Goal: Transaction & Acquisition: Purchase product/service

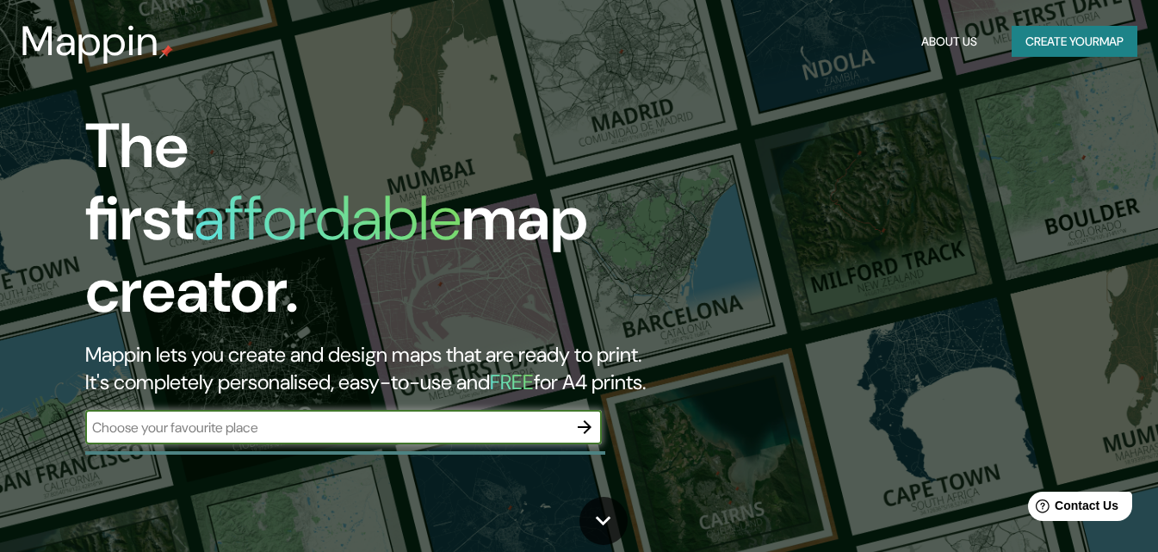
click at [1065, 44] on button "Create your map" at bounding box center [1075, 42] width 126 height 32
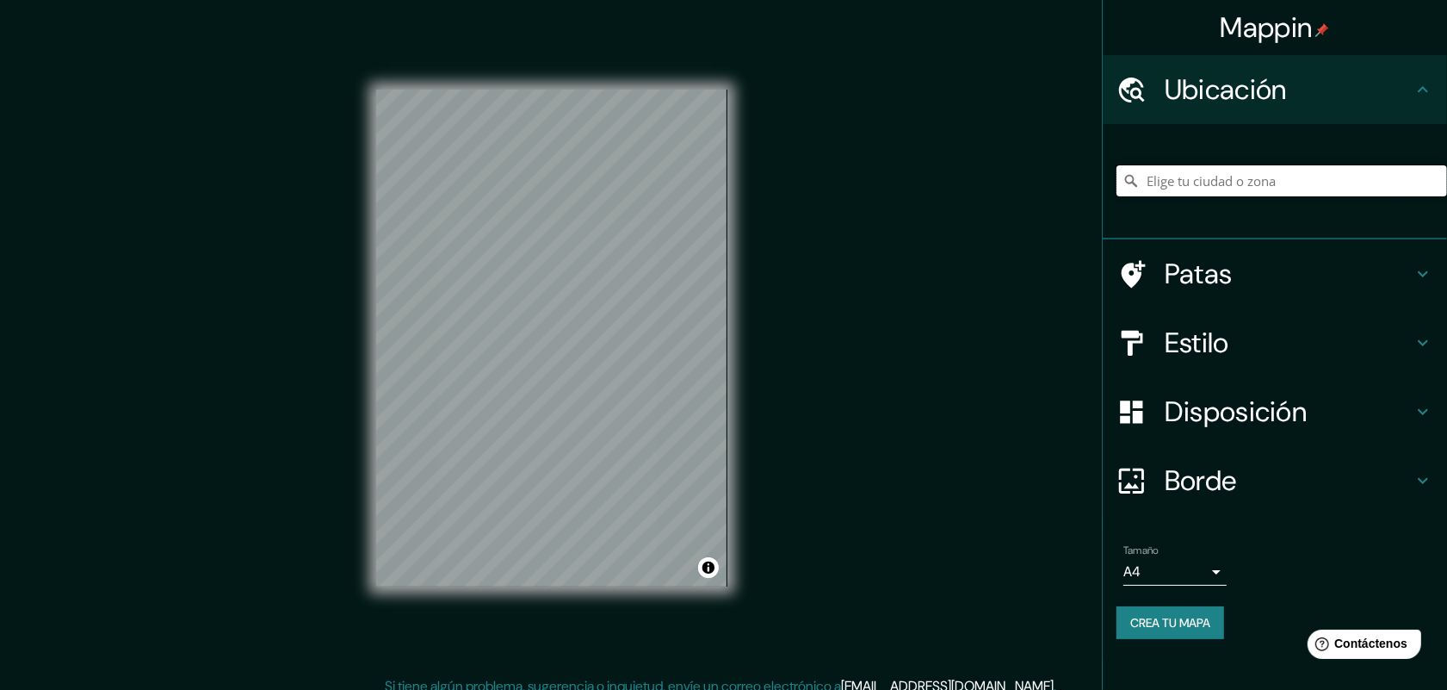
click at [1170, 178] on input "Elige tu ciudad o zona" at bounding box center [1282, 180] width 331 height 31
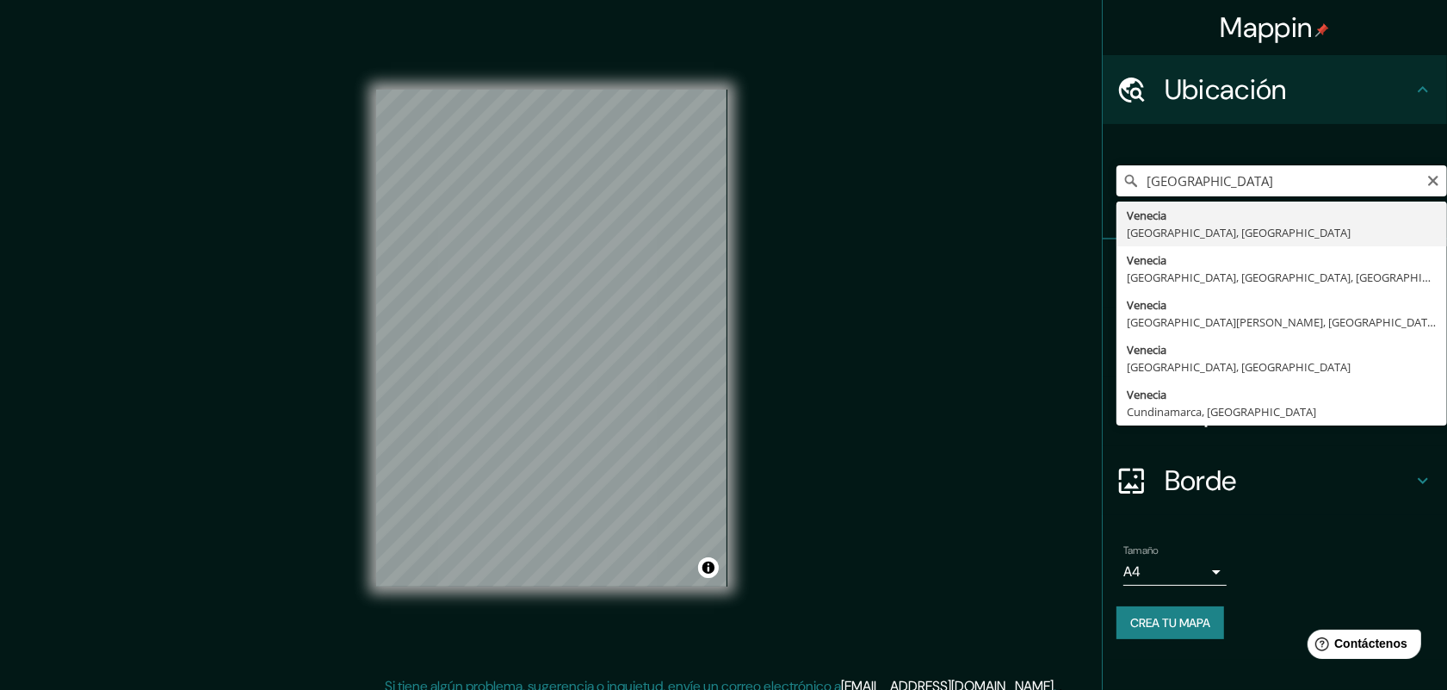
type input "[GEOGRAPHIC_DATA], [GEOGRAPHIC_DATA], [GEOGRAPHIC_DATA]"
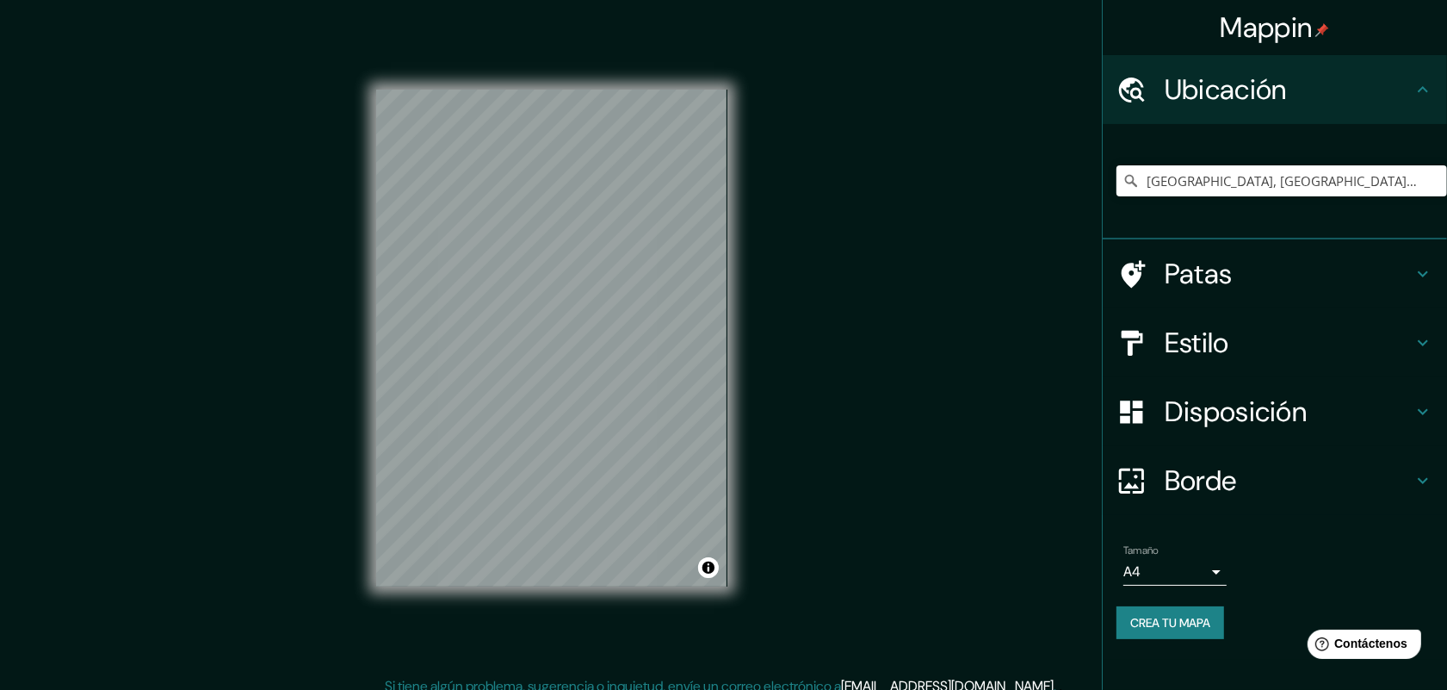
click at [1170, 342] on font "Estilo" at bounding box center [1197, 343] width 65 height 36
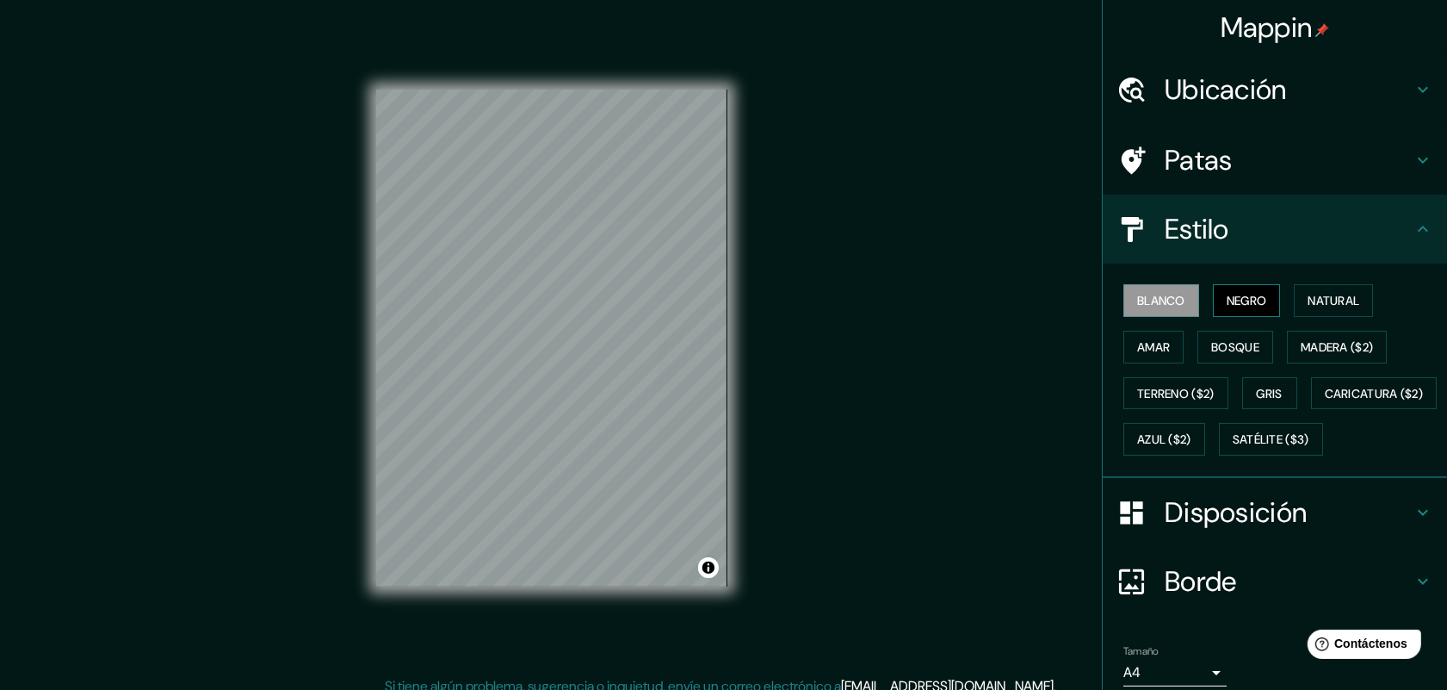
click at [1170, 300] on font "Negro" at bounding box center [1247, 300] width 40 height 15
click at [1170, 298] on font "Natural" at bounding box center [1334, 300] width 52 height 15
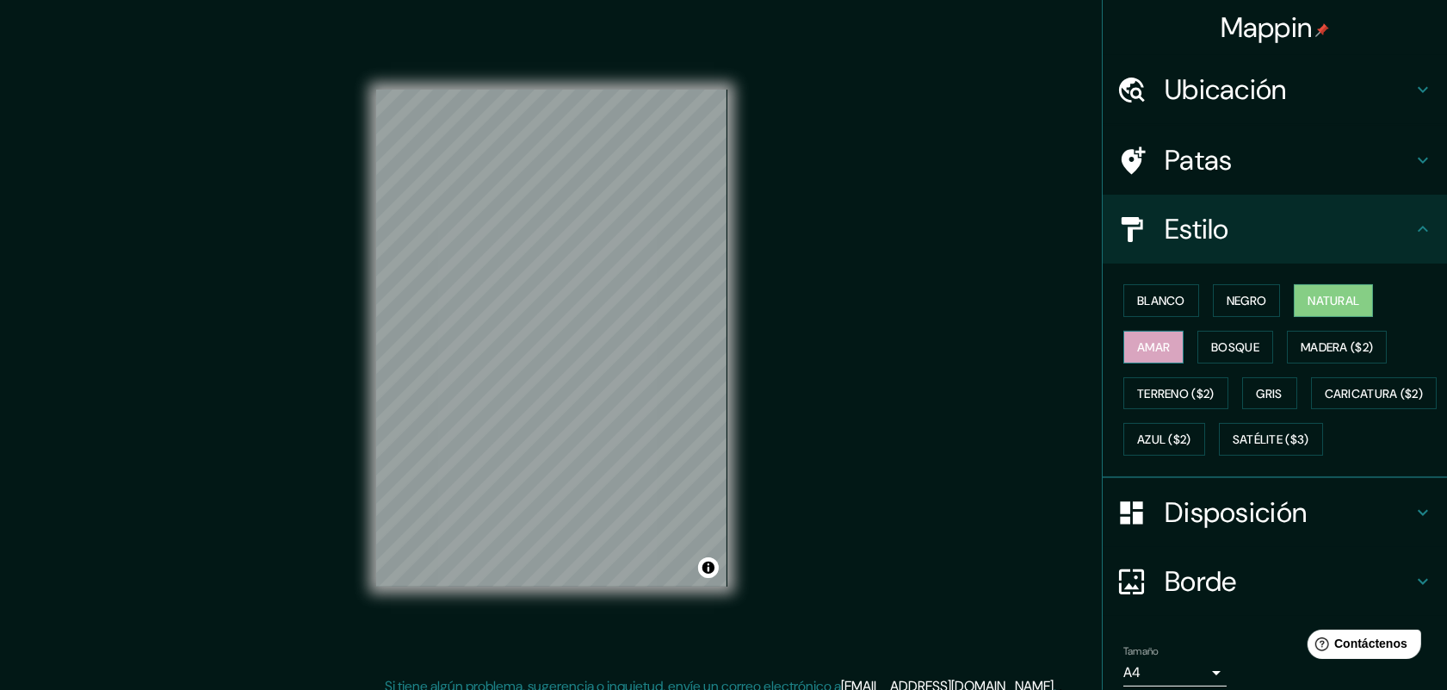
click at [1158, 344] on button "Amar" at bounding box center [1153, 347] width 60 height 33
click at [1170, 344] on font "Bosque" at bounding box center [1235, 346] width 48 height 15
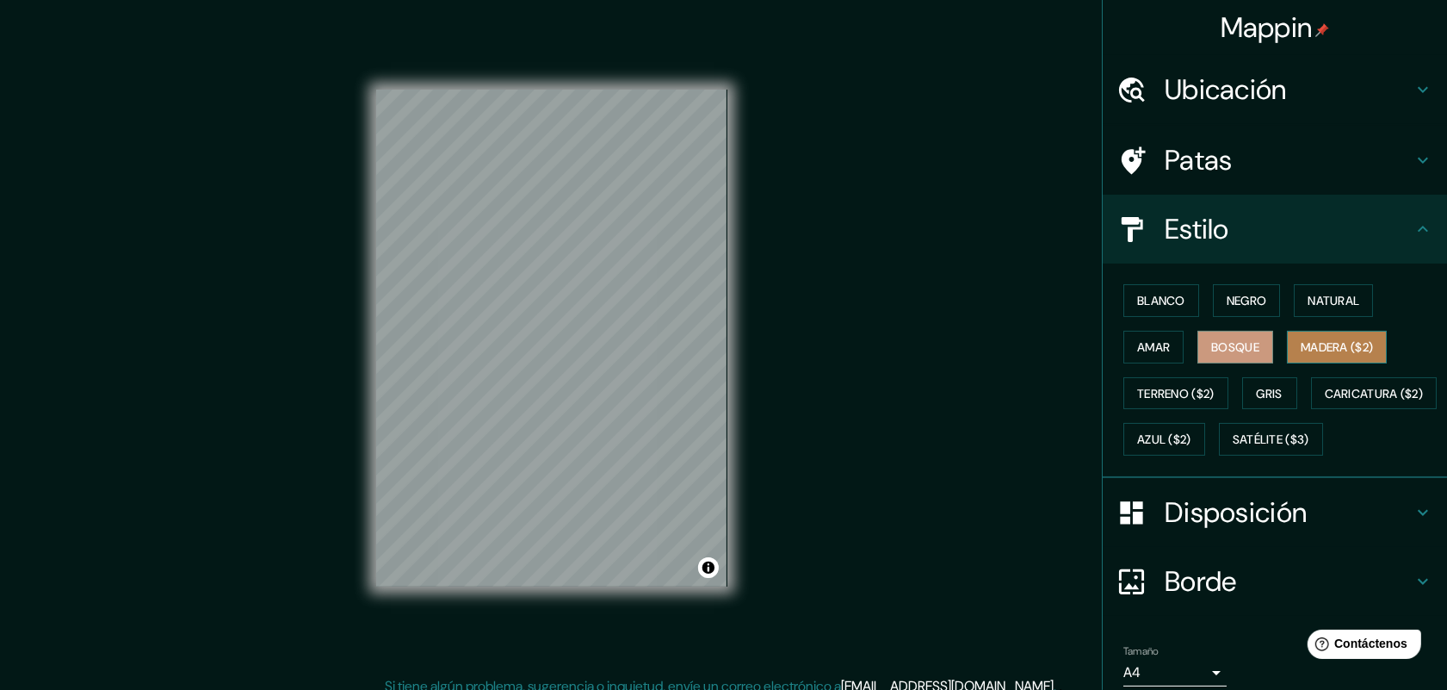
click at [1170, 340] on font "Madera ($2)" at bounding box center [1337, 346] width 72 height 15
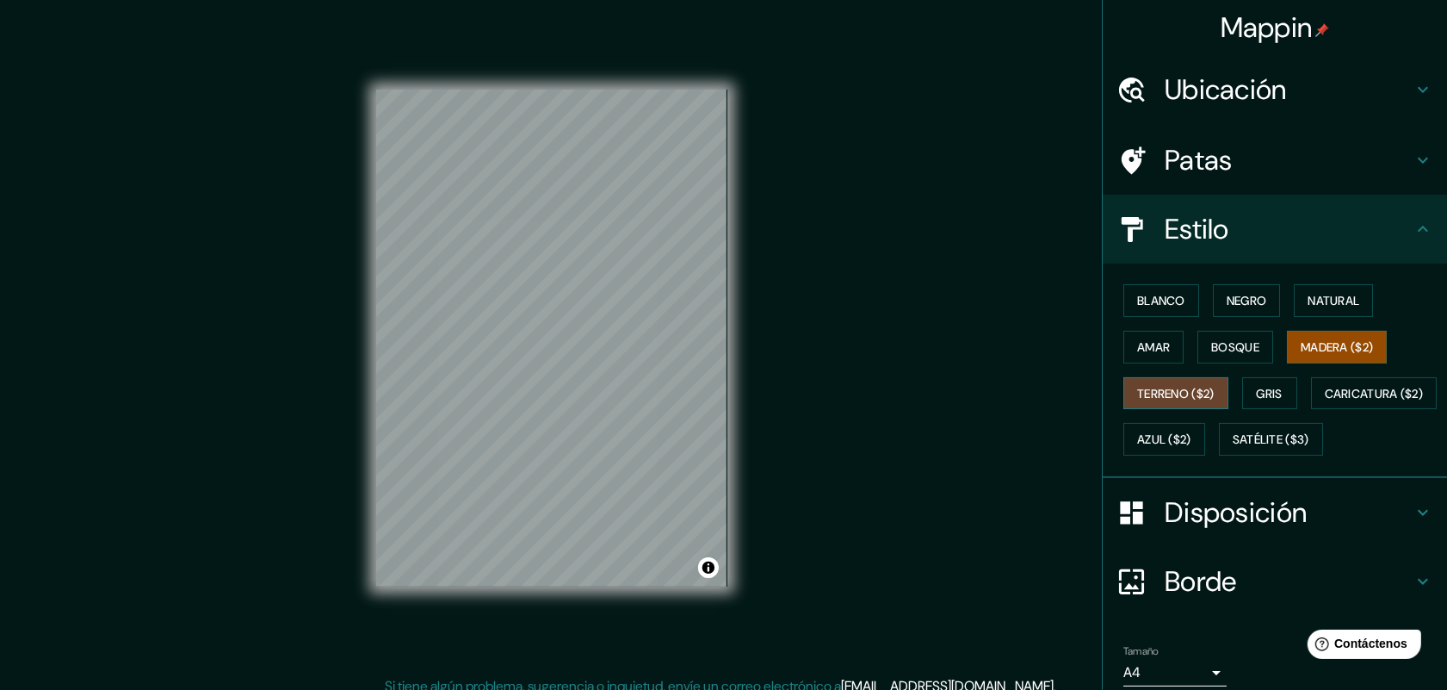
click at [1166, 392] on font "Terreno ($2)" at bounding box center [1175, 393] width 77 height 15
click at [1170, 448] on font "Satélite ($3)" at bounding box center [1271, 439] width 77 height 15
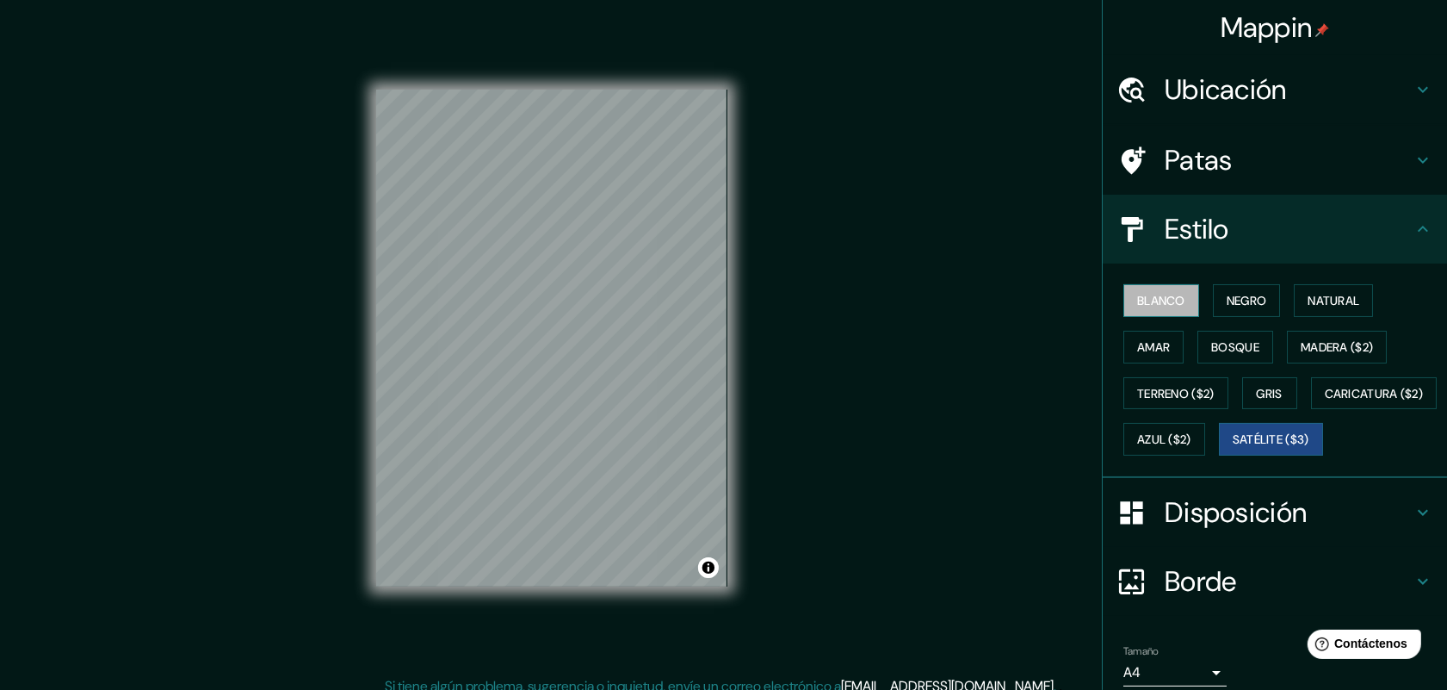
click at [1163, 293] on font "Blanco" at bounding box center [1161, 300] width 48 height 15
click at [1170, 234] on h4 "Estilo" at bounding box center [1289, 229] width 248 height 34
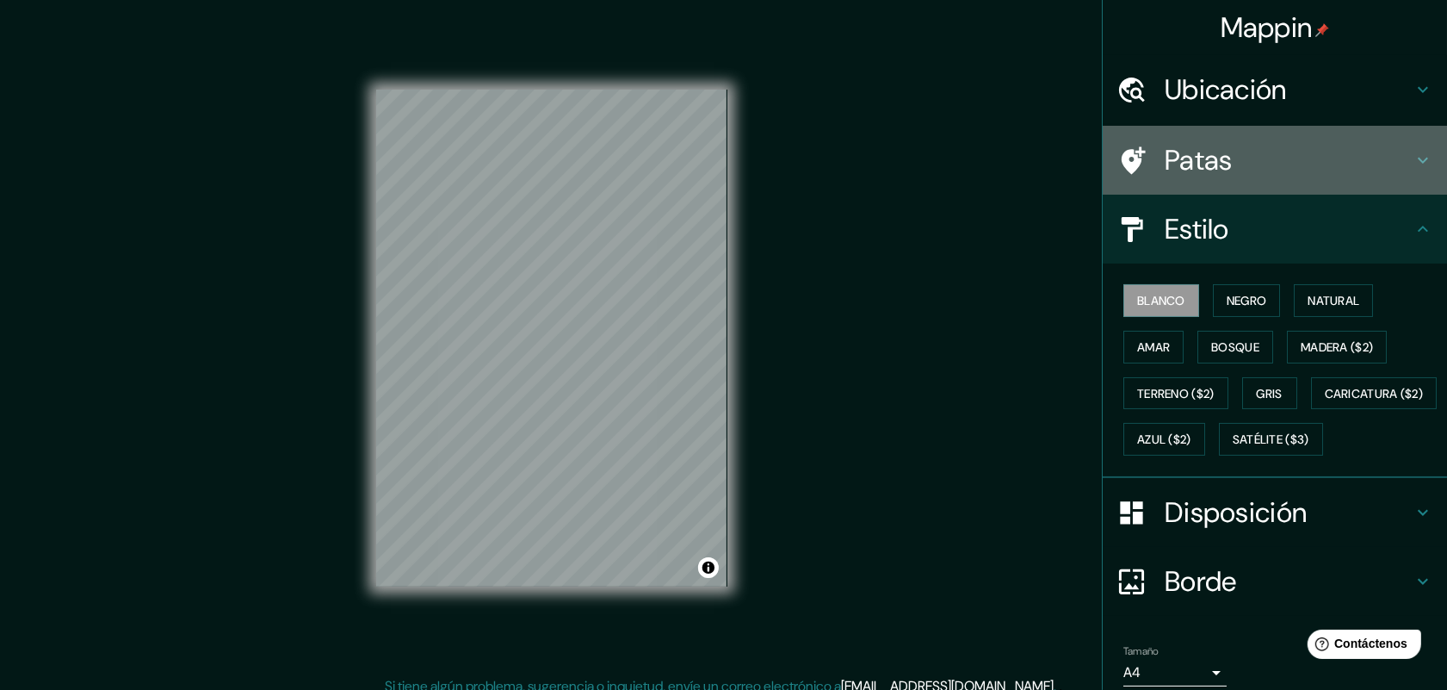
click at [1170, 158] on h4 "Patas" at bounding box center [1289, 160] width 248 height 34
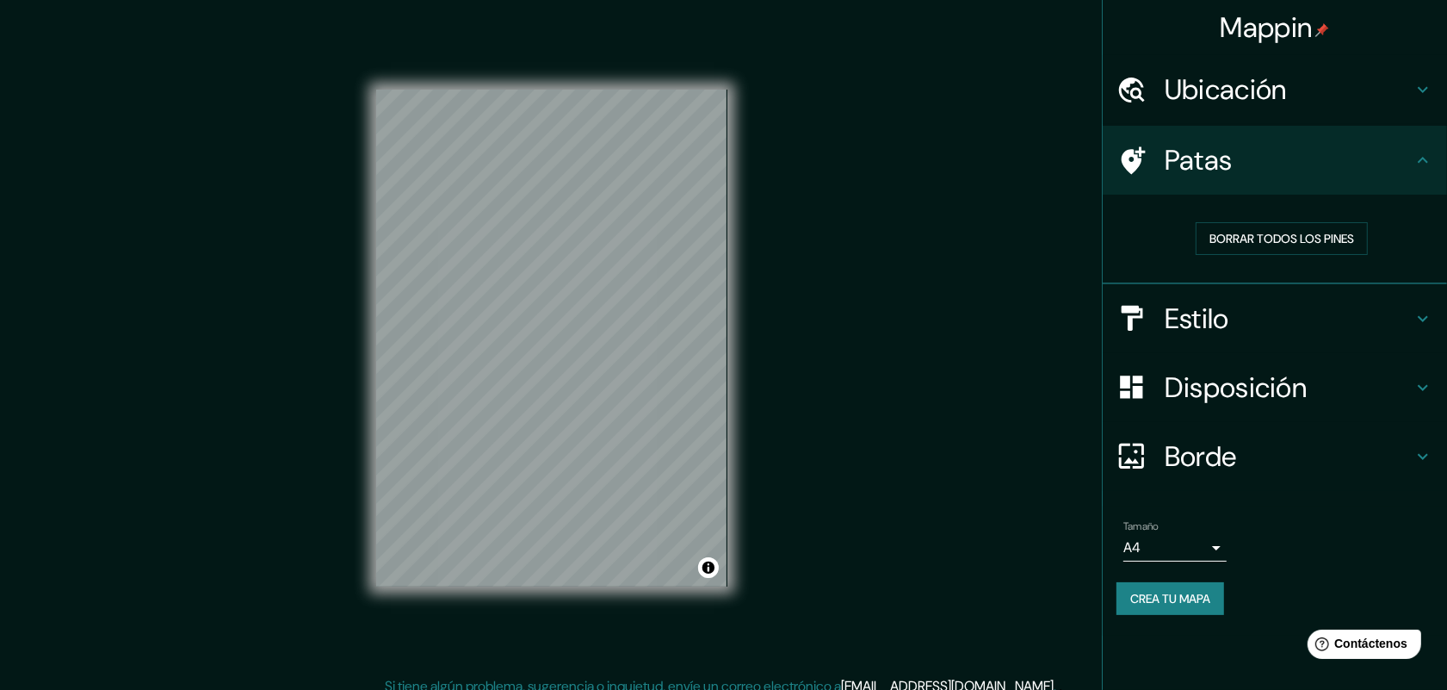
click at [1170, 158] on h4 "Patas" at bounding box center [1289, 160] width 248 height 34
click at [1170, 459] on font "Borde" at bounding box center [1201, 456] width 72 height 36
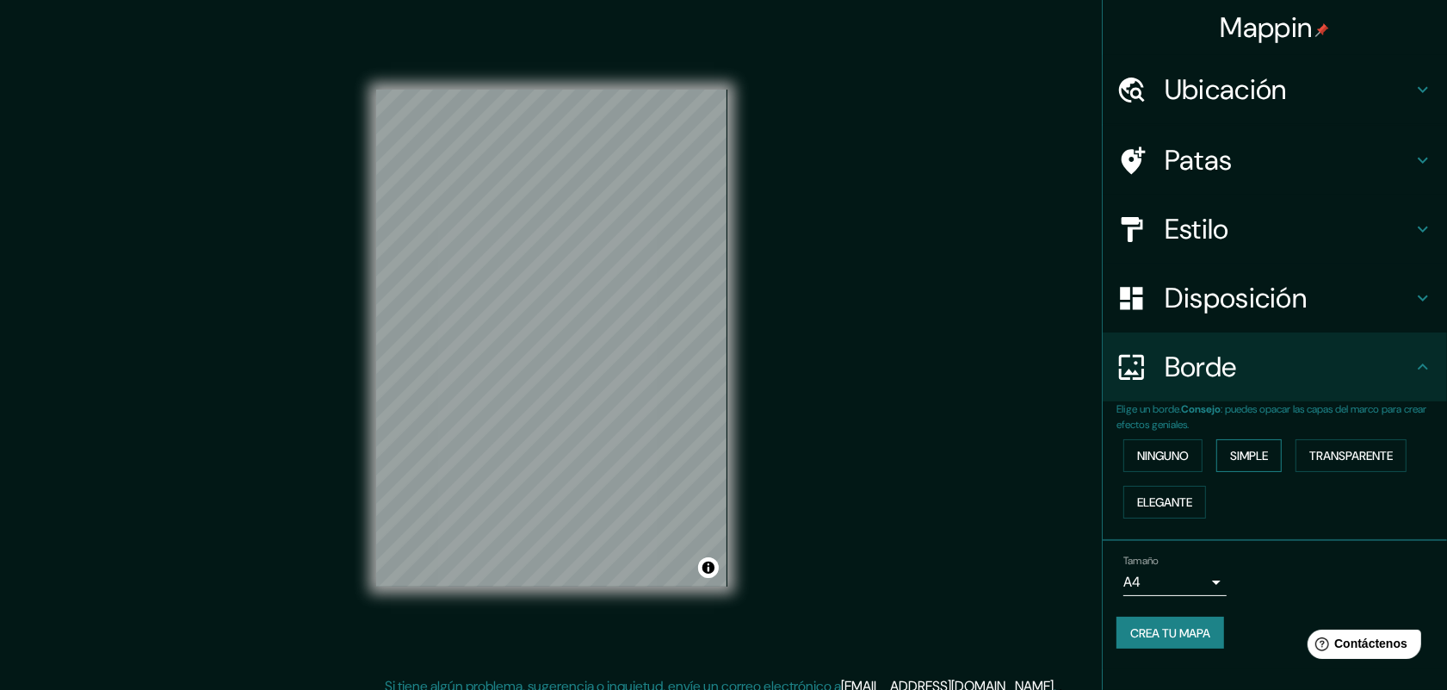
click at [1170, 456] on font "Simple" at bounding box center [1249, 455] width 38 height 15
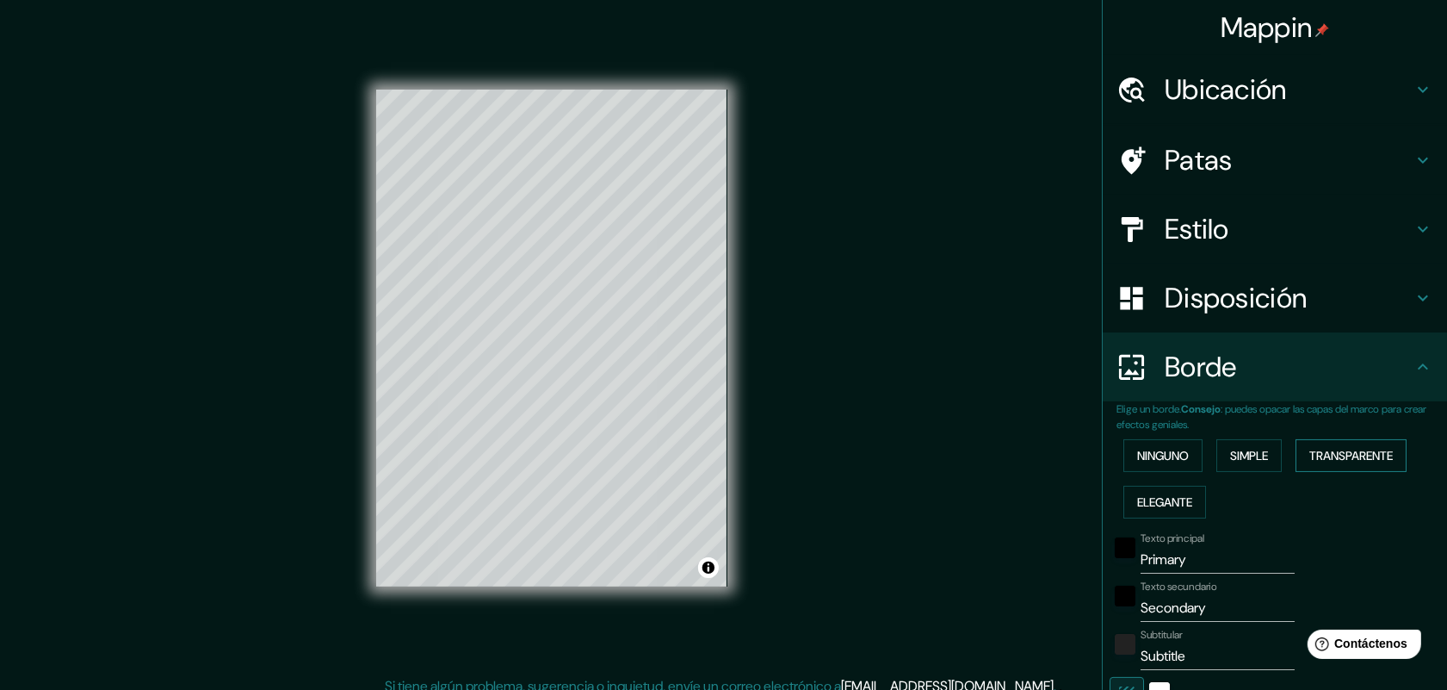
click at [1170, 452] on font "Transparente" at bounding box center [1351, 455] width 84 height 15
click at [1137, 501] on font "Elegante" at bounding box center [1164, 501] width 55 height 15
click at [1170, 455] on font "Simple" at bounding box center [1249, 455] width 38 height 15
click at [1141, 456] on font "Ninguno" at bounding box center [1163, 455] width 52 height 15
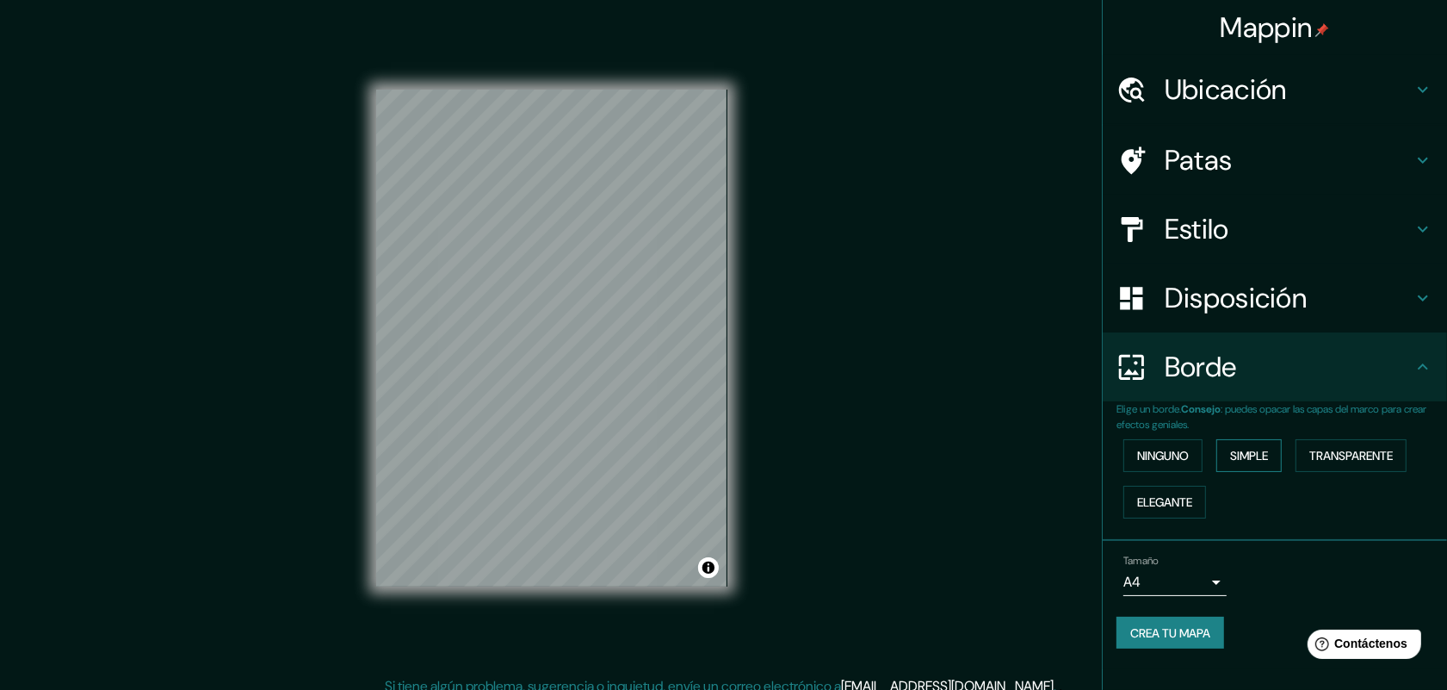
click at [1170, 452] on button "Simple" at bounding box center [1248, 455] width 65 height 33
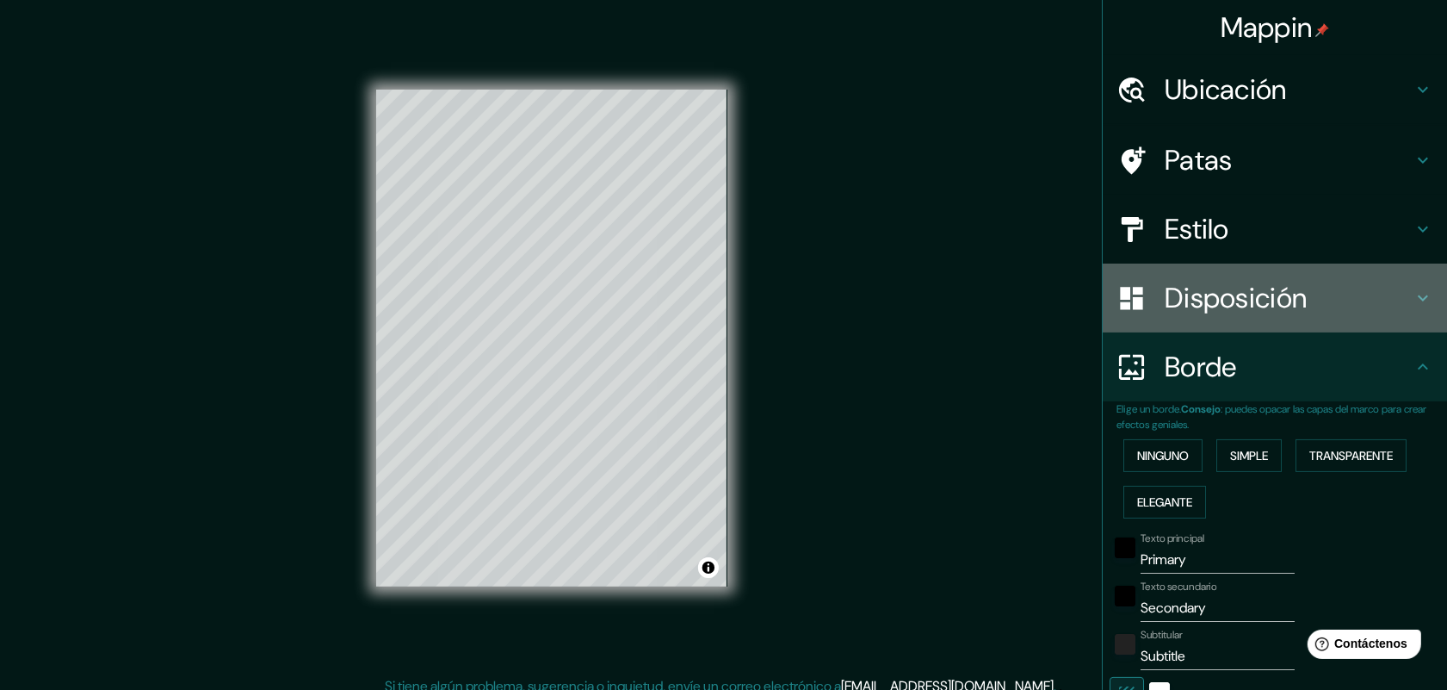
click at [1170, 298] on font "Disposición" at bounding box center [1236, 298] width 142 height 36
type input "163"
type input "33"
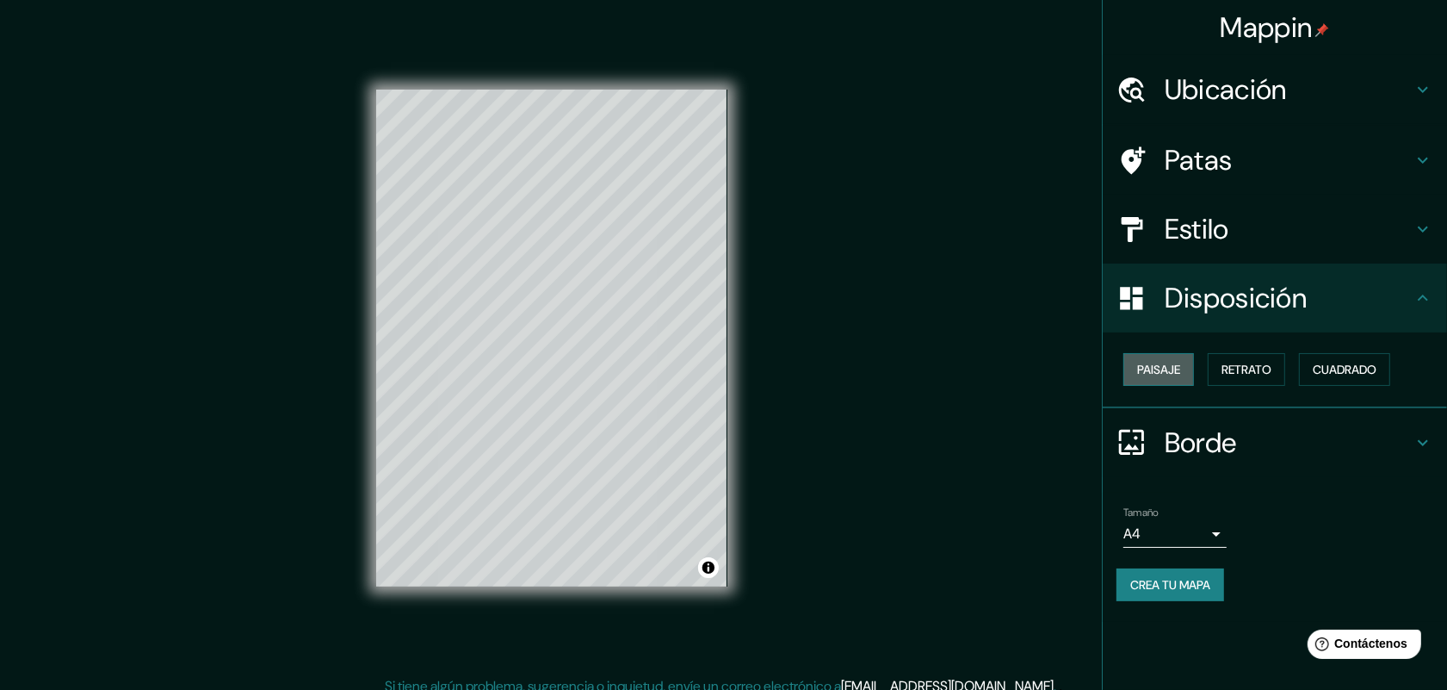
click at [1160, 373] on font "Paisaje" at bounding box center [1158, 369] width 43 height 15
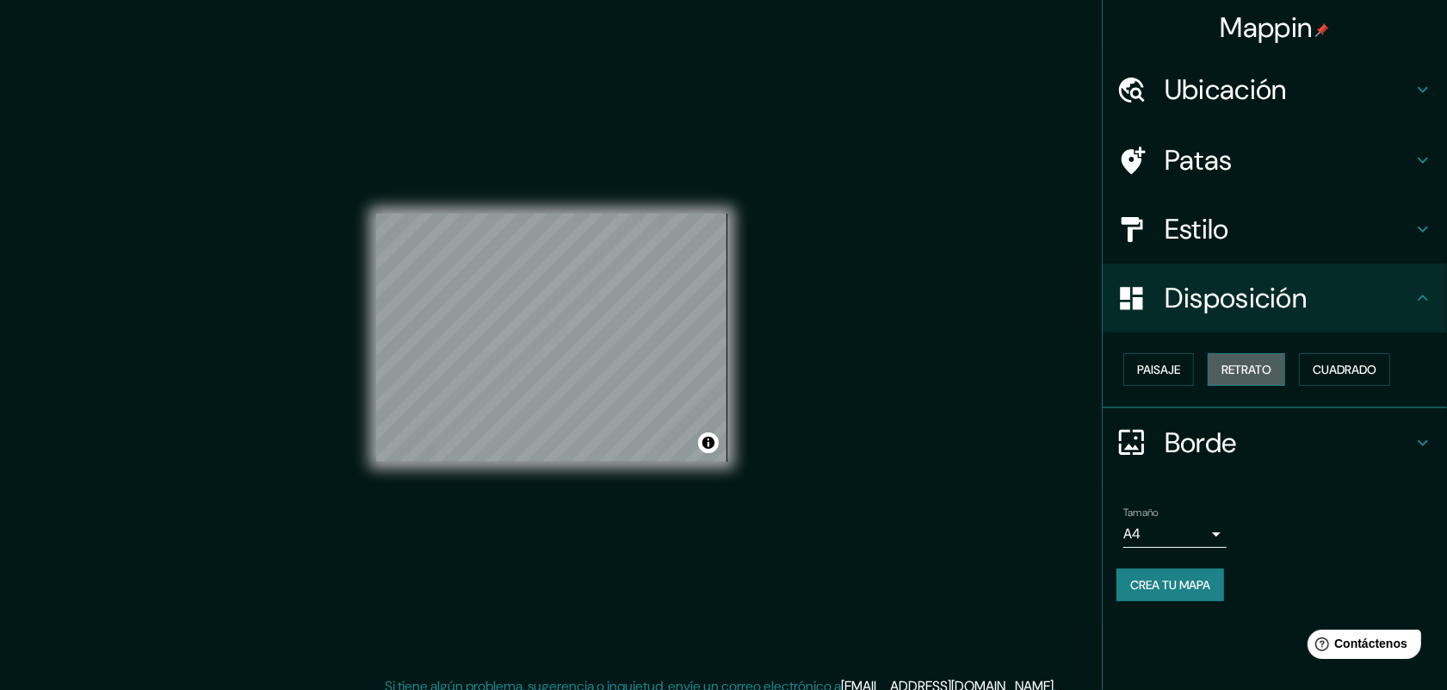
click at [1170, 366] on font "Retrato" at bounding box center [1247, 369] width 50 height 15
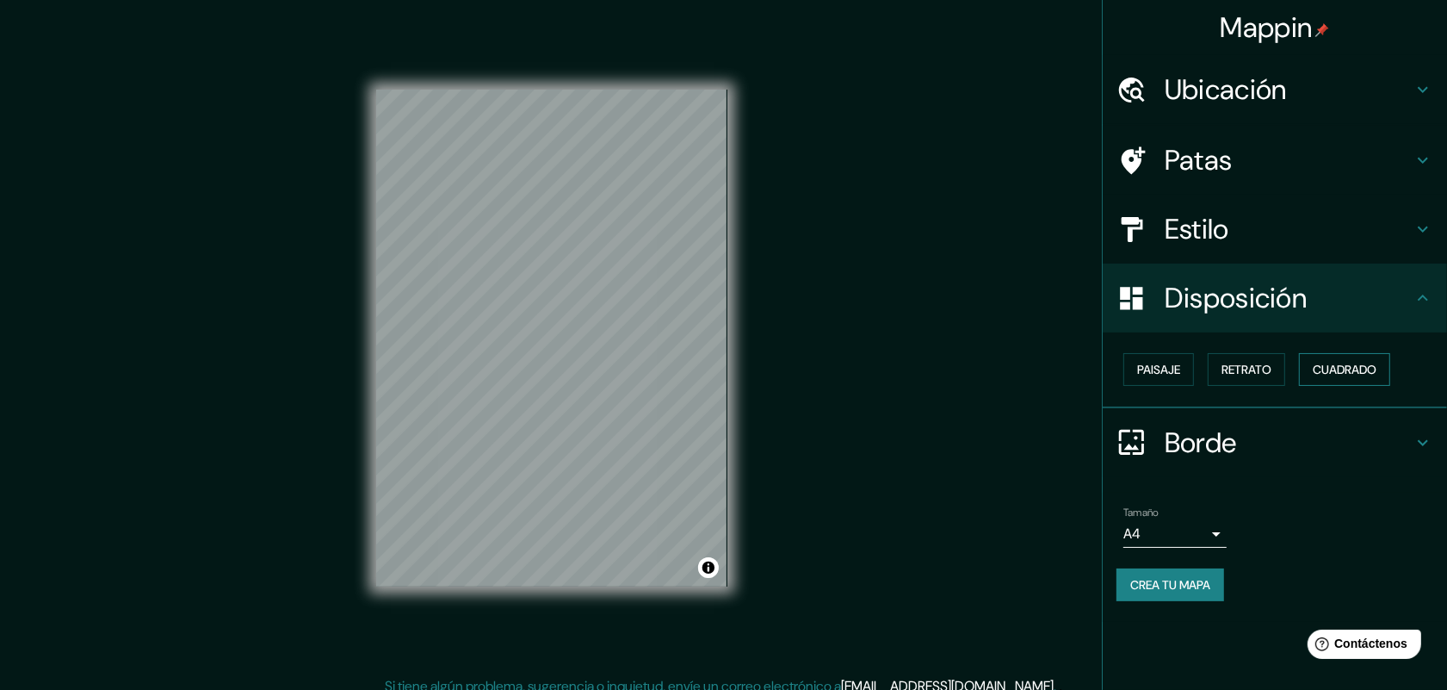
click at [1170, 363] on font "Cuadrado" at bounding box center [1345, 369] width 64 height 15
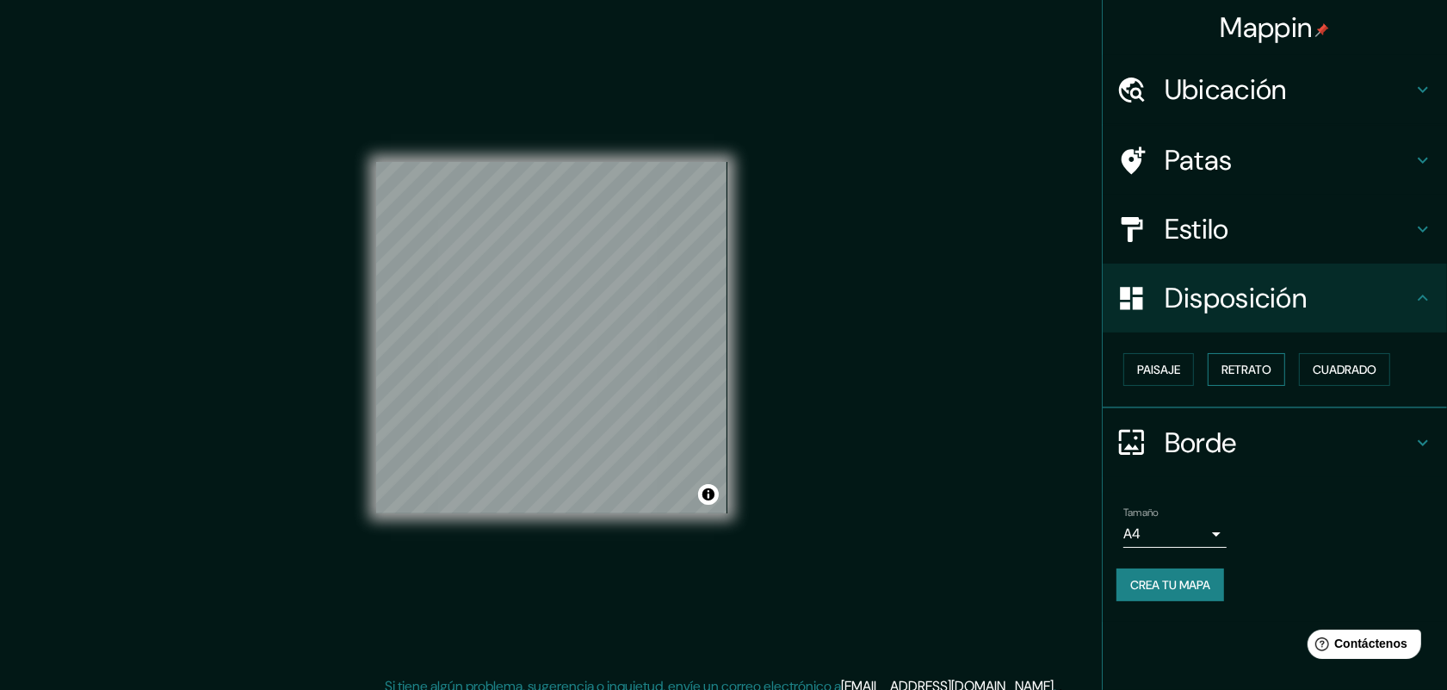
click at [1170, 375] on font "Retrato" at bounding box center [1247, 369] width 50 height 22
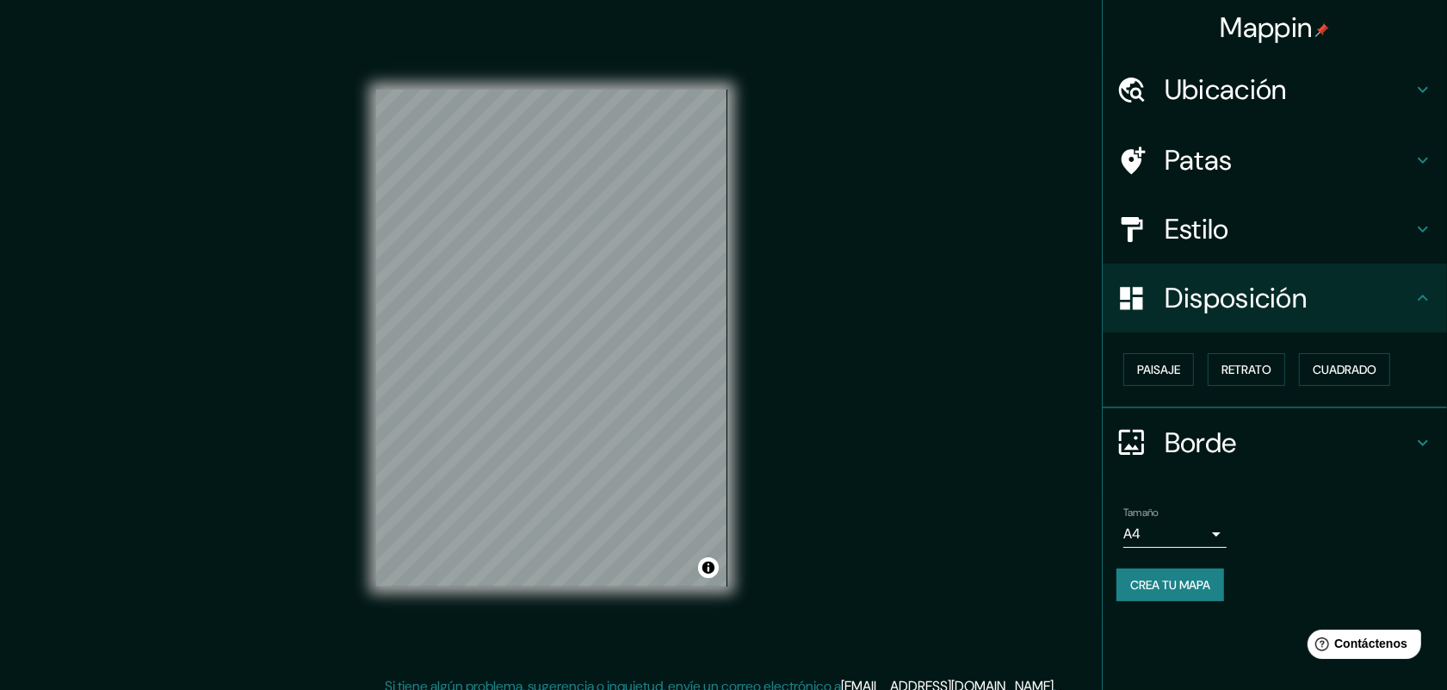
click at [1170, 226] on font "Estilo" at bounding box center [1197, 229] width 65 height 36
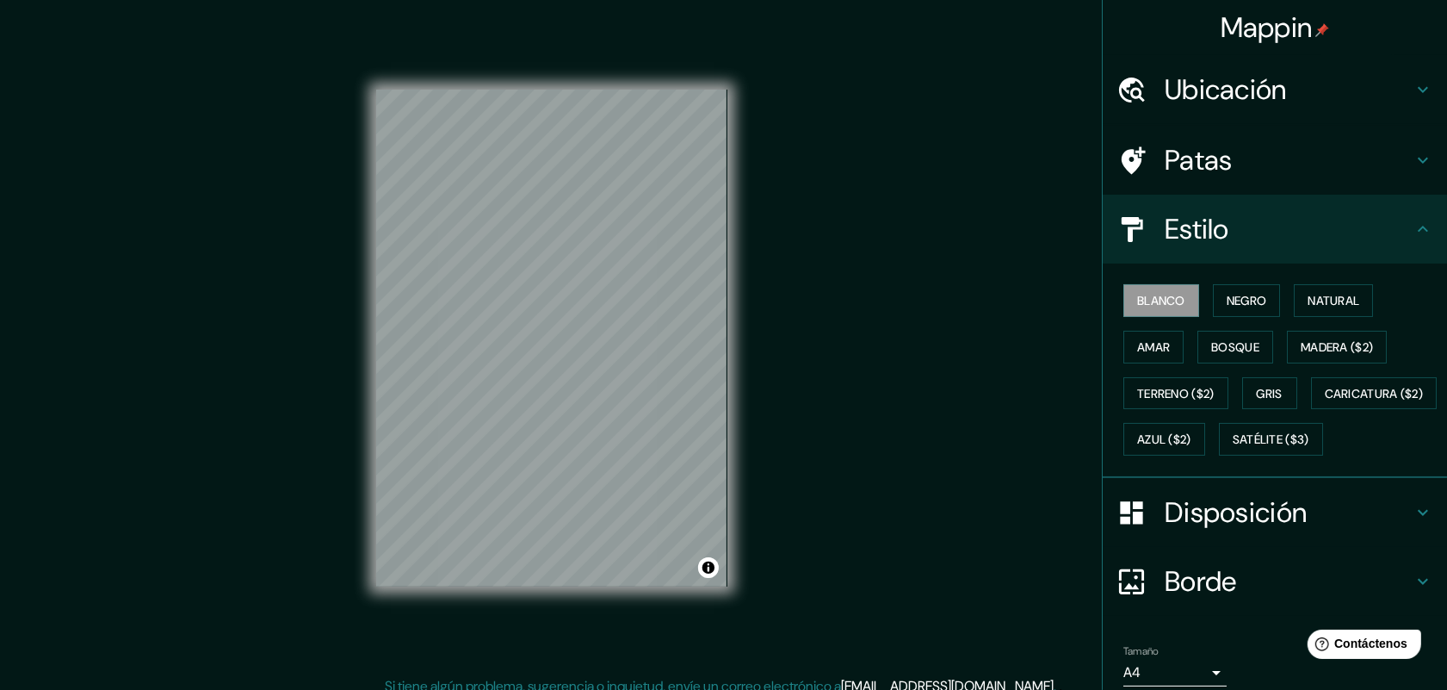
click at [1168, 551] on font "Borde" at bounding box center [1201, 581] width 72 height 36
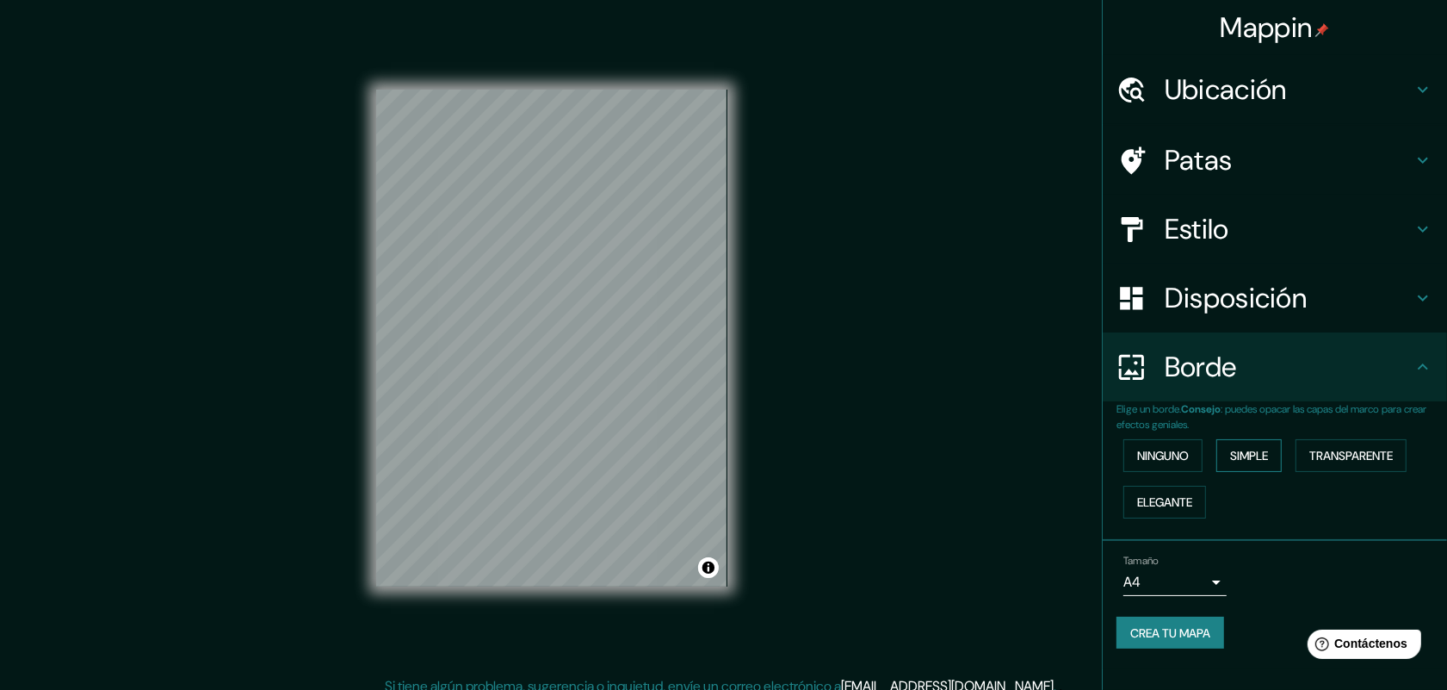
click at [1170, 454] on font "Simple" at bounding box center [1249, 455] width 38 height 15
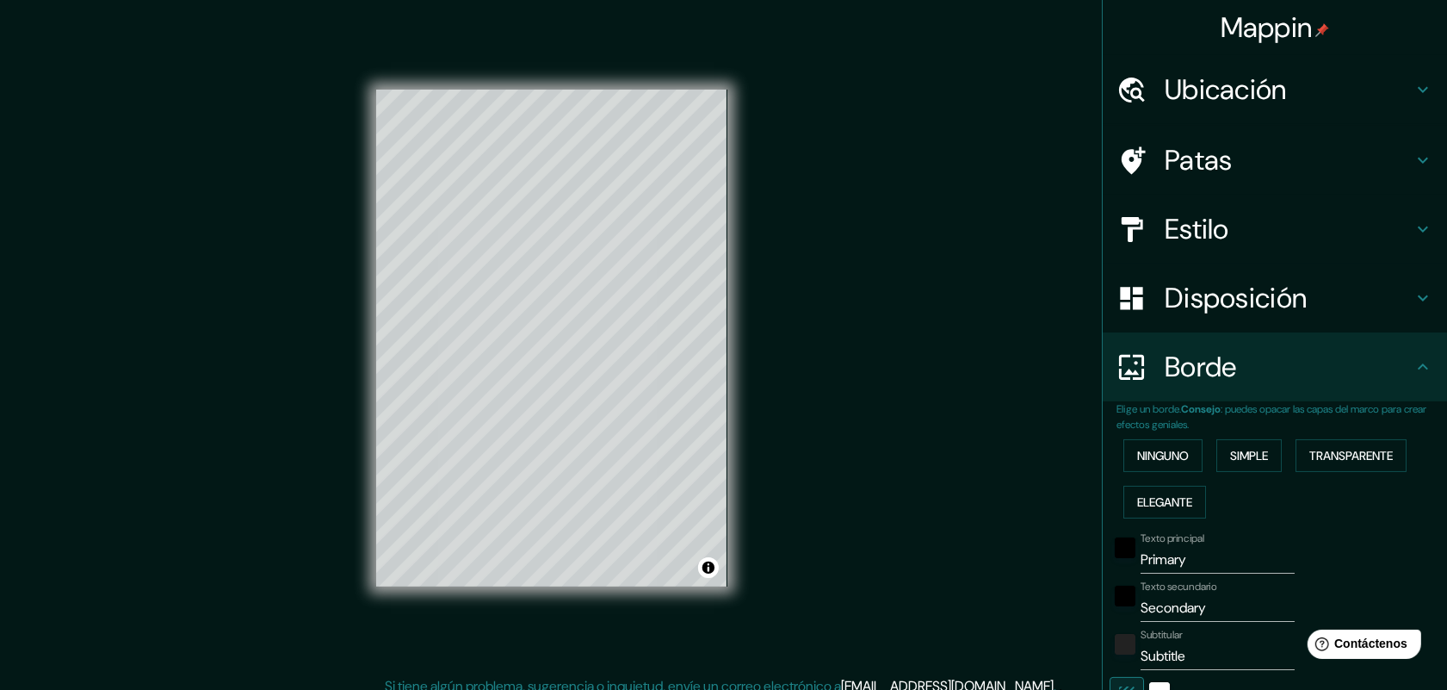
click at [1170, 226] on h4 "Estilo" at bounding box center [1289, 229] width 248 height 34
type input "163"
type input "33"
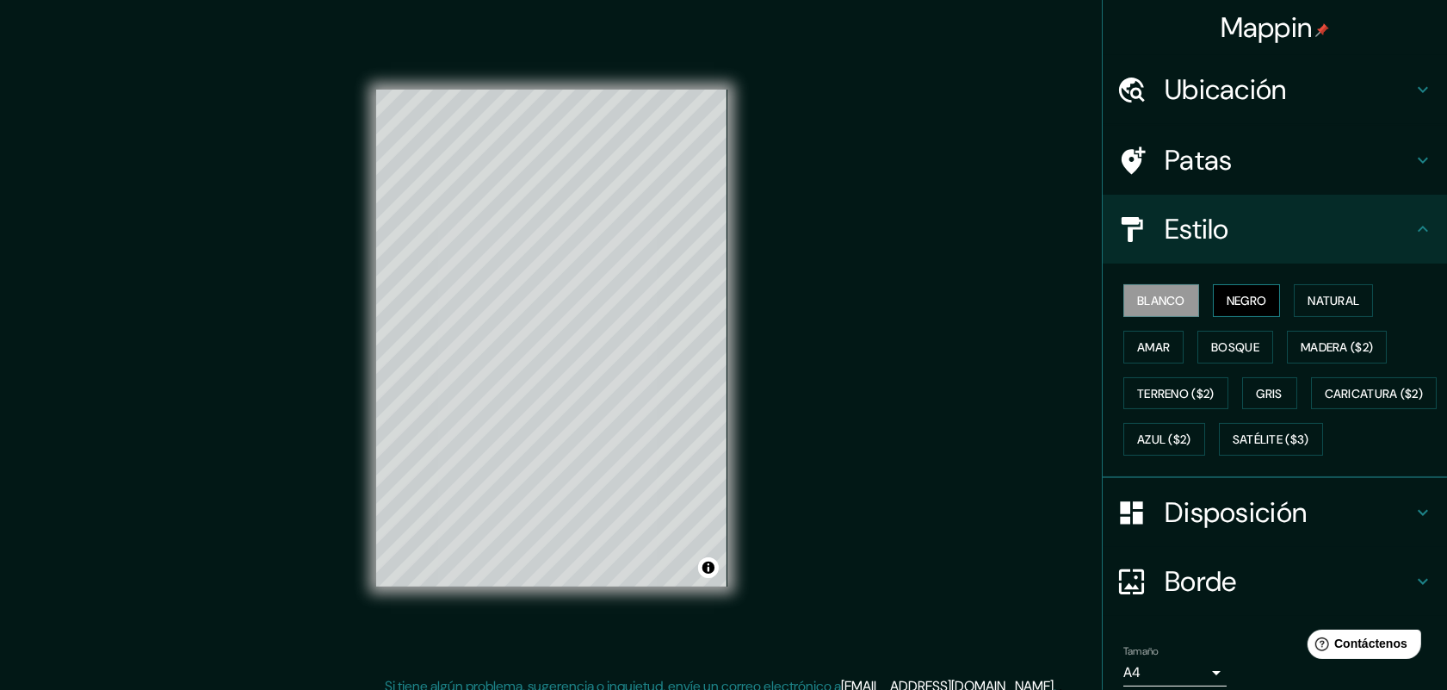
click at [1170, 299] on font "Negro" at bounding box center [1247, 300] width 40 height 15
click at [1145, 297] on font "Blanco" at bounding box center [1161, 300] width 48 height 15
click at [1170, 300] on font "Natural" at bounding box center [1334, 300] width 52 height 15
click at [1170, 302] on font "Negro" at bounding box center [1247, 300] width 40 height 15
click at [1170, 298] on font "Natural" at bounding box center [1334, 300] width 52 height 15
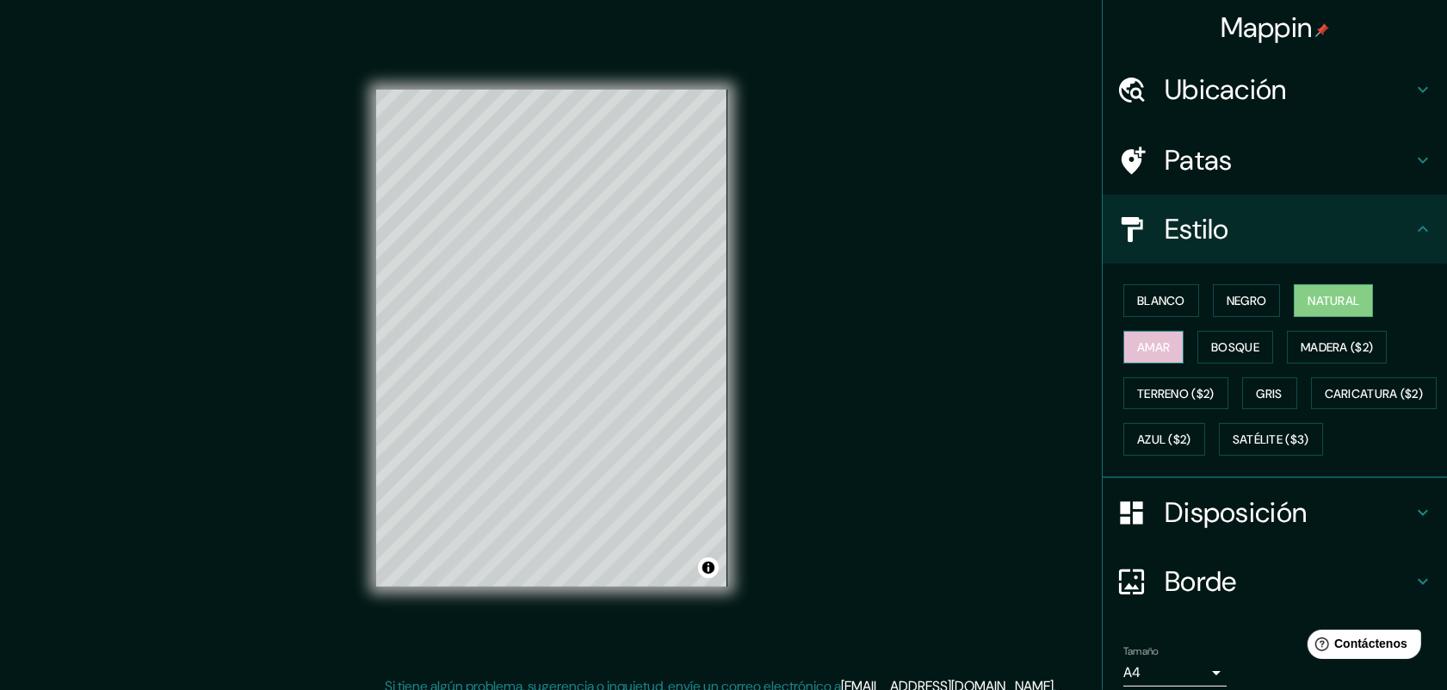
click at [1149, 344] on font "Amar" at bounding box center [1153, 346] width 33 height 15
click at [1160, 294] on font "Blanco" at bounding box center [1161, 300] width 48 height 15
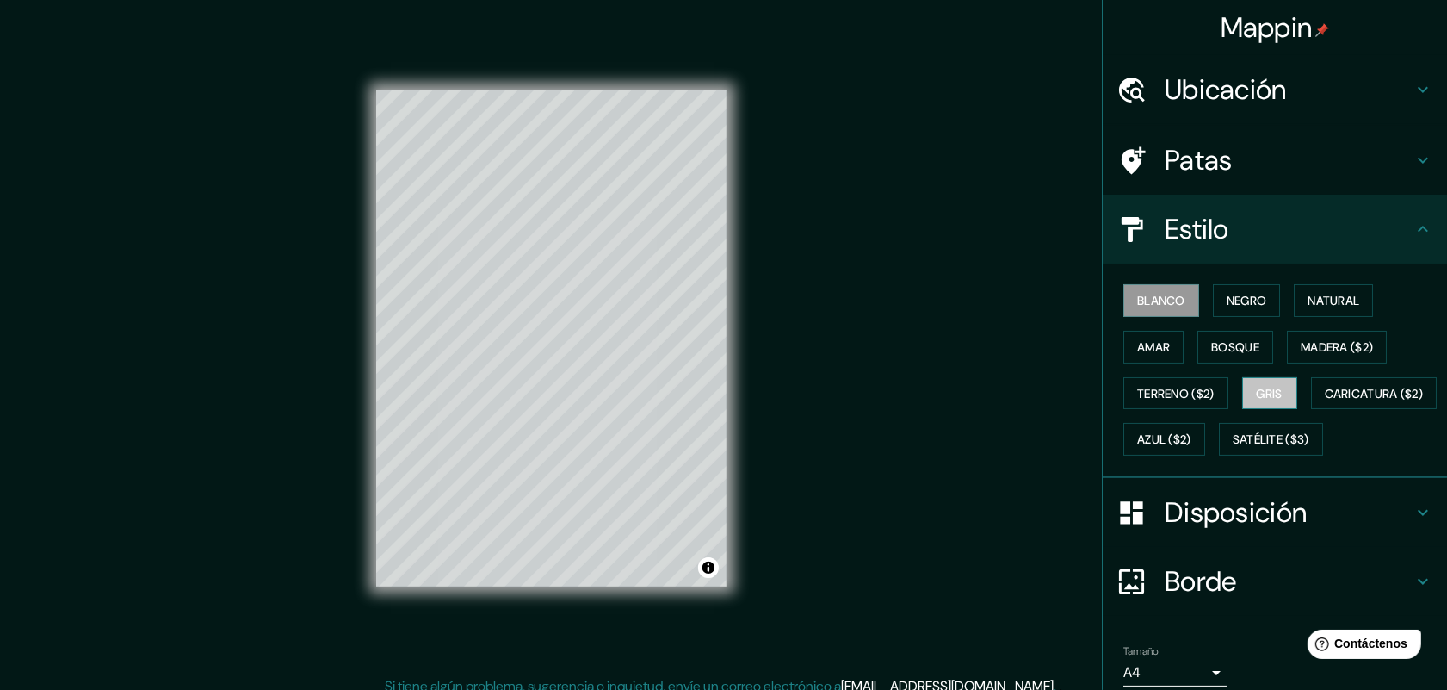
click at [1170, 386] on font "Gris" at bounding box center [1270, 393] width 26 height 15
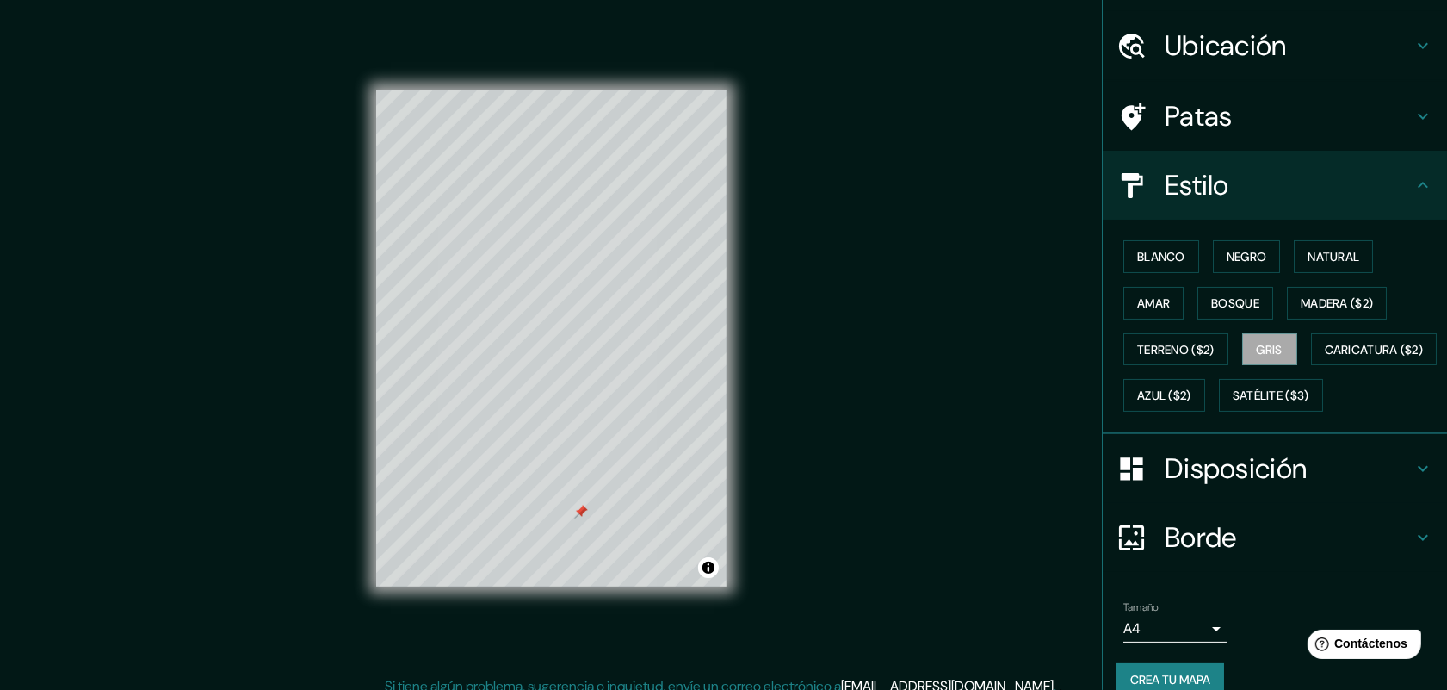
scroll to position [112, 0]
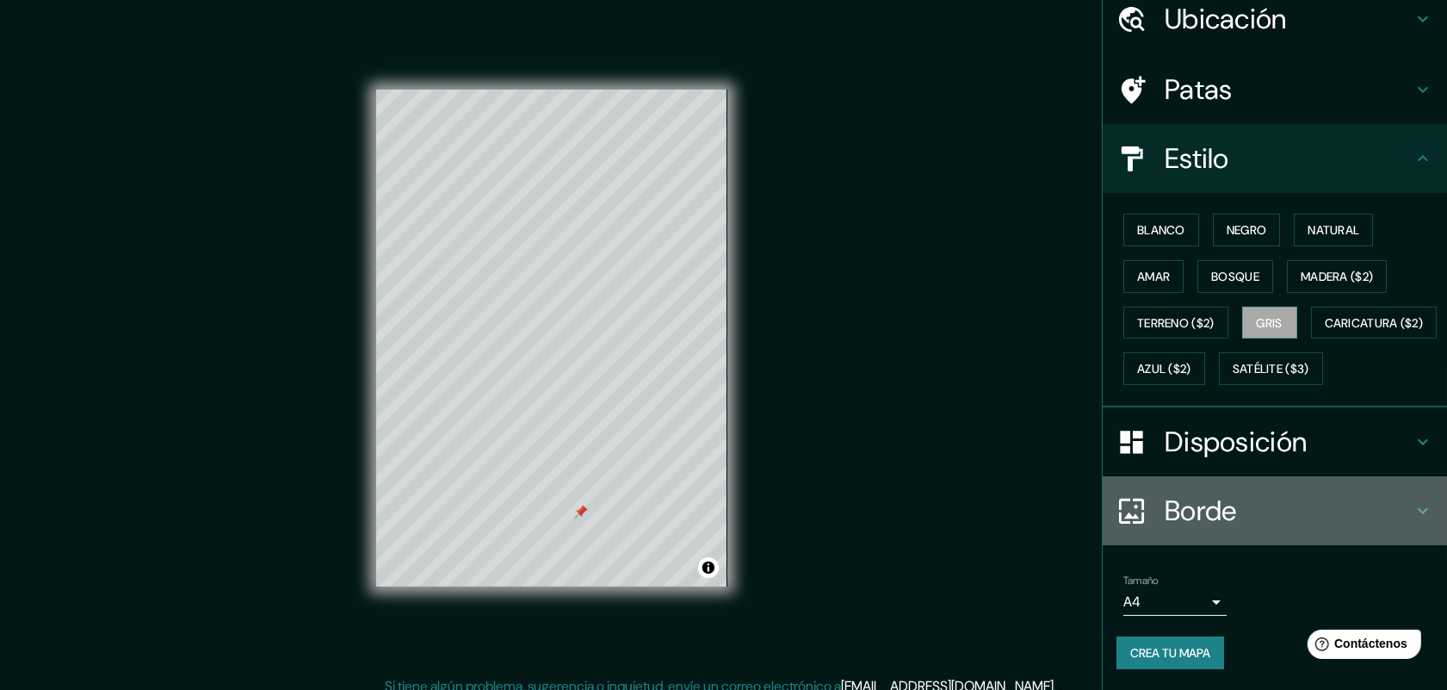
click at [1170, 510] on h4 "Borde" at bounding box center [1289, 510] width 248 height 34
type input "163"
type input "33"
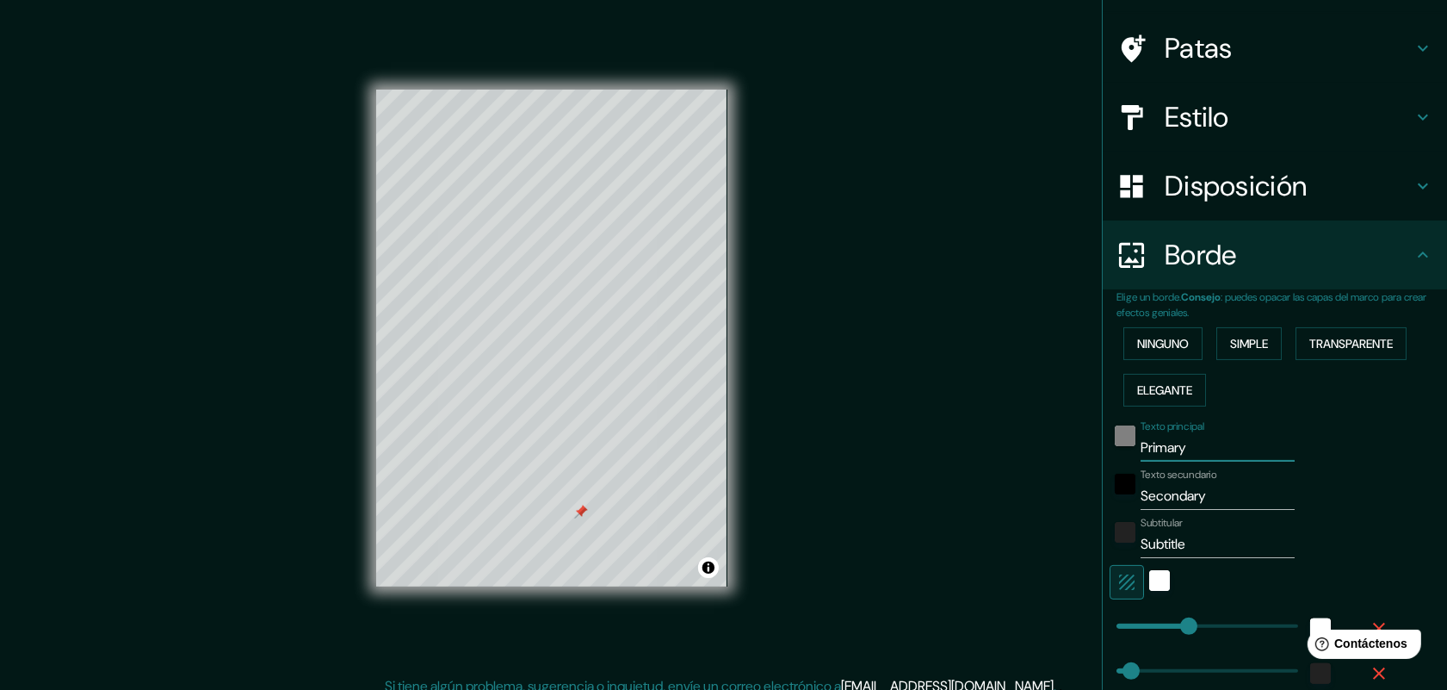
drag, startPoint x: 1185, startPoint y: 444, endPoint x: 1102, endPoint y: 443, distance: 83.5
click at [1110, 443] on div "Texto principal Primary" at bounding box center [1251, 440] width 282 height 41
type input "v"
type input "163"
type input "33"
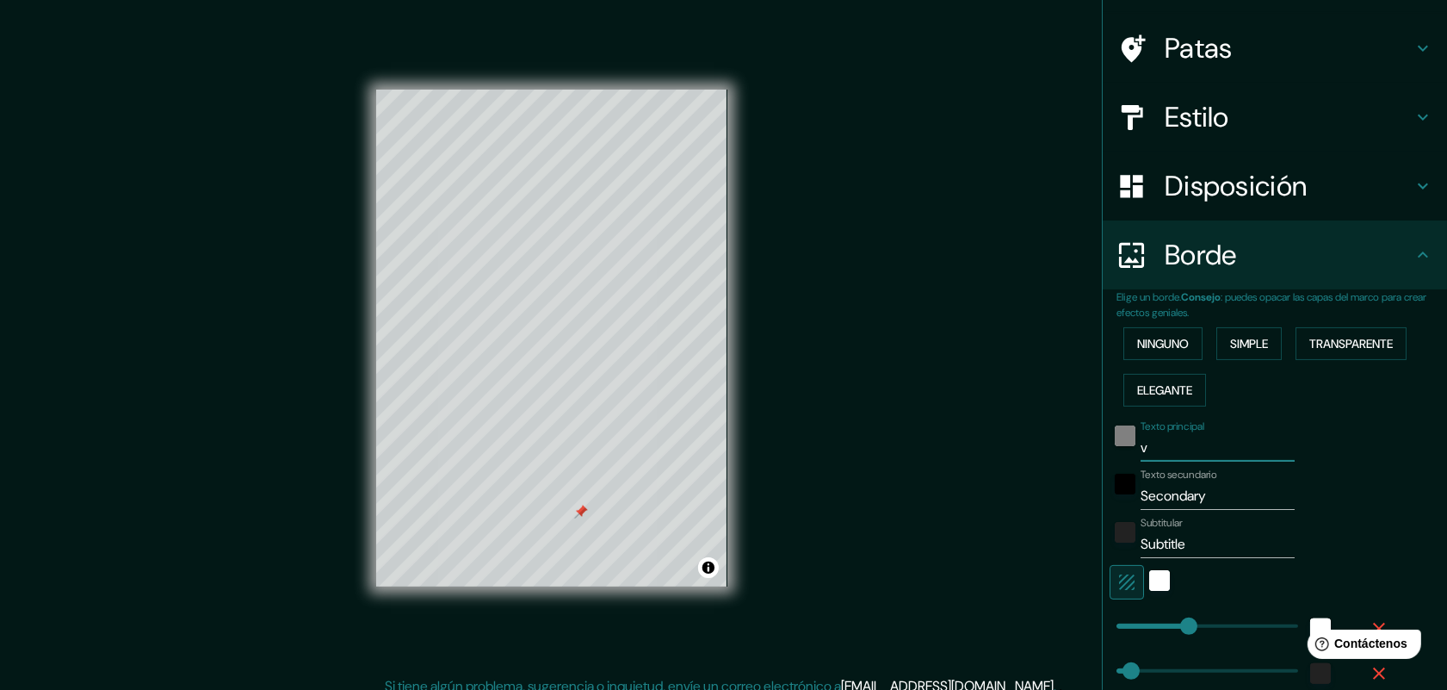
type input "ve"
type input "163"
type input "33"
type input "ven"
type input "163"
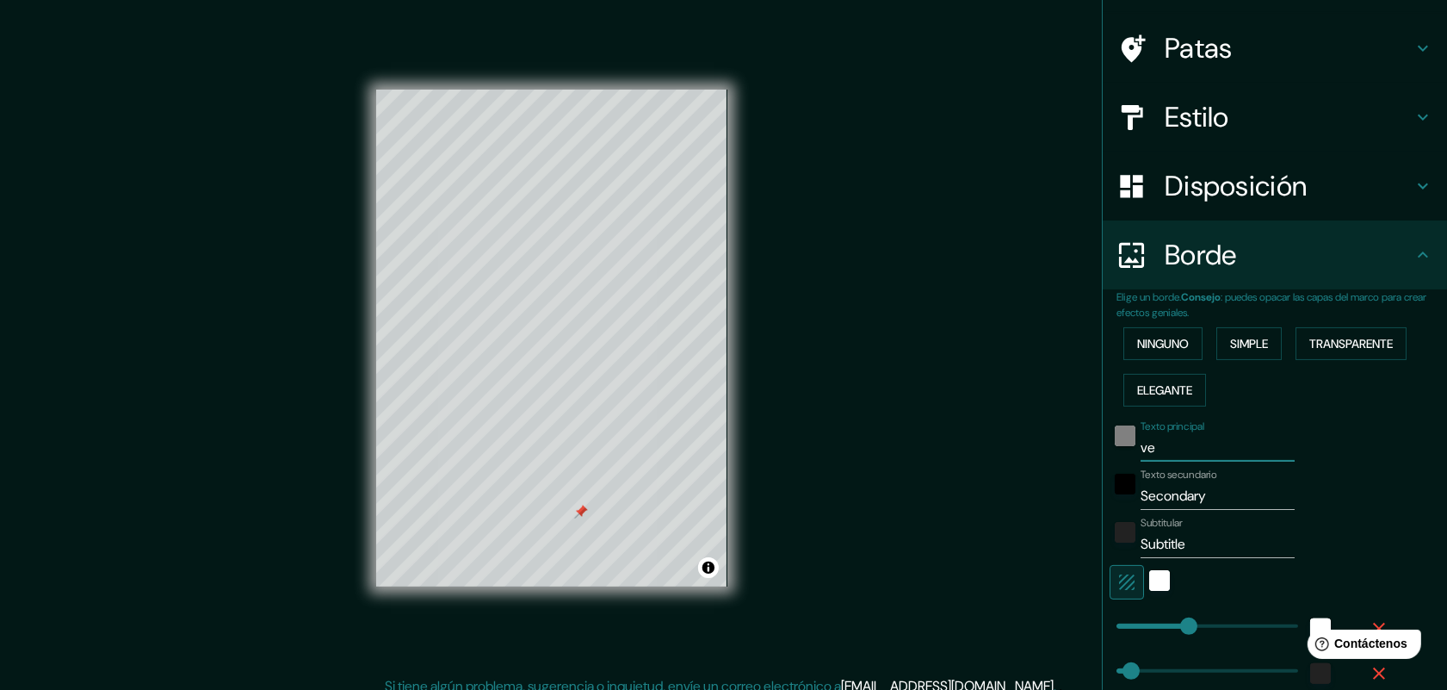
type input "33"
type input "vene"
type input "163"
type input "33"
type input "venec"
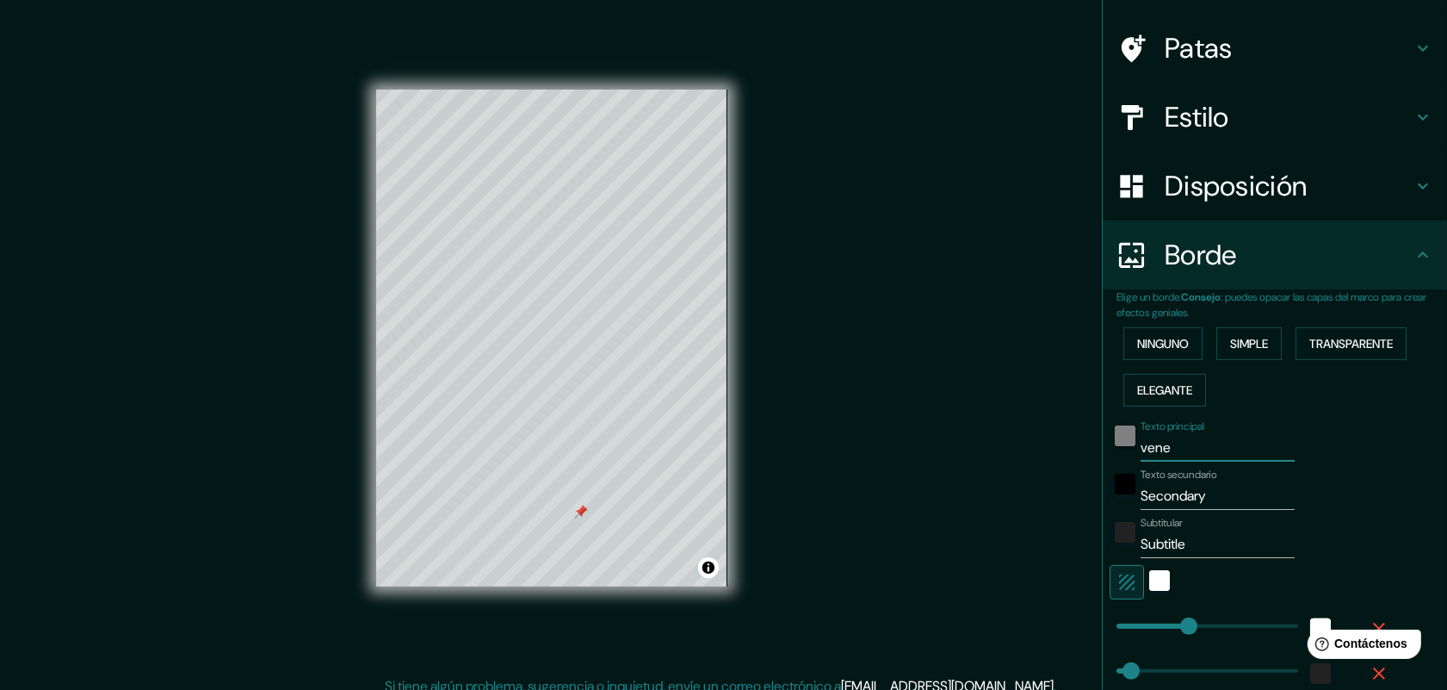
type input "163"
type input "33"
type input "veneci"
type input "163"
type input "33"
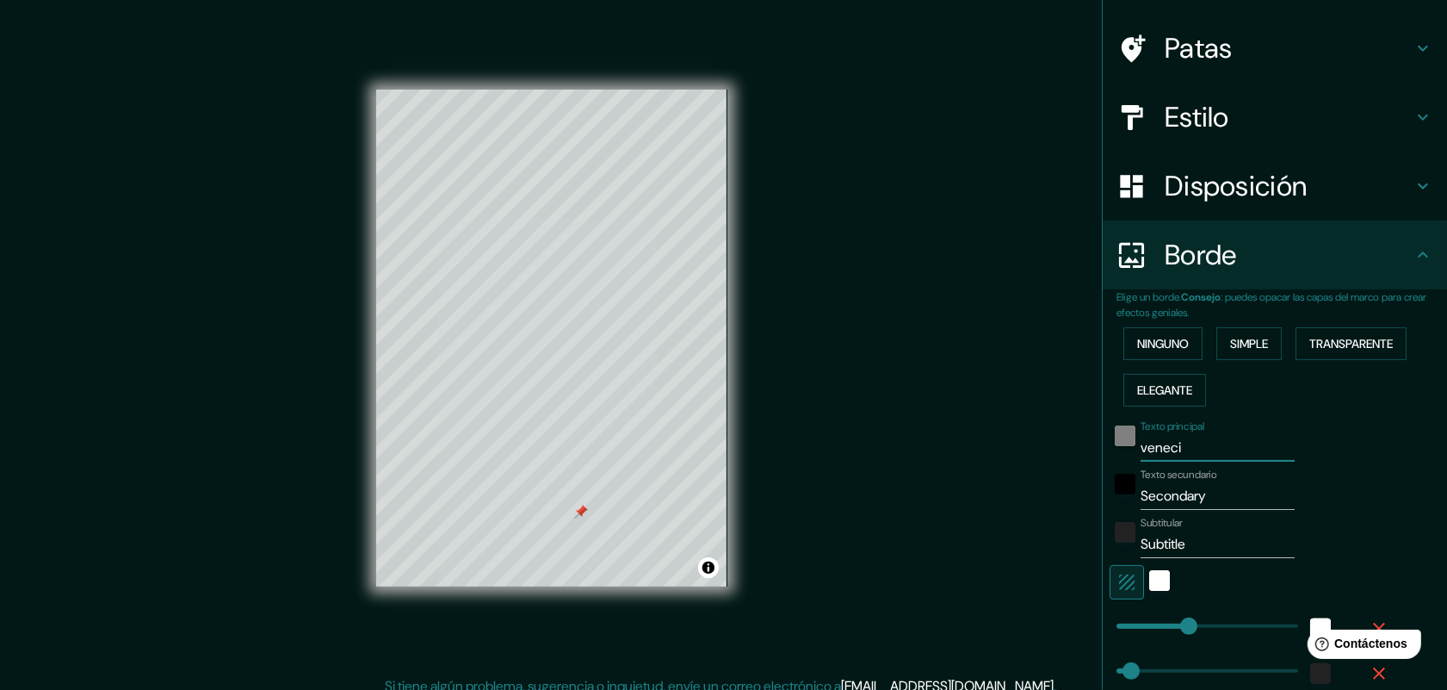
type input "[GEOGRAPHIC_DATA]"
type input "163"
type input "33"
type input "[GEOGRAPHIC_DATA]"
click at [1170, 496] on input "Secondary" at bounding box center [1218, 496] width 154 height 28
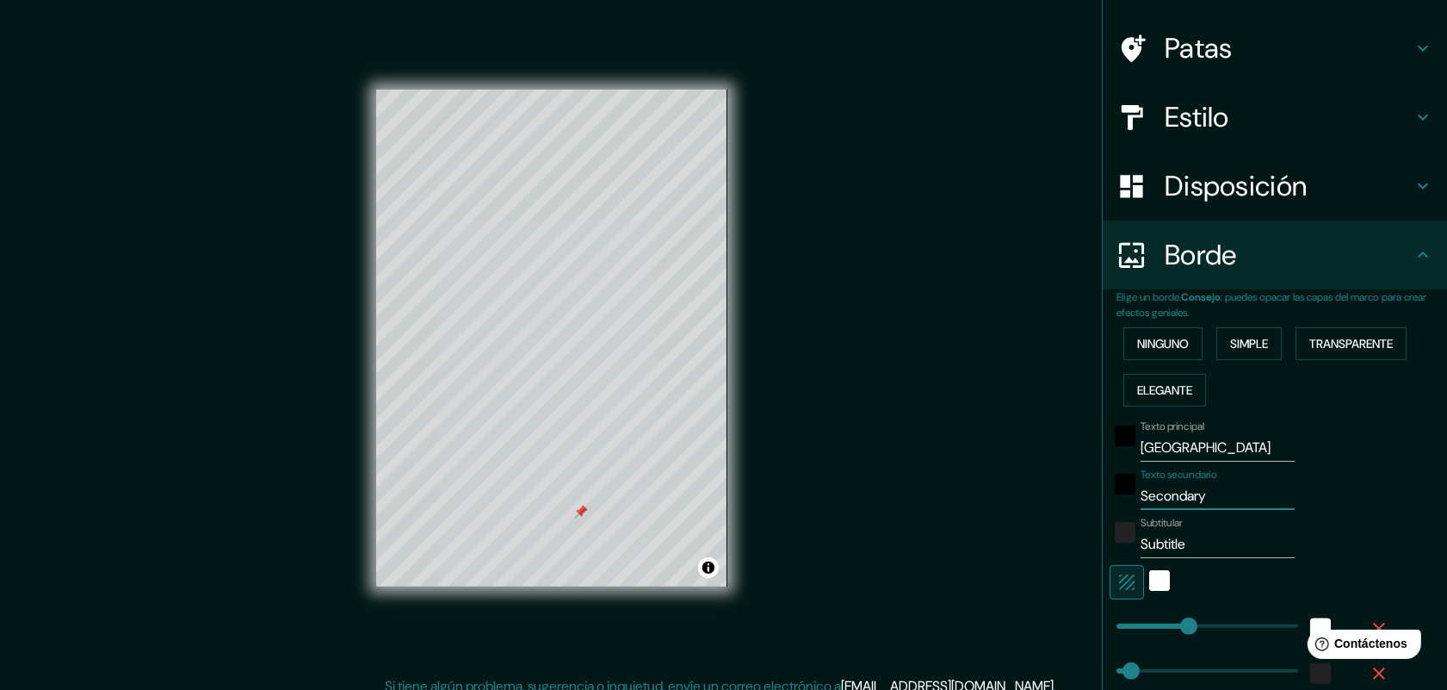
drag, startPoint x: 1210, startPoint y: 496, endPoint x: 1095, endPoint y: 498, distance: 114.5
click at [1110, 498] on div "Texto secundario Secondary" at bounding box center [1251, 488] width 282 height 41
type input "163"
type input "33"
type input "i"
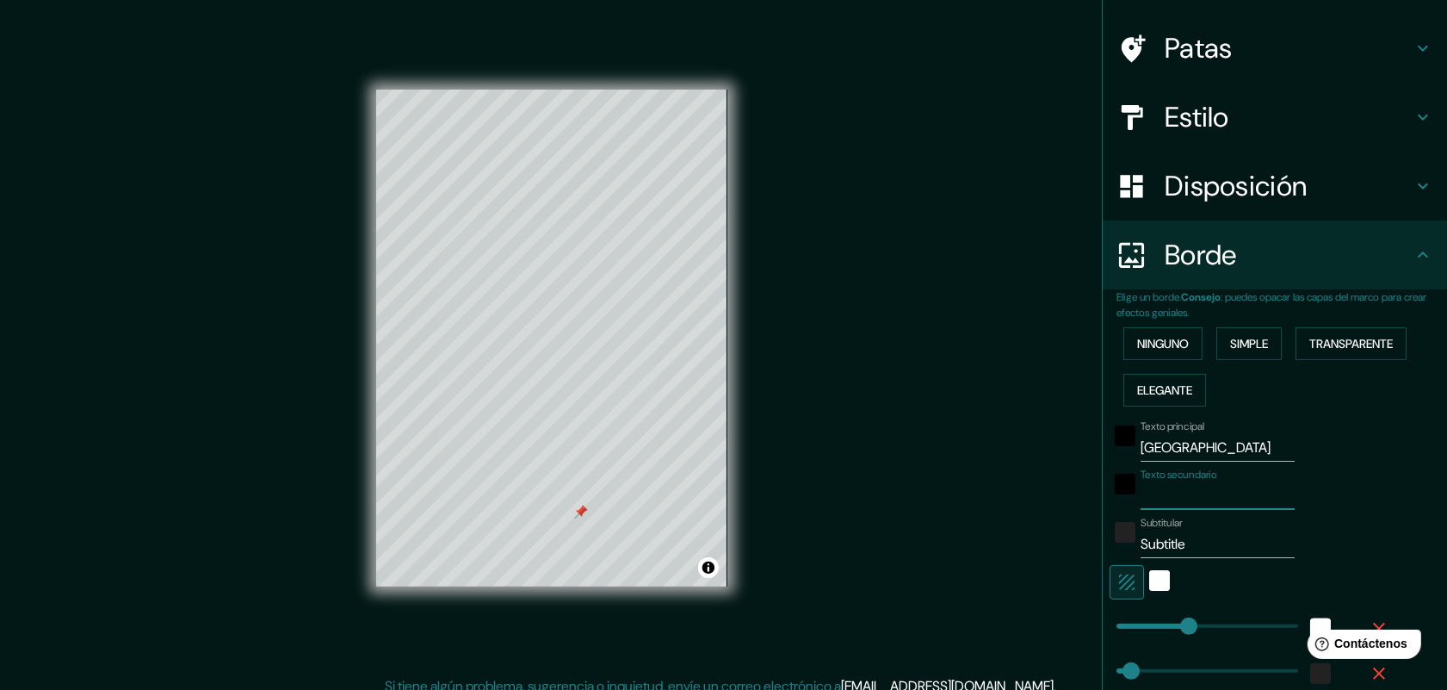
type input "163"
type input "33"
type input "it"
type input "163"
type input "33"
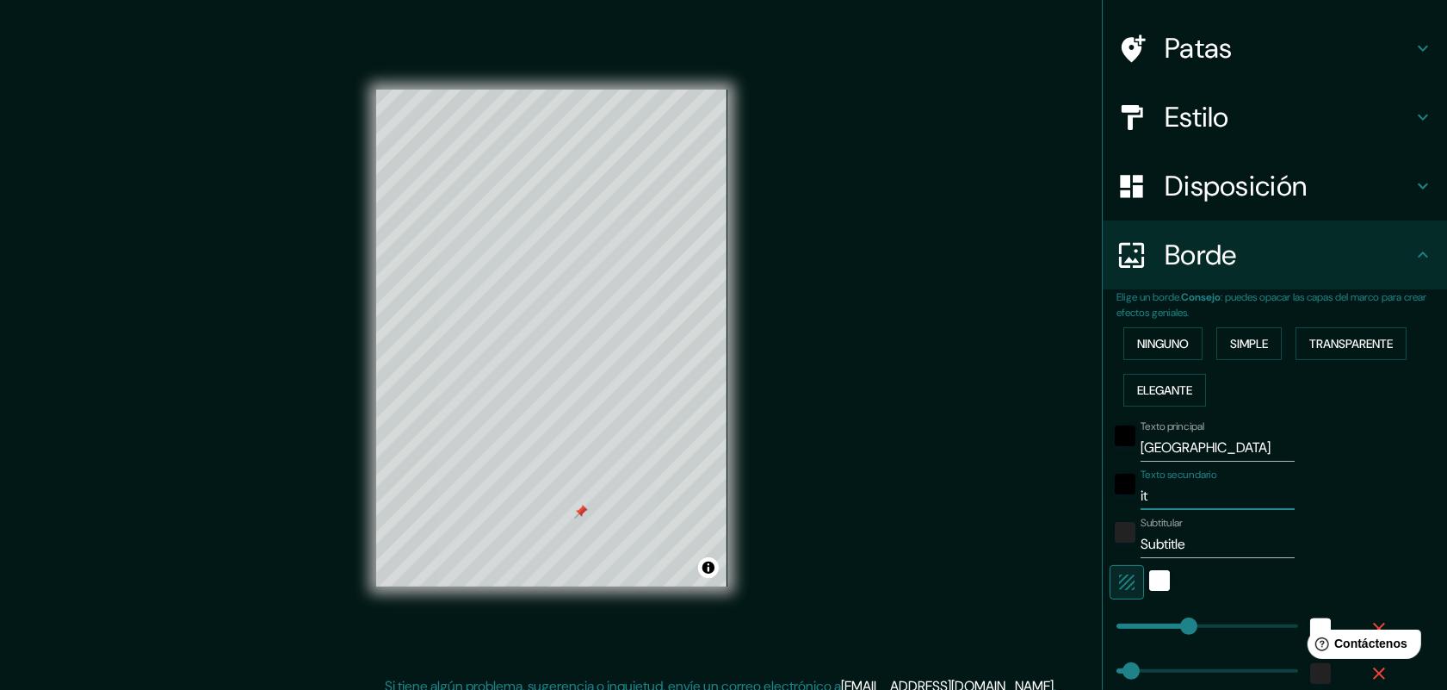
type input "ita"
type input "163"
type input "33"
type input "it"
type input "163"
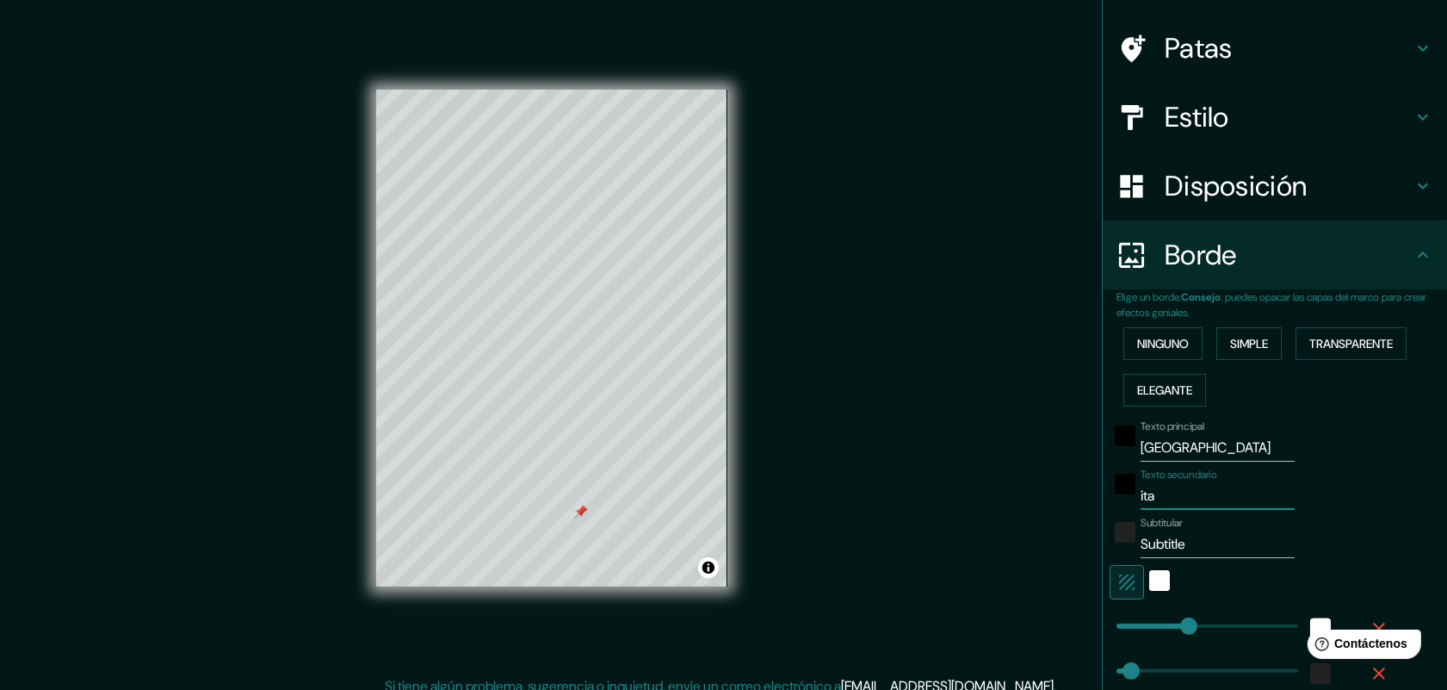
type input "33"
type input "i"
type input "163"
type input "33"
type input "163"
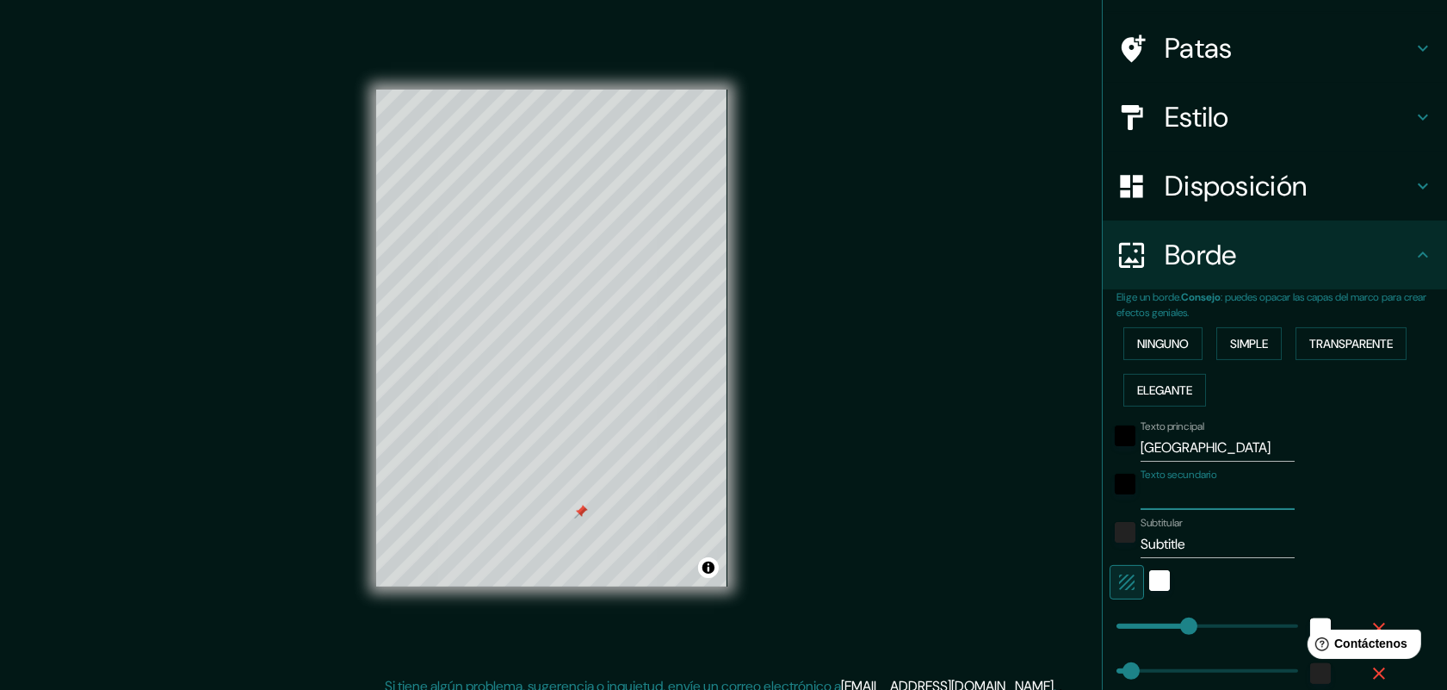
type input "33"
type input "I"
type input "163"
type input "33"
type input "IT"
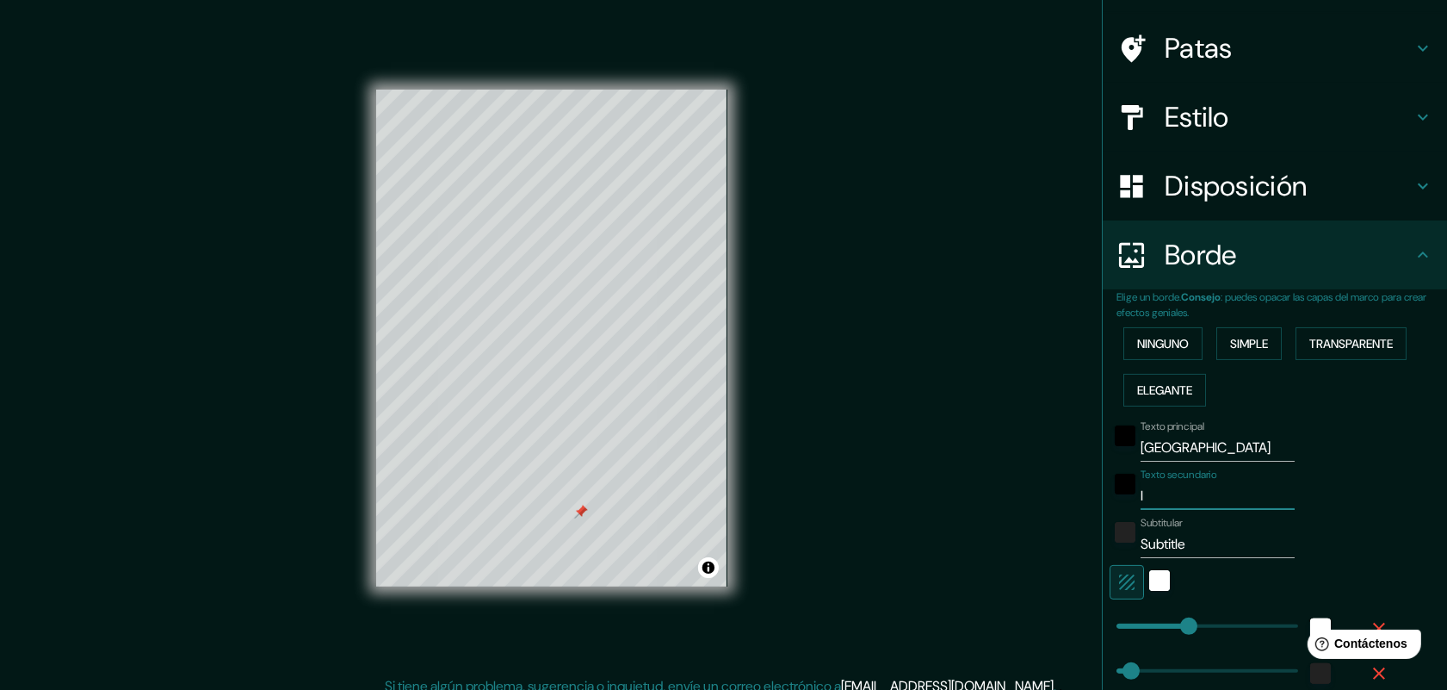
type input "163"
type input "33"
type input "ITA"
type input "163"
type input "33"
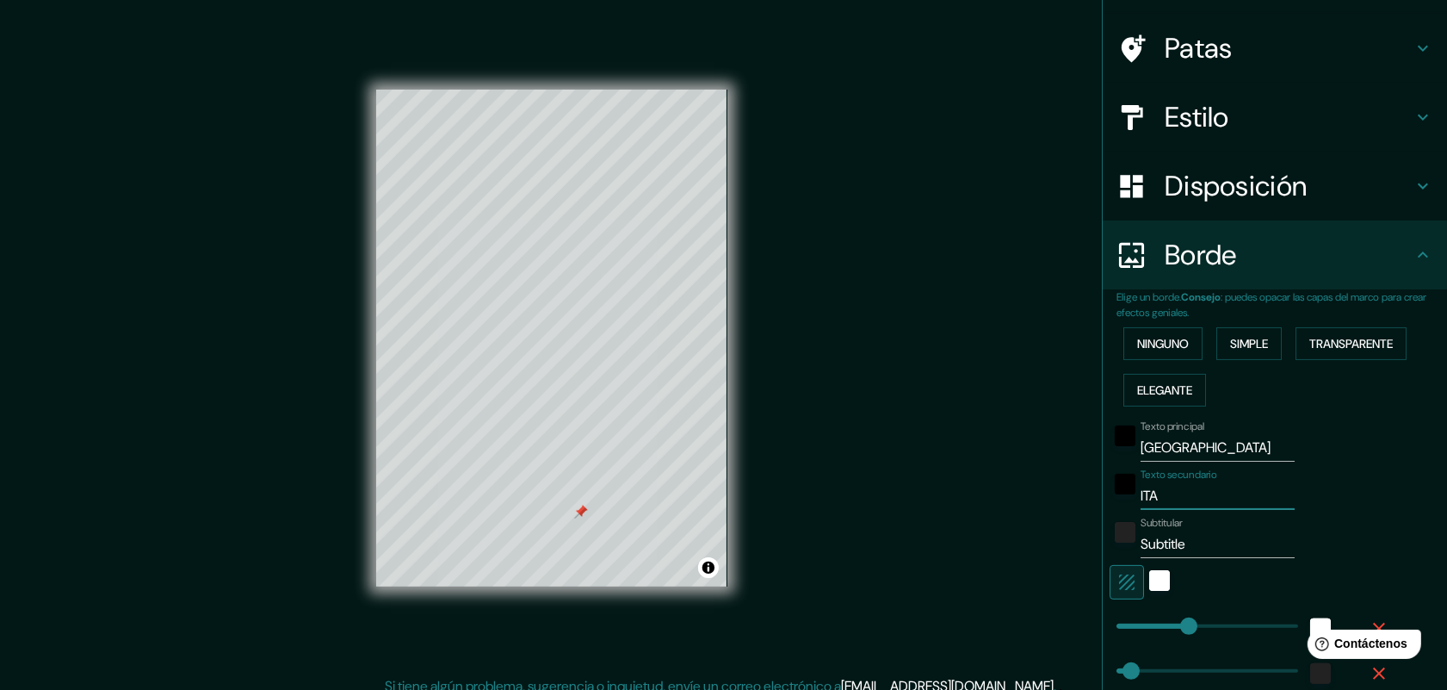
type input "ITAL"
type input "163"
type input "33"
type input "[GEOGRAPHIC_DATA]"
type input "163"
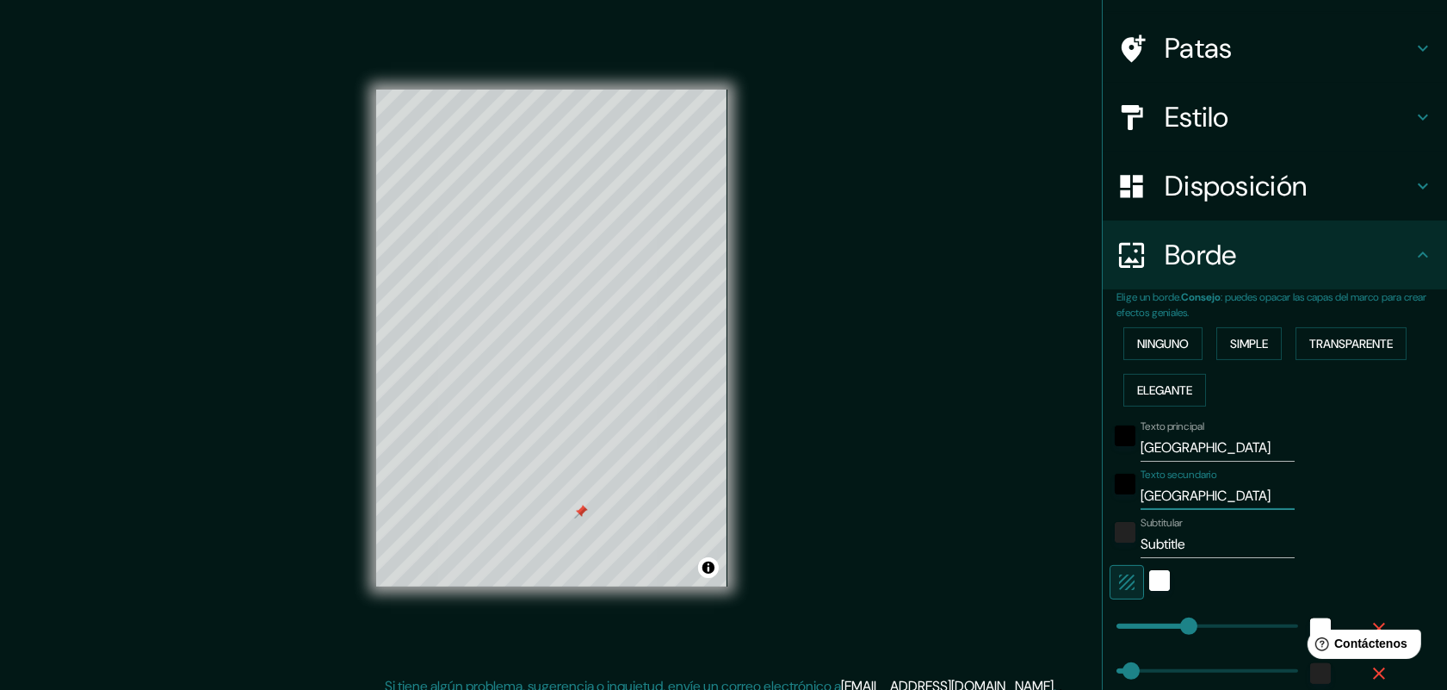
type input "33"
type input "[GEOGRAPHIC_DATA]"
type input "163"
type input "33"
type input "[GEOGRAPHIC_DATA]"
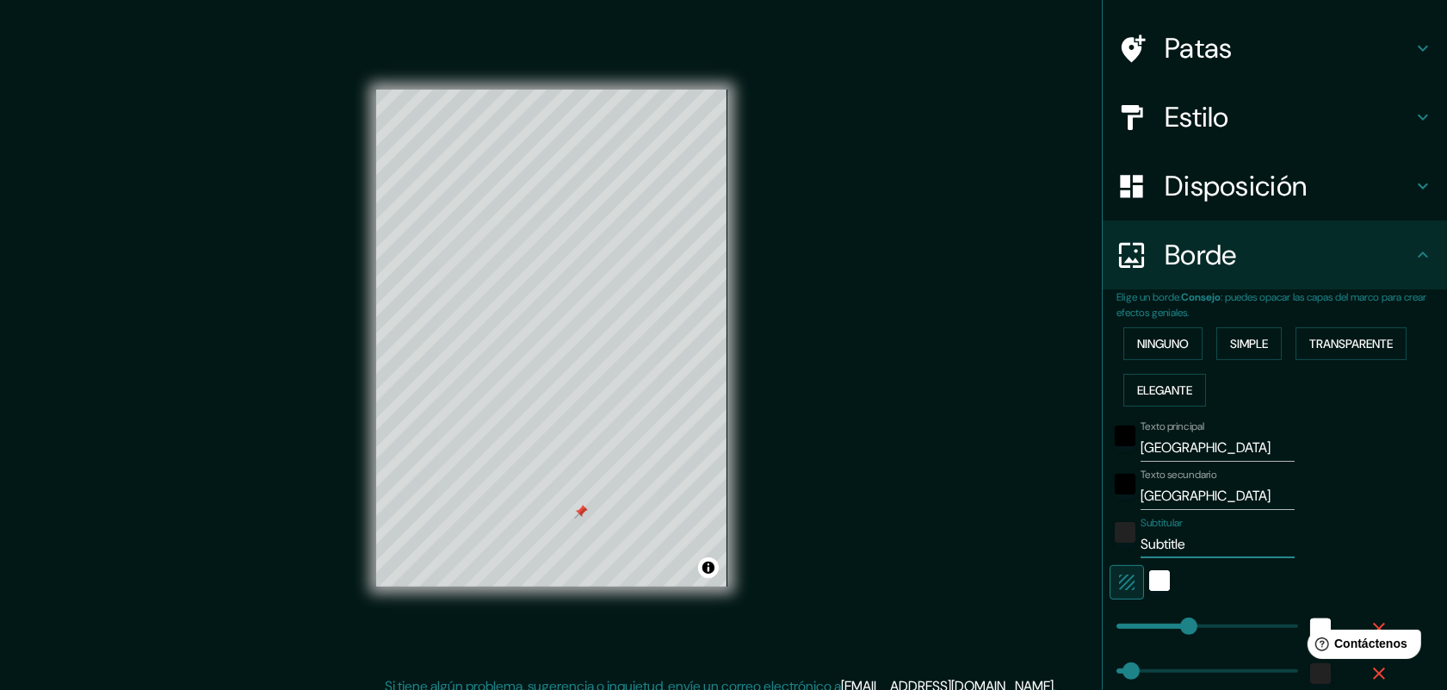
drag, startPoint x: 1181, startPoint y: 540, endPoint x: 1119, endPoint y: 545, distance: 62.2
click at [1119, 545] on div "Subtitular Subtitle" at bounding box center [1251, 537] width 282 height 41
type input "2"
type input "163"
type input "33"
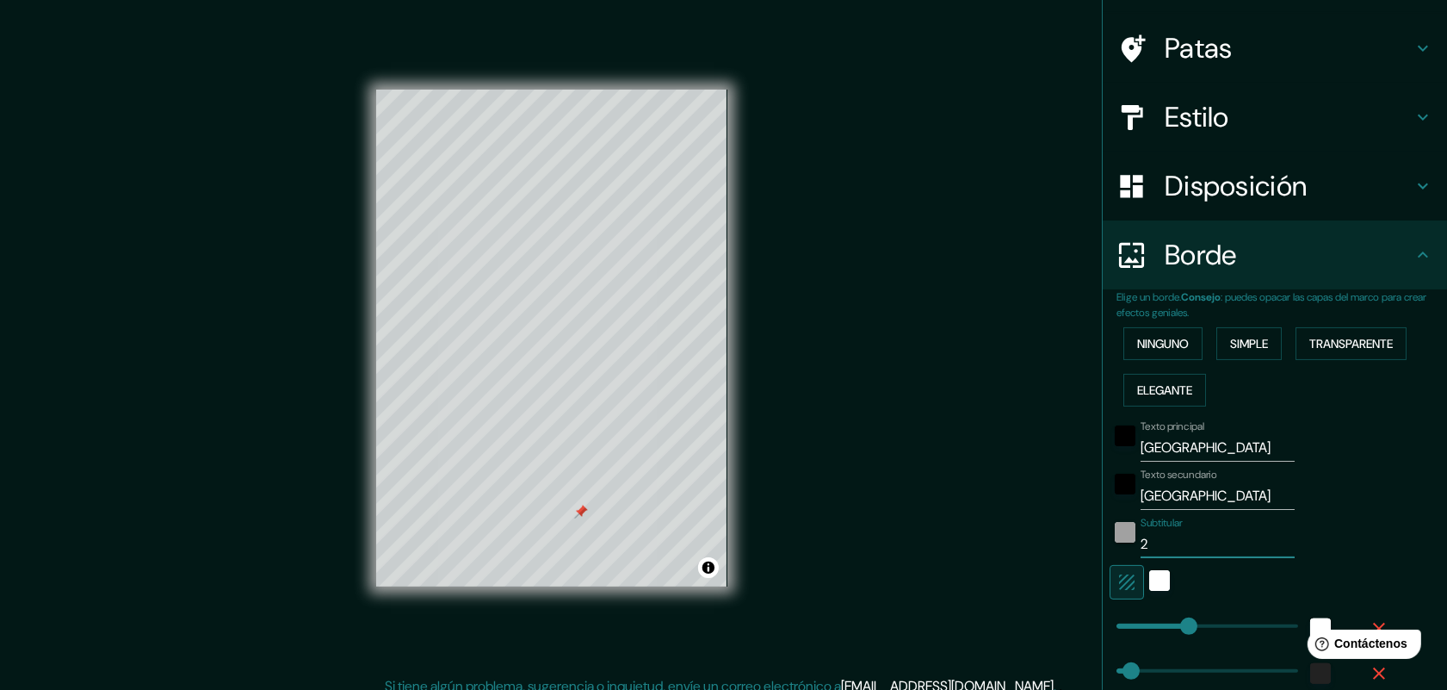
type input "20"
type input "163"
type input "33"
type input "202"
type input "163"
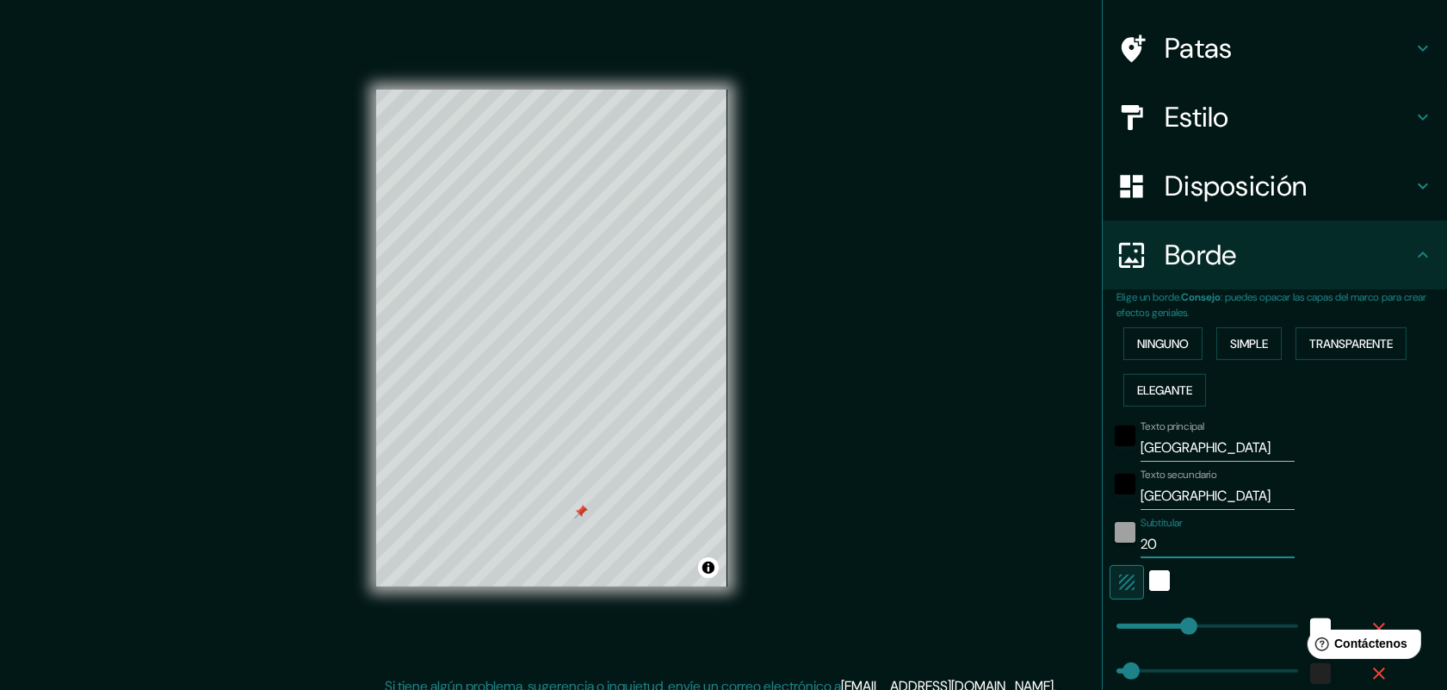
type input "33"
type input "2024"
type input "163"
type input "33"
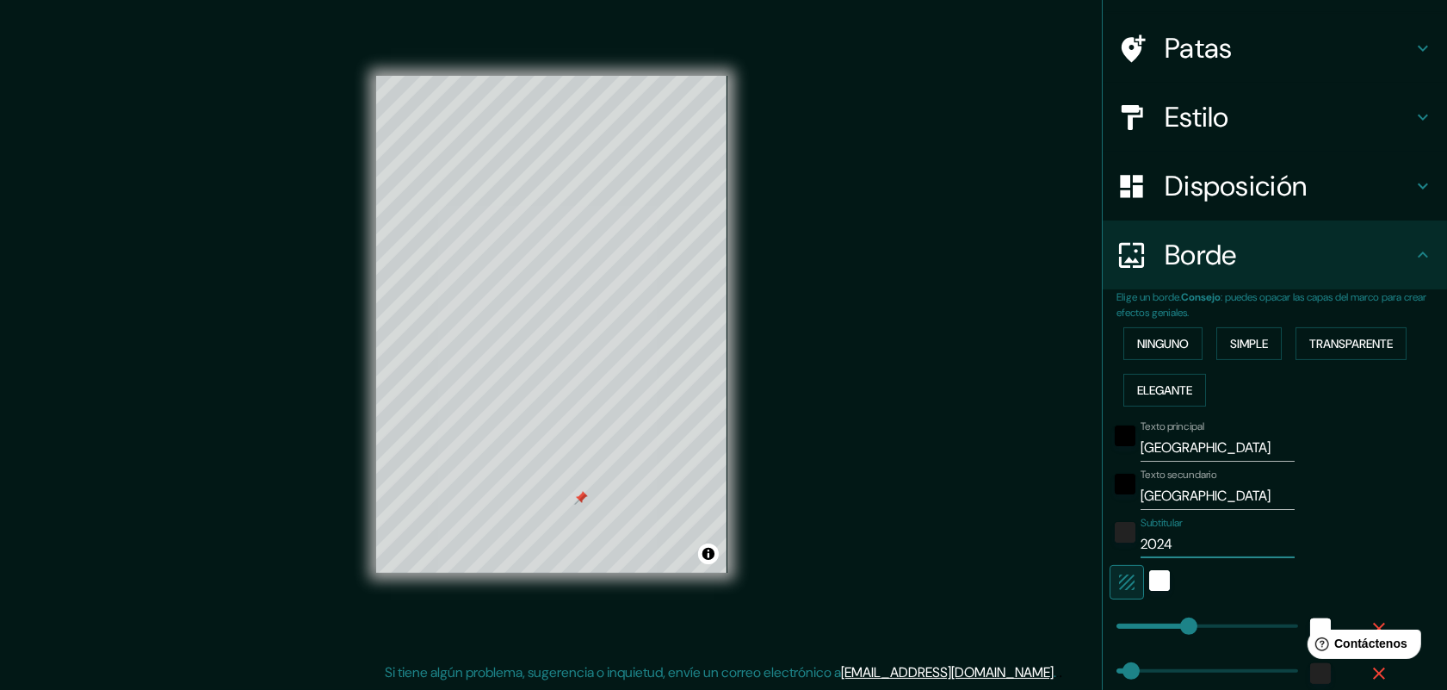
type input "2024"
click at [1170, 119] on h4 "Estilo" at bounding box center [1289, 117] width 248 height 34
type input "163"
type input "33"
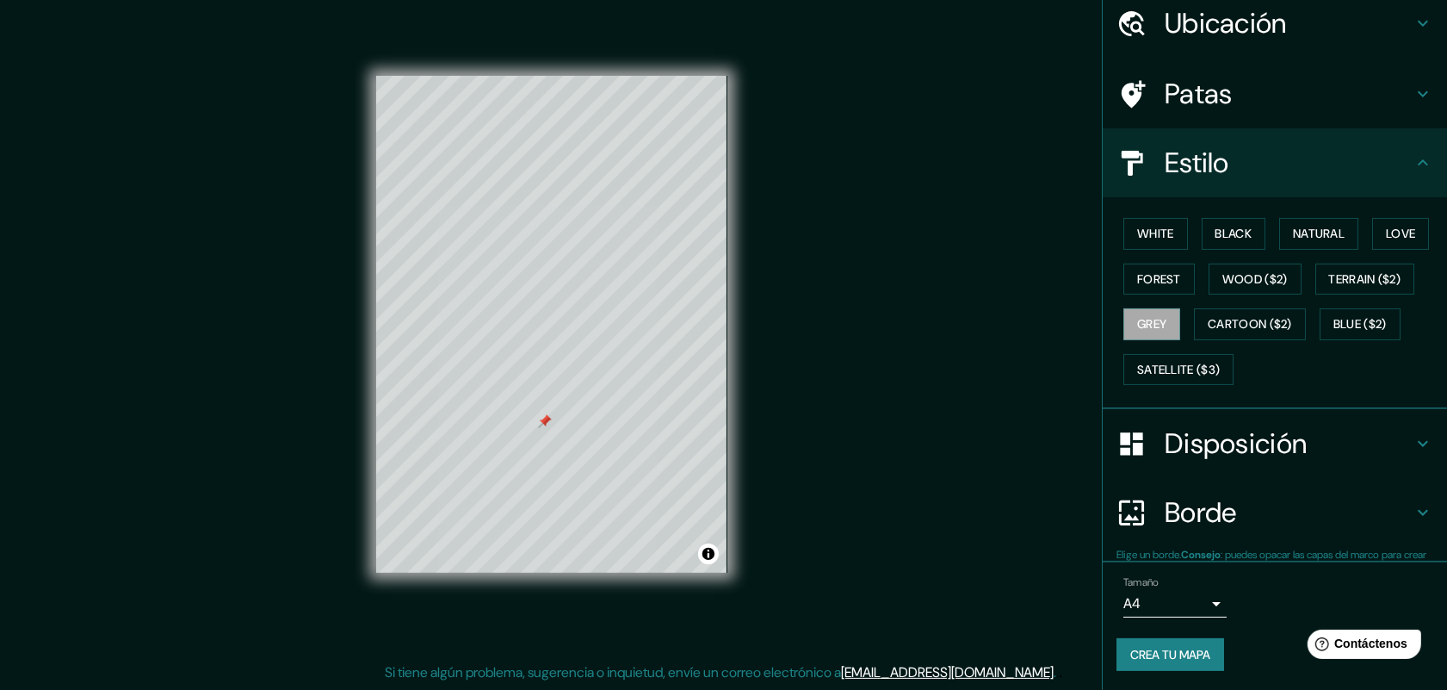
scroll to position [112, 0]
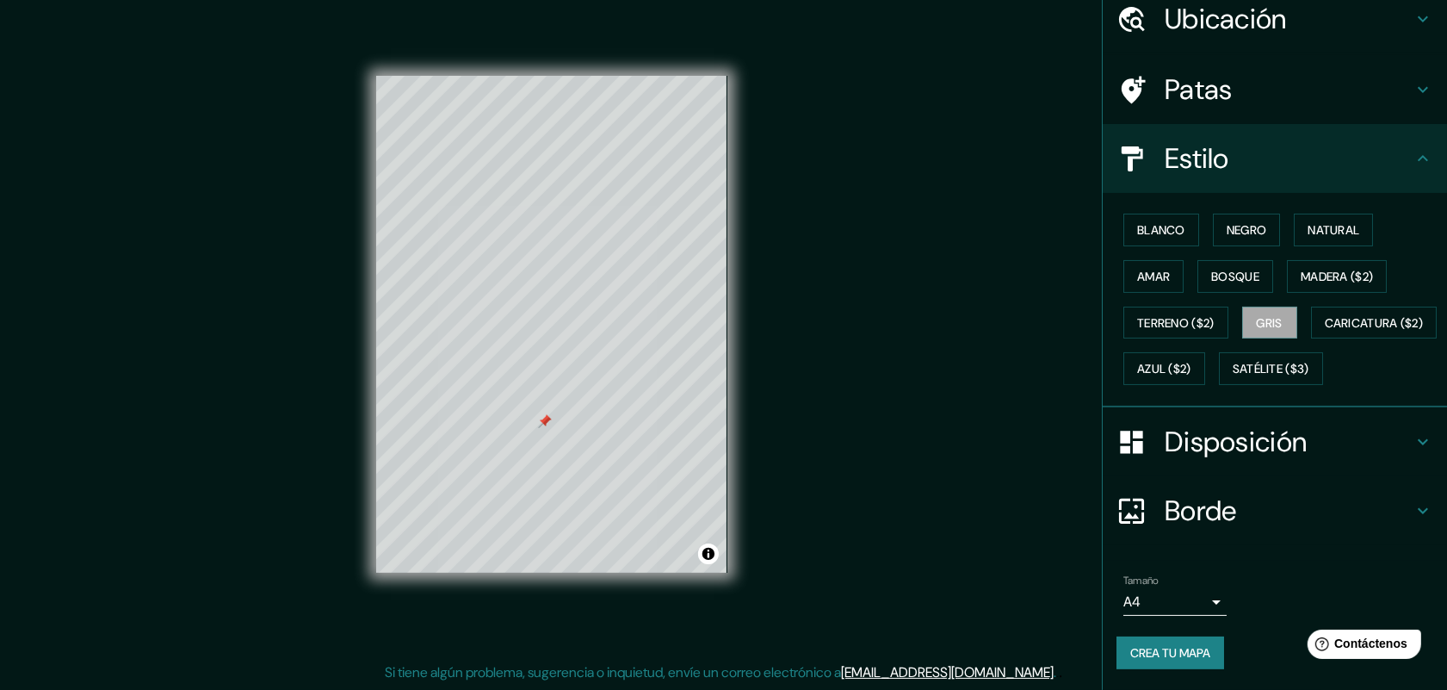
click at [1170, 72] on h4 "Patas" at bounding box center [1289, 89] width 248 height 34
type input "163"
type input "33"
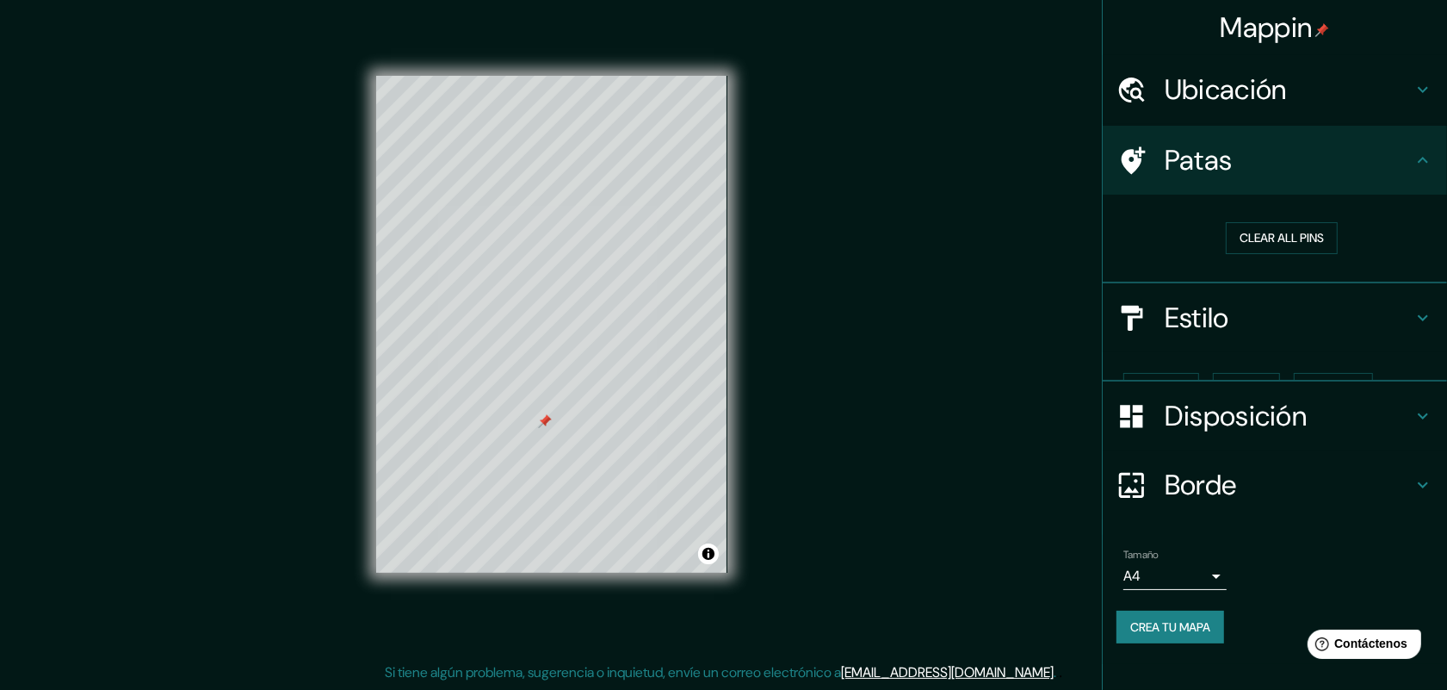
scroll to position [0, 0]
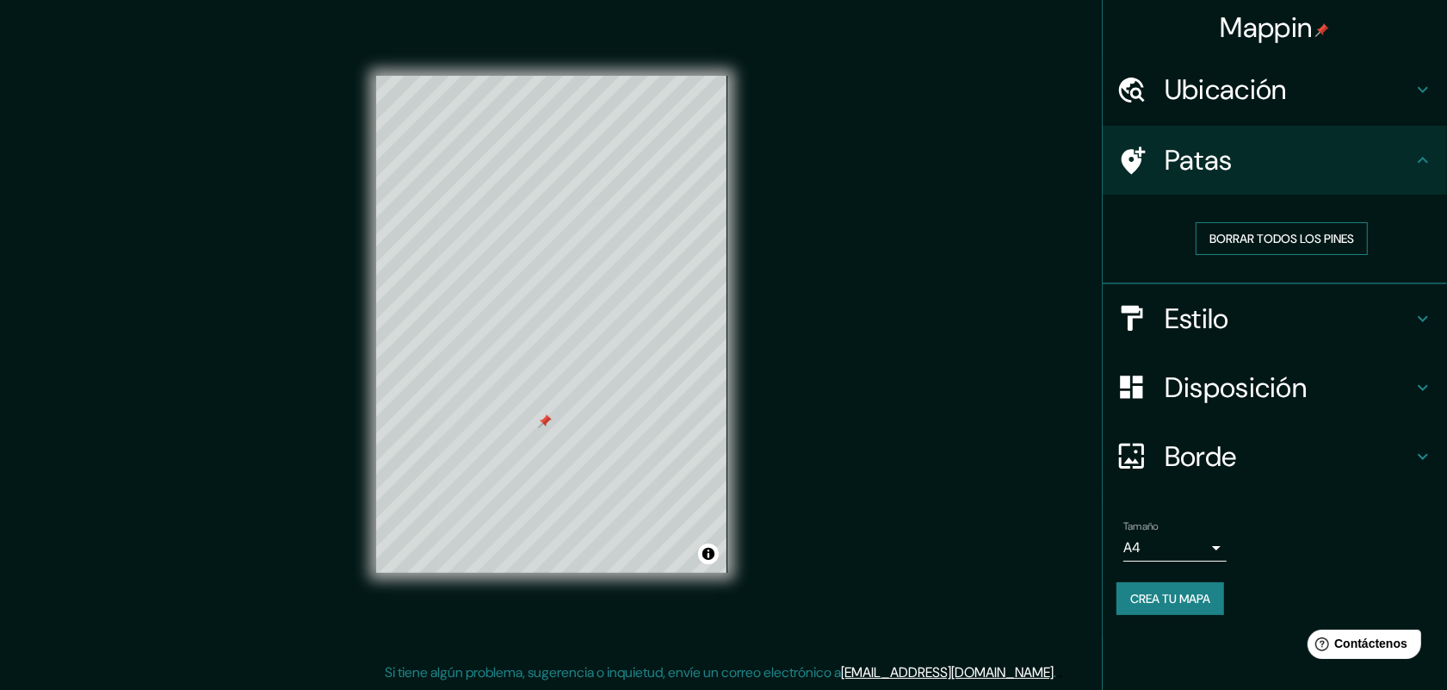
click at [1170, 238] on font "Borrar todos los pines" at bounding box center [1282, 238] width 145 height 15
click at [1170, 551] on font "Crea tu mapa" at bounding box center [1170, 598] width 80 height 15
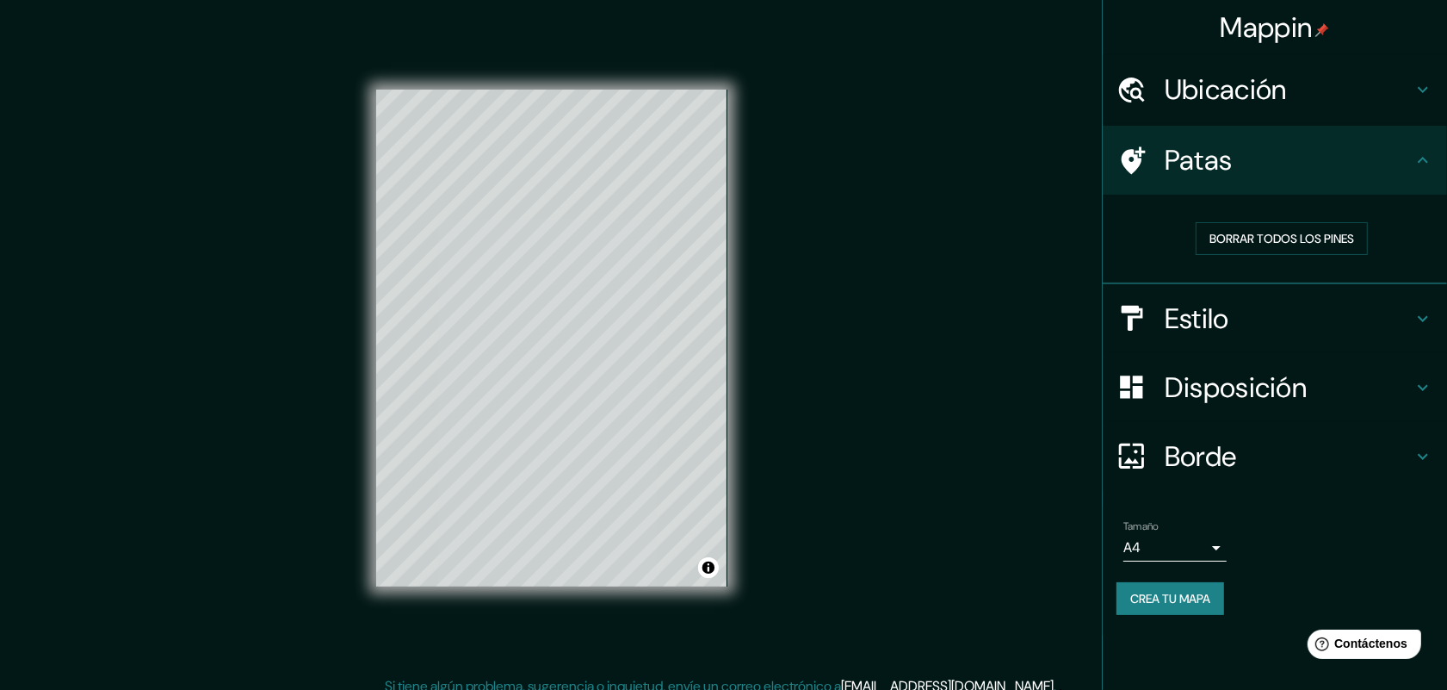
click at [1170, 551] on font "Crea tu mapa" at bounding box center [1170, 598] width 80 height 15
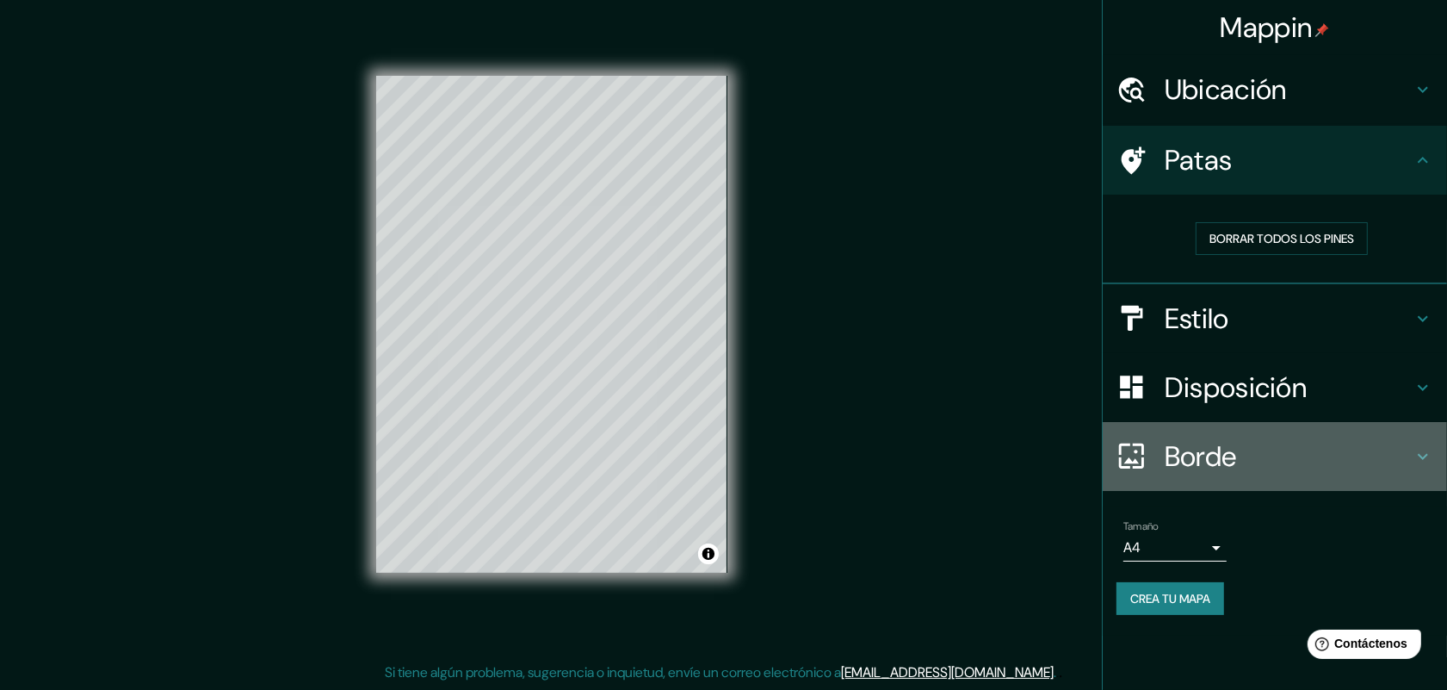
click at [1170, 458] on h4 "Borde" at bounding box center [1289, 456] width 248 height 34
type input "163"
type input "33"
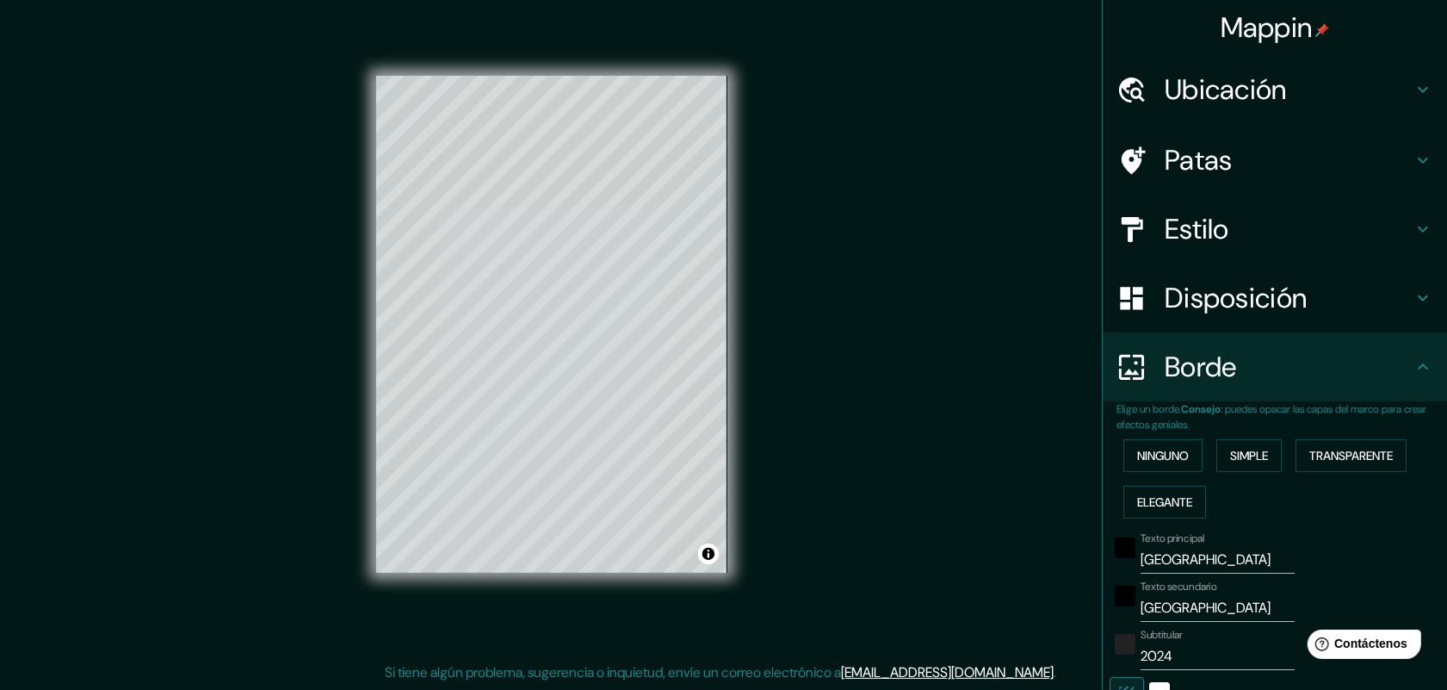
scroll to position [291, 0]
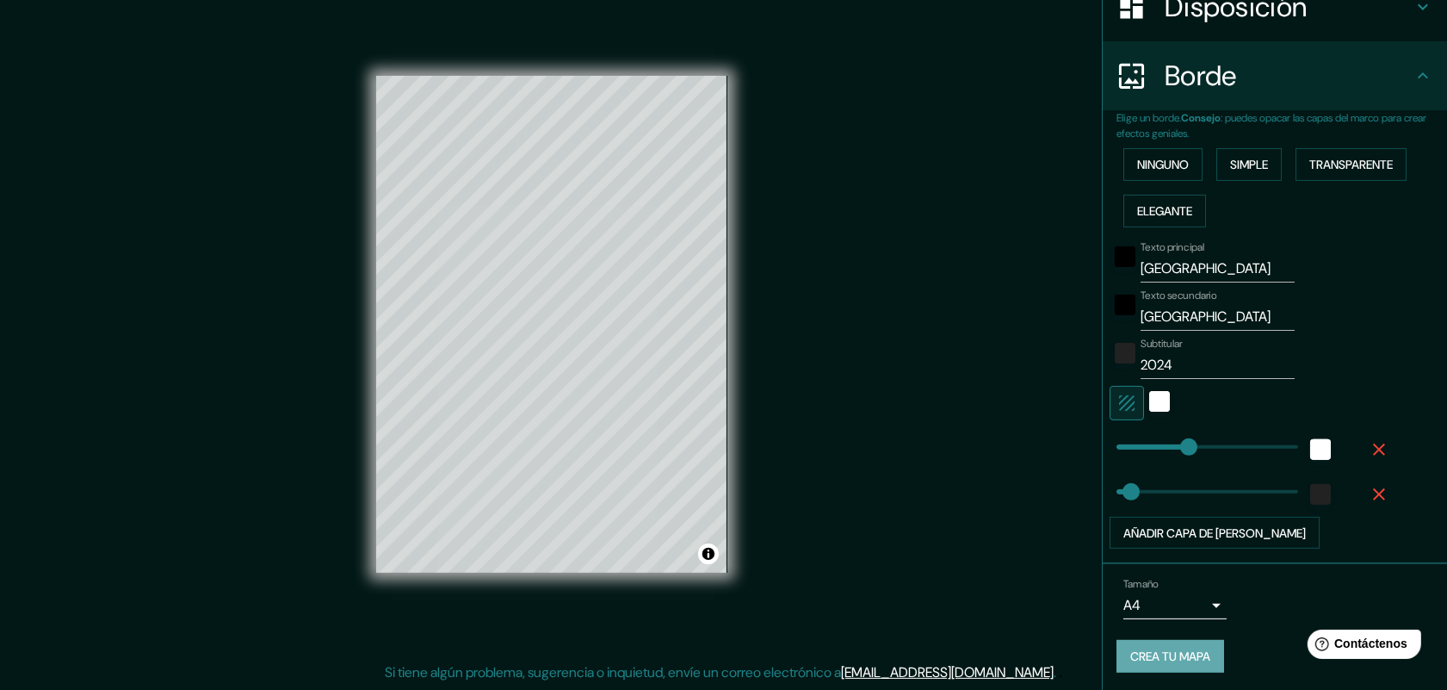
click at [1151, 551] on font "Crea tu mapa" at bounding box center [1170, 656] width 80 height 15
click at [1164, 551] on body "Mappin Ubicación Venecia, [GEOGRAPHIC_DATA], [GEOGRAPHIC_DATA] Patas Estilo Dis…" at bounding box center [723, 331] width 1447 height 690
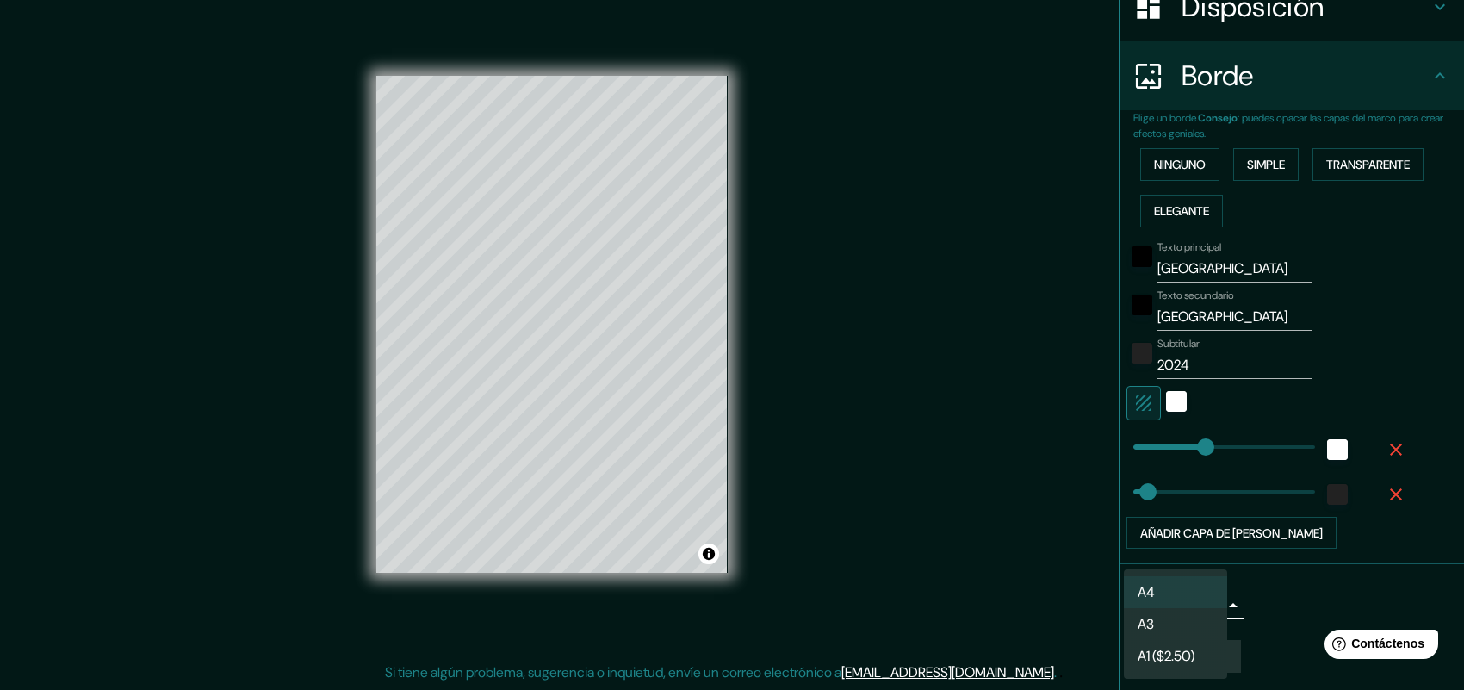
click at [1156, 551] on li "A3" at bounding box center [1174, 624] width 103 height 32
type input "a4"
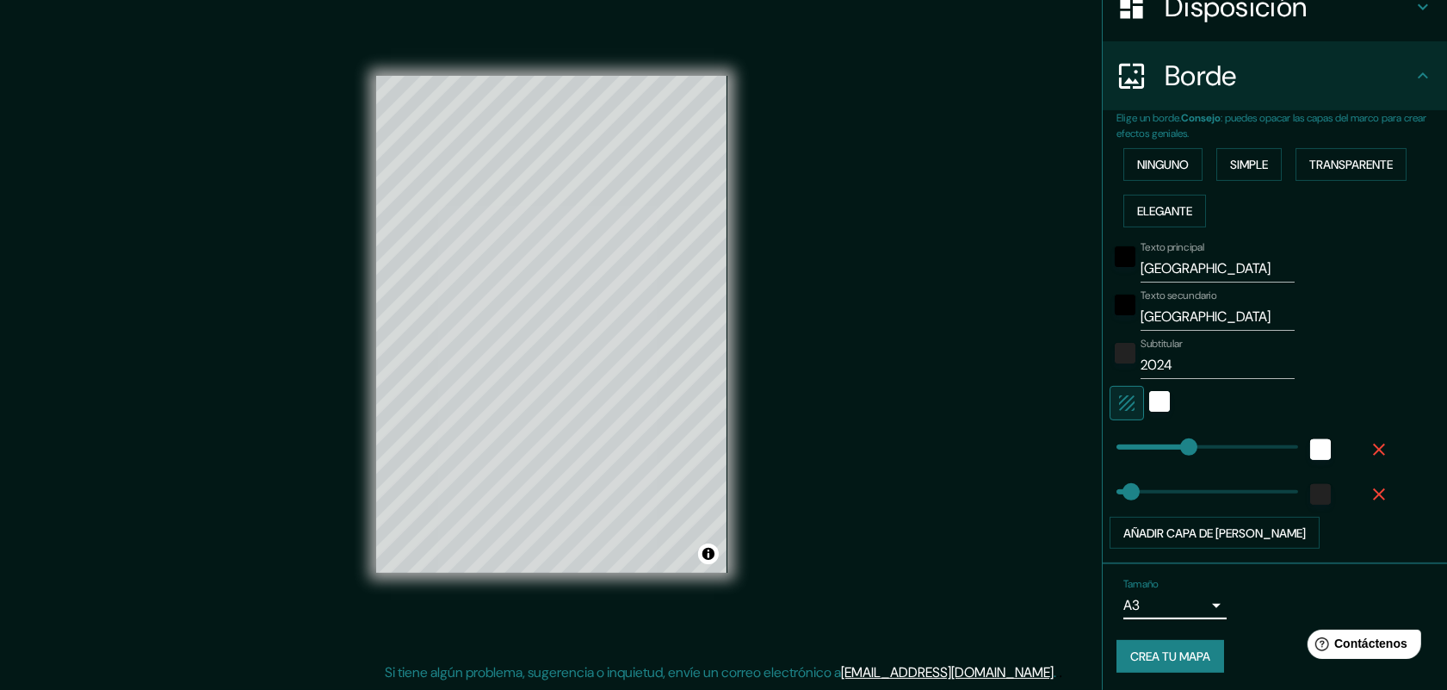
click at [1170, 551] on body "Mappin Ubicación Venecia, [GEOGRAPHIC_DATA], [GEOGRAPHIC_DATA] Patas Estilo Dis…" at bounding box center [723, 331] width 1447 height 690
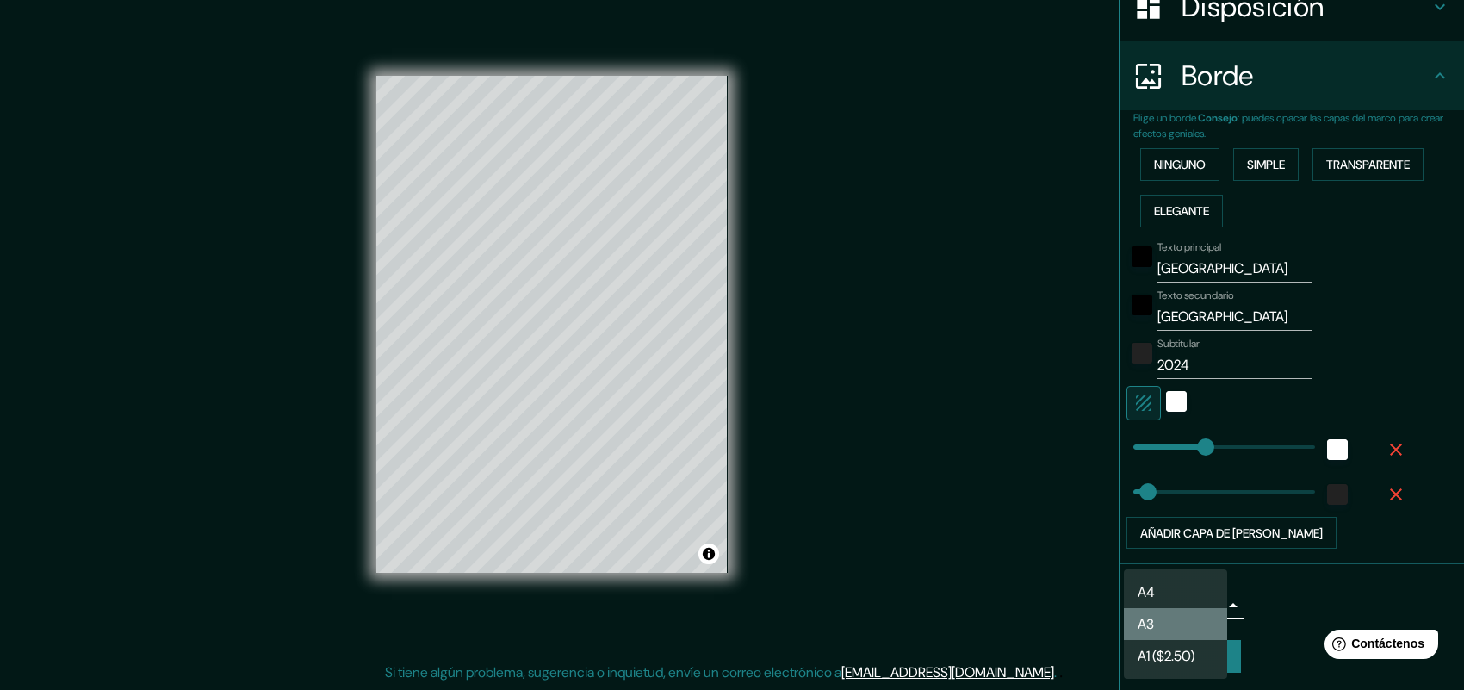
click at [1170, 551] on li "A3" at bounding box center [1174, 624] width 103 height 32
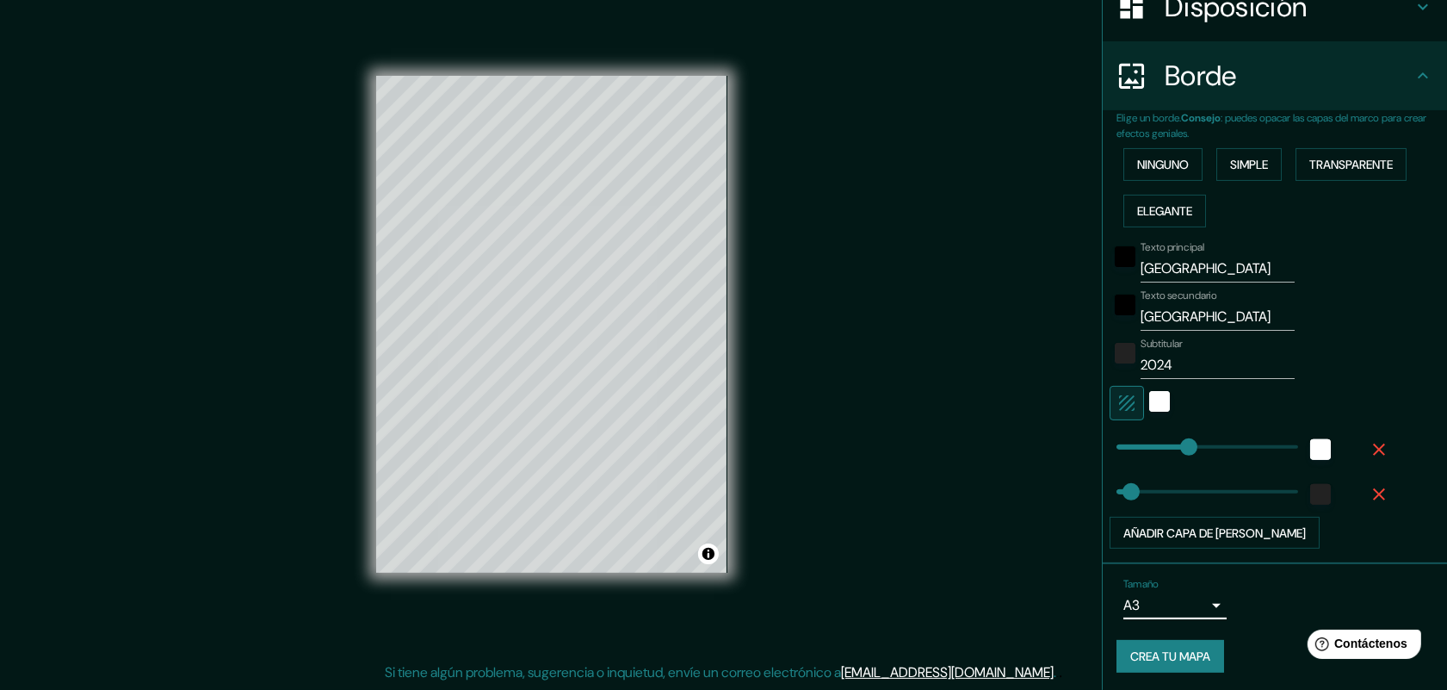
click at [1170, 551] on font "Crea tu mapa" at bounding box center [1170, 656] width 80 height 15
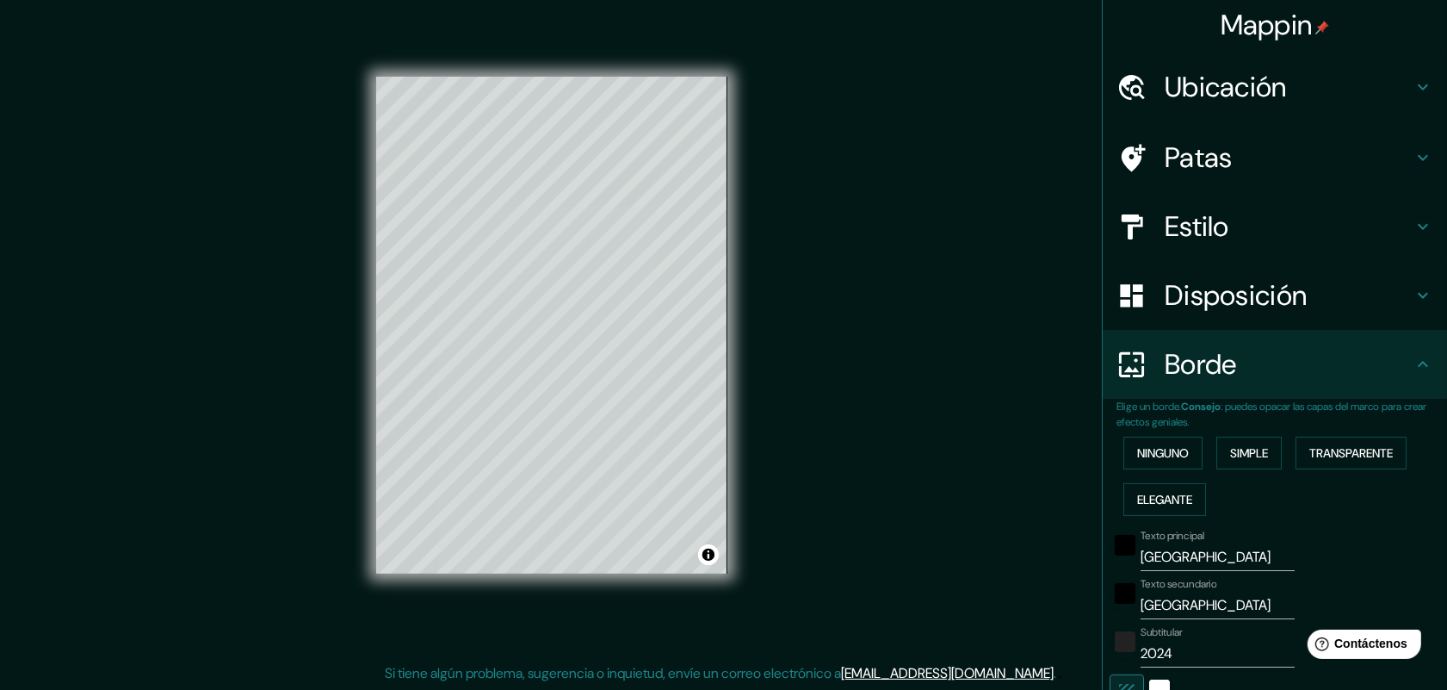
scroll to position [0, 0]
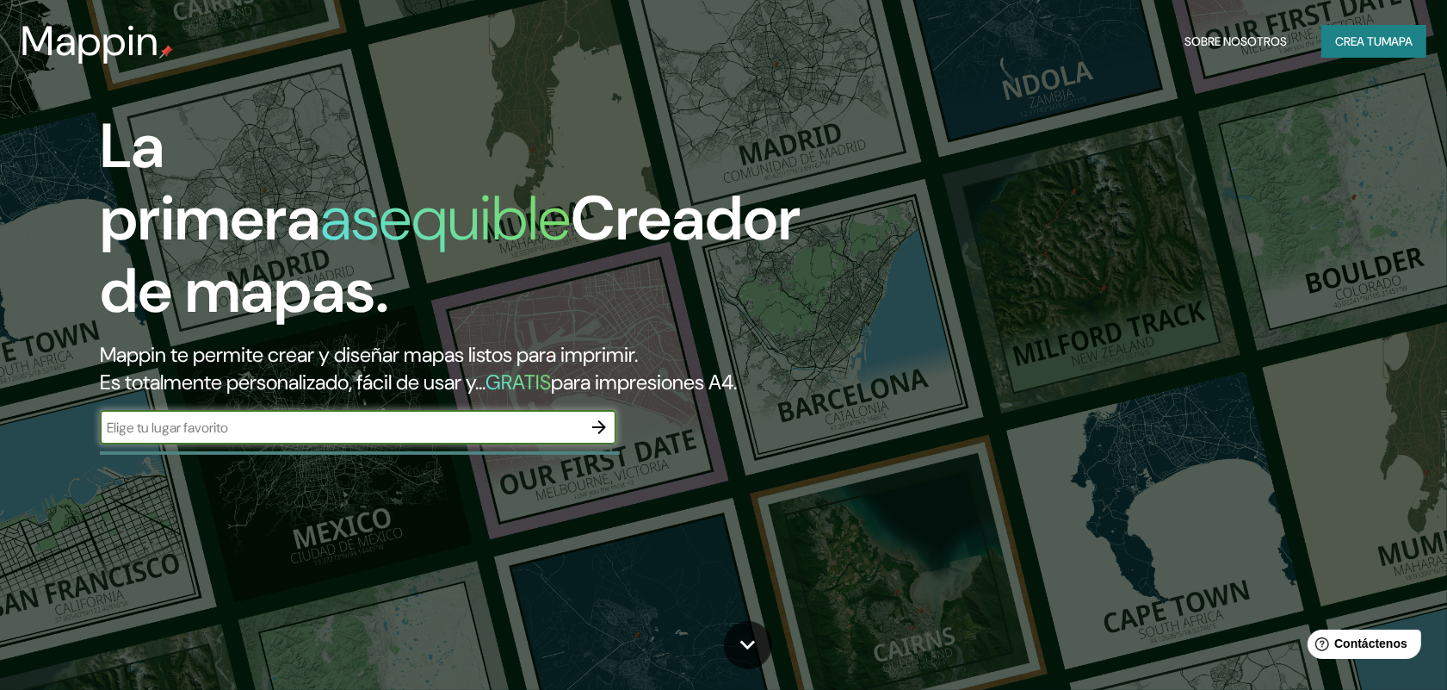
click at [467, 428] on input "text" at bounding box center [341, 428] width 482 height 20
type input "VENECIA"
click at [595, 428] on icon "button" at bounding box center [599, 427] width 21 height 21
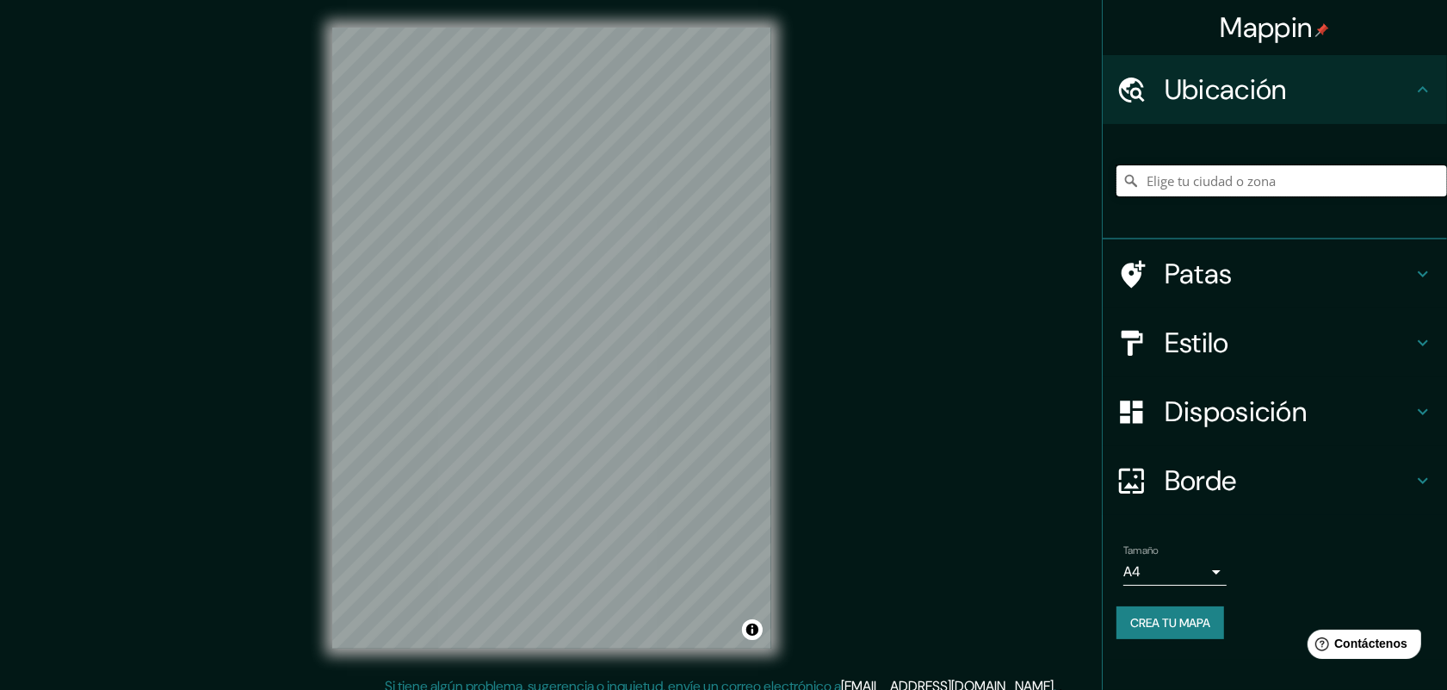
click at [1253, 174] on input "Elige tu ciudad o zona" at bounding box center [1282, 180] width 331 height 31
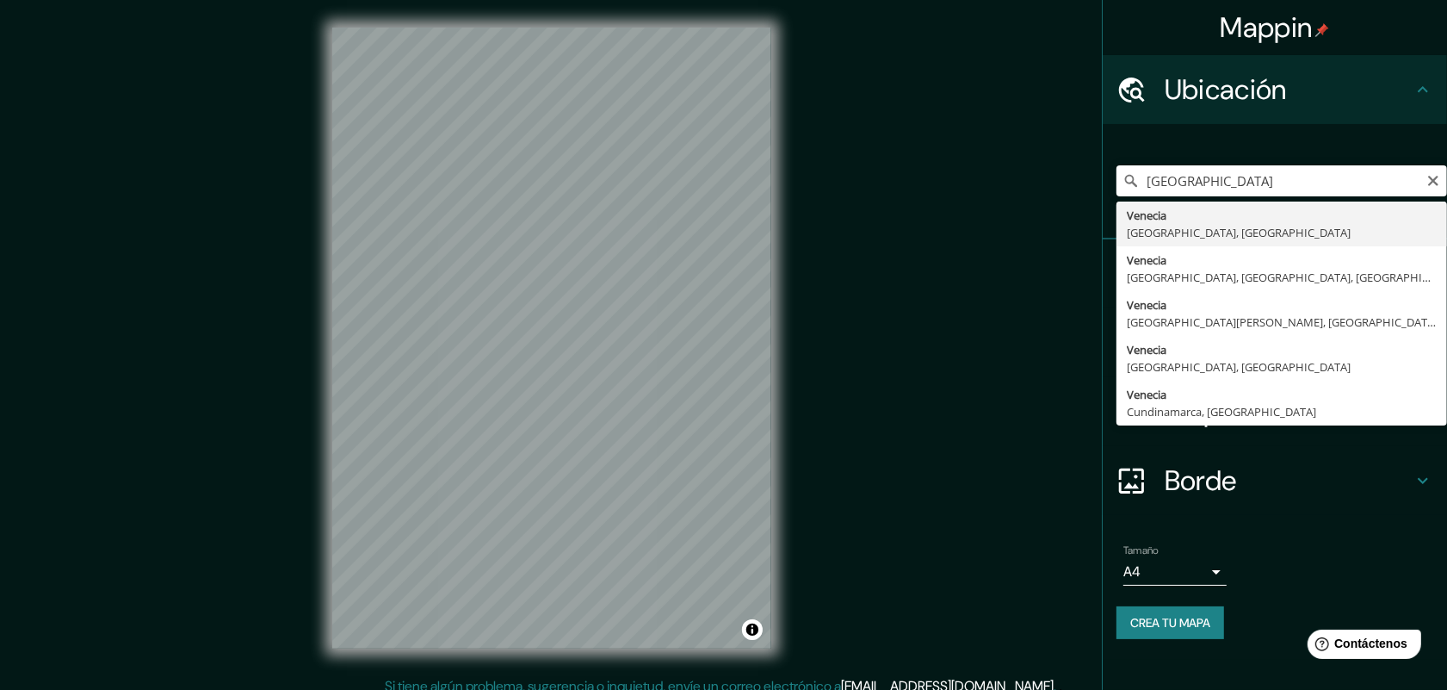
type input "[GEOGRAPHIC_DATA], [GEOGRAPHIC_DATA], [GEOGRAPHIC_DATA]"
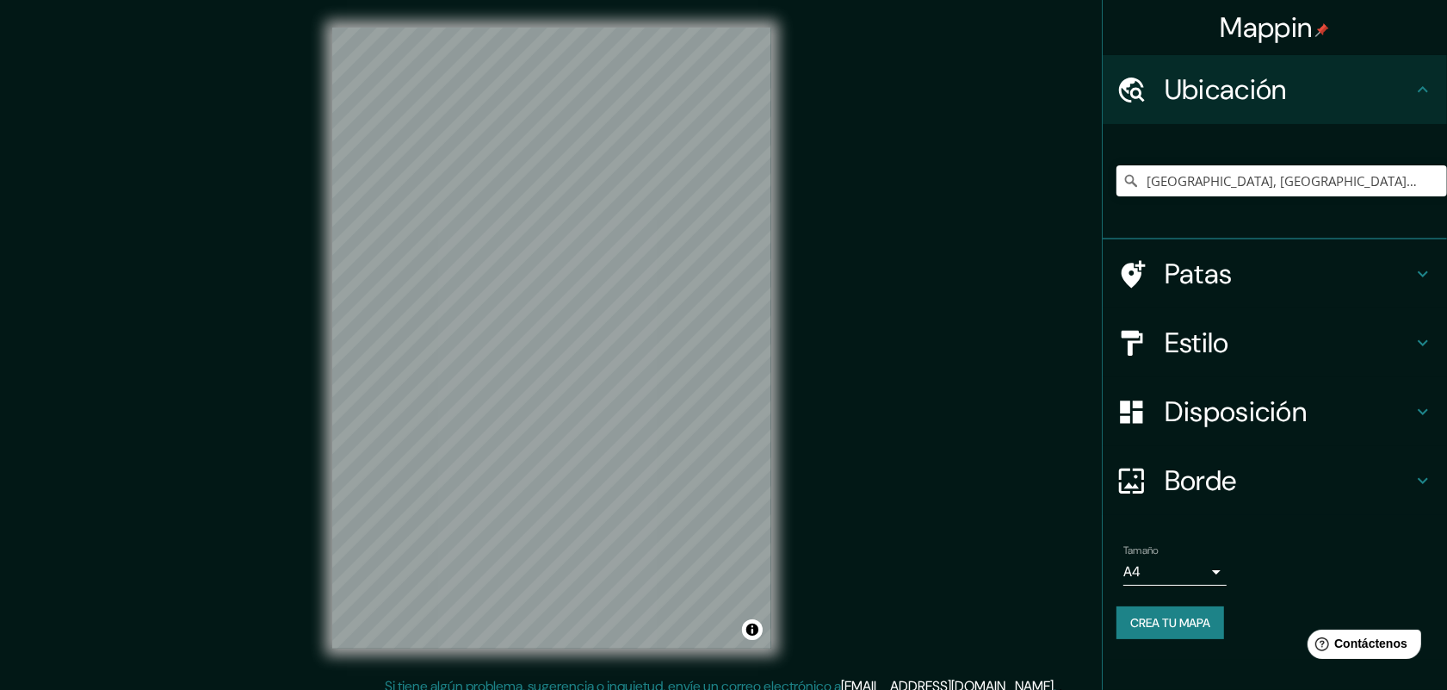
click at [1320, 413] on h4 "Disposición" at bounding box center [1289, 411] width 248 height 34
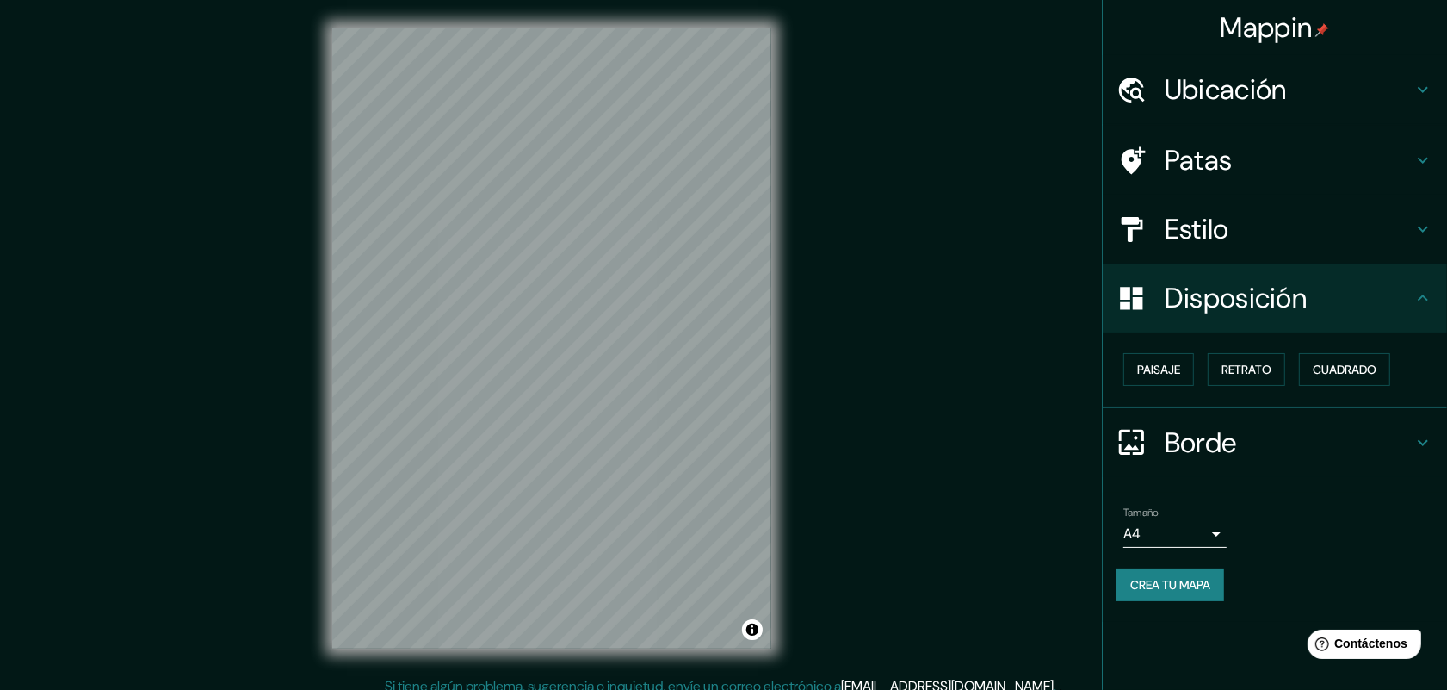
click at [1310, 433] on h4 "Borde" at bounding box center [1289, 442] width 248 height 34
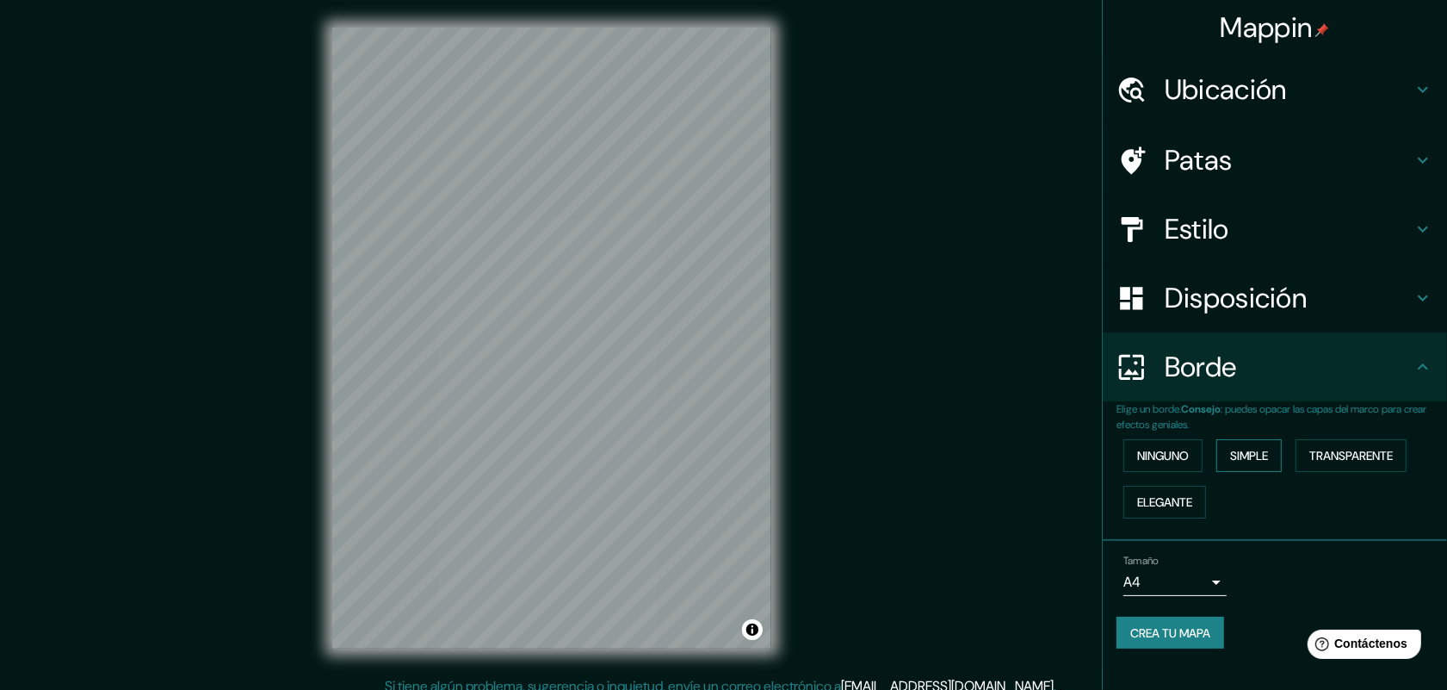
click at [1257, 456] on font "Simple" at bounding box center [1249, 455] width 38 height 15
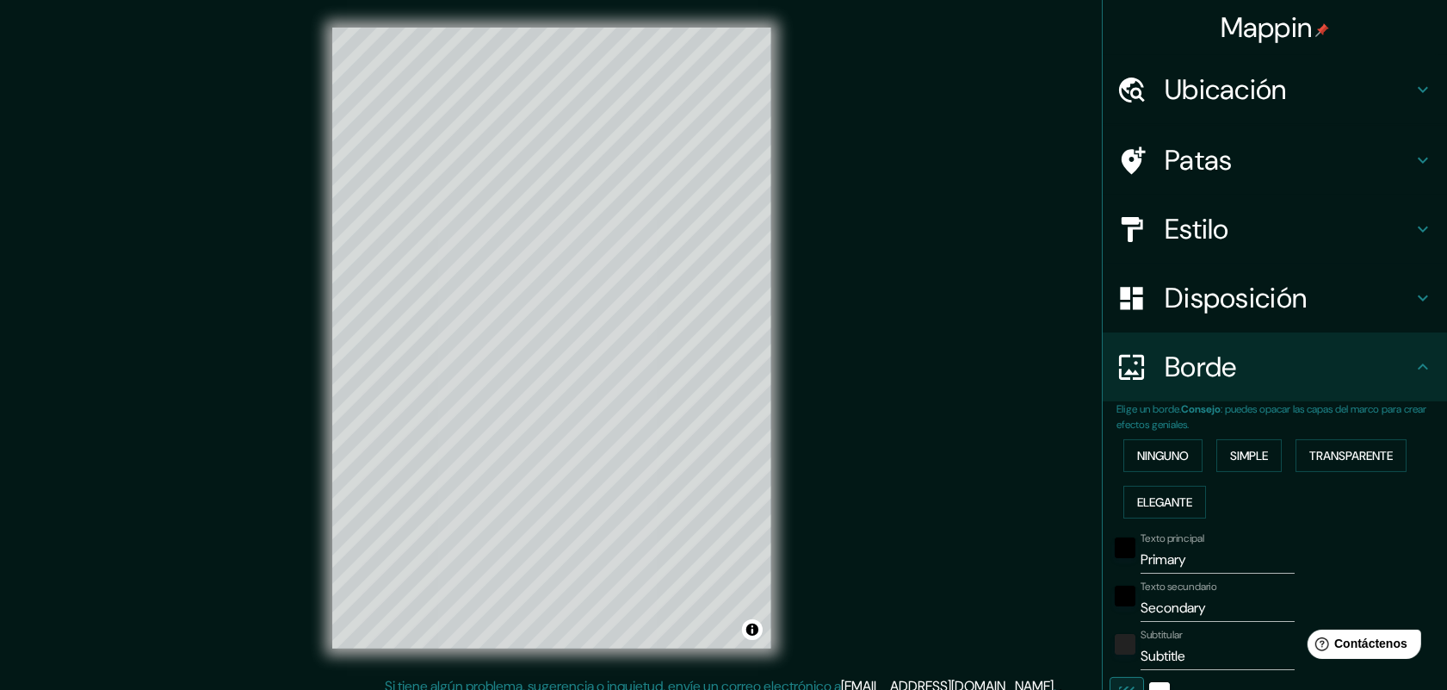
click at [1210, 564] on input "Primary" at bounding box center [1218, 560] width 154 height 28
drag, startPoint x: 1210, startPoint y: 564, endPoint x: 1018, endPoint y: 562, distance: 192.0
click at [1012, 564] on div "Mappin Ubicación Venecia, Ciudad metropolitana de Venecia, Italia Patas Estilo …" at bounding box center [723, 351] width 1447 height 703
type input "V"
type input "41"
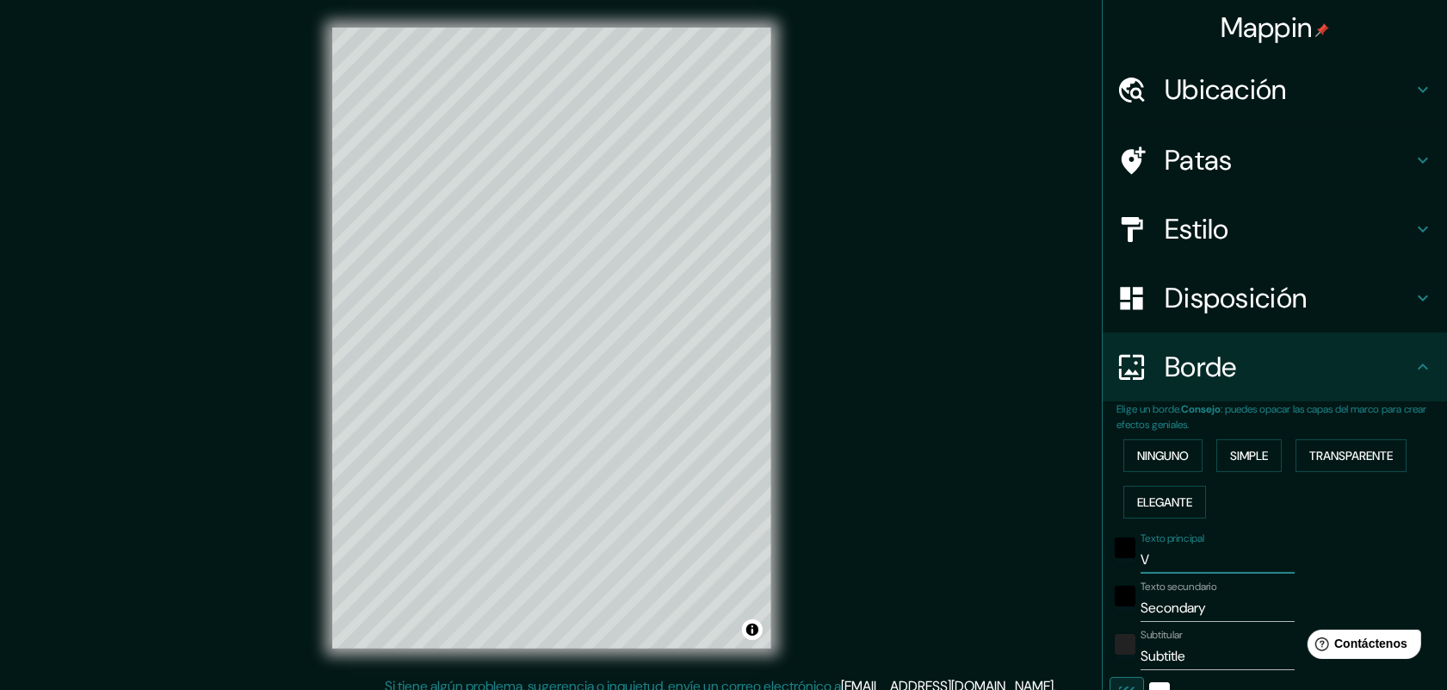
type input "VE"
type input "41"
type input "VEN"
type input "41"
type input "VENE"
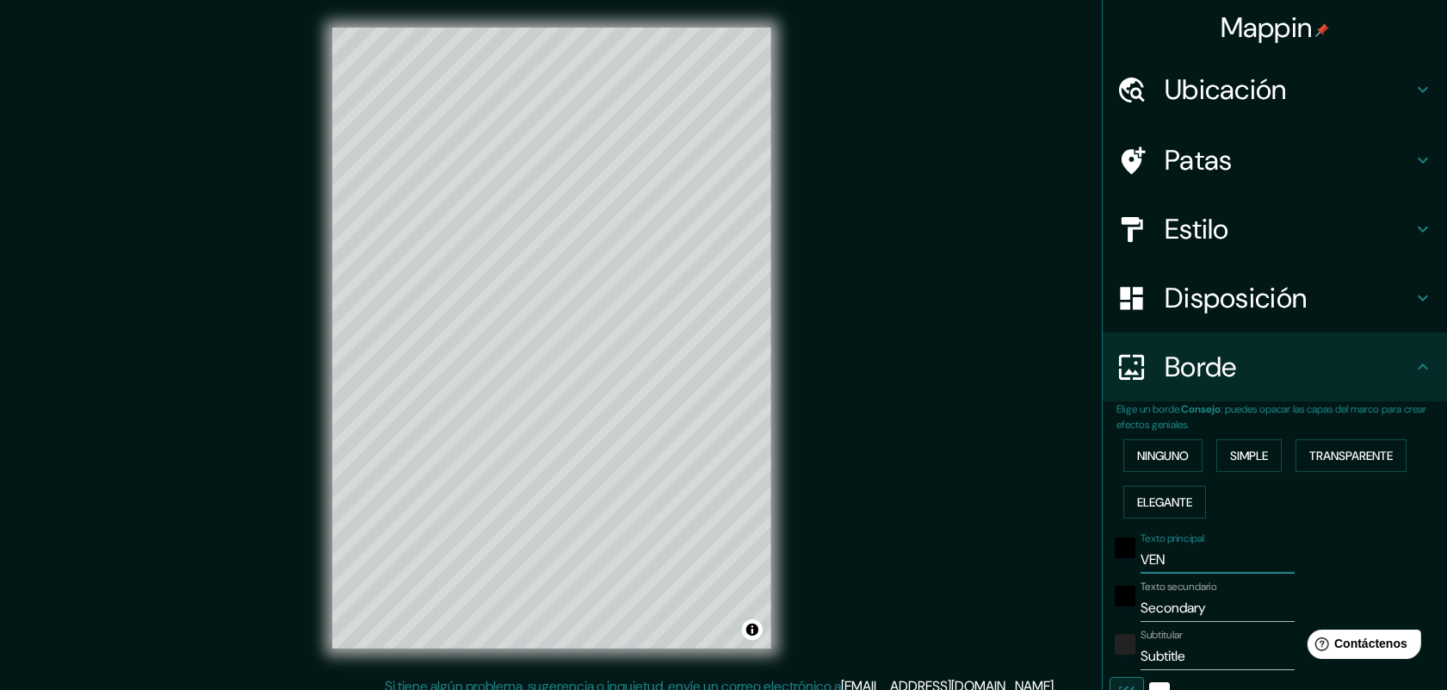
type input "41"
type input "VENEC"
type input "41"
type input "VENECI"
type input "41"
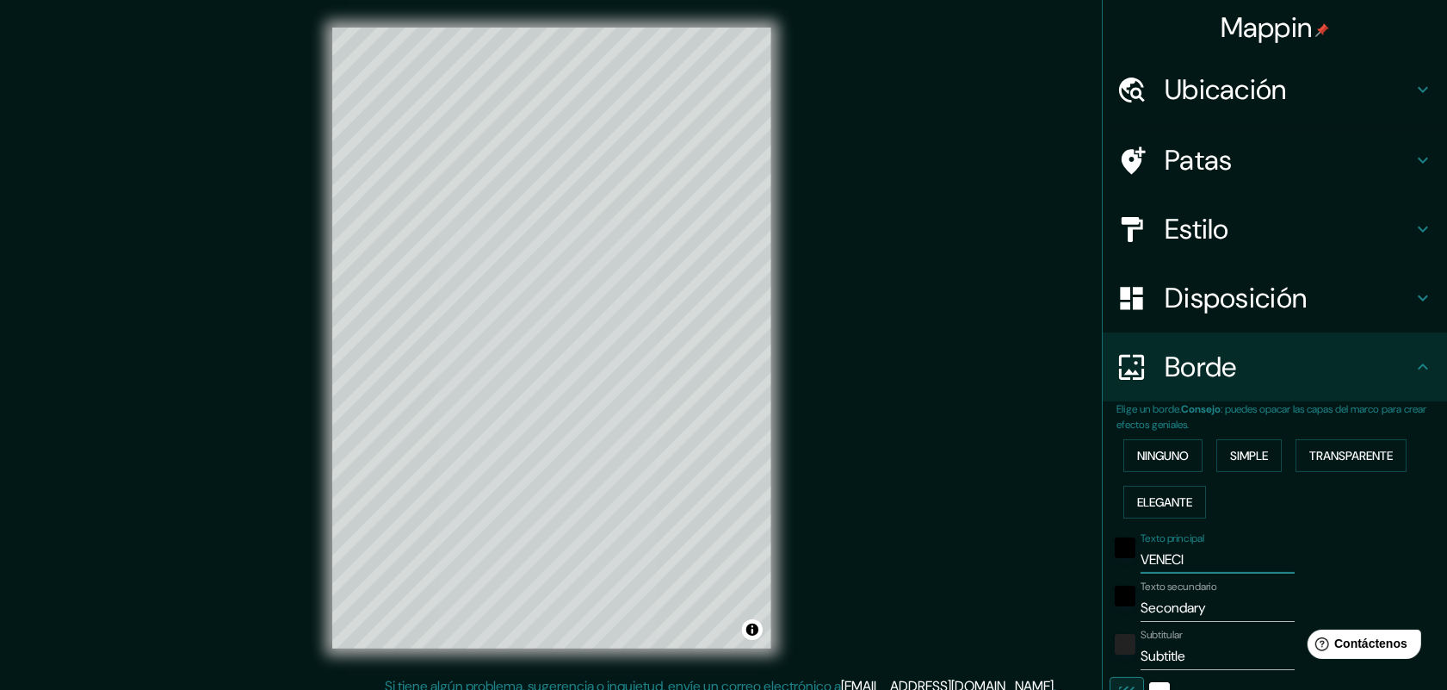
type input "VENECIA"
type input "41"
type input "VENECIA"
click at [1173, 599] on input "Secondary" at bounding box center [1218, 608] width 154 height 28
type input "SecondIary"
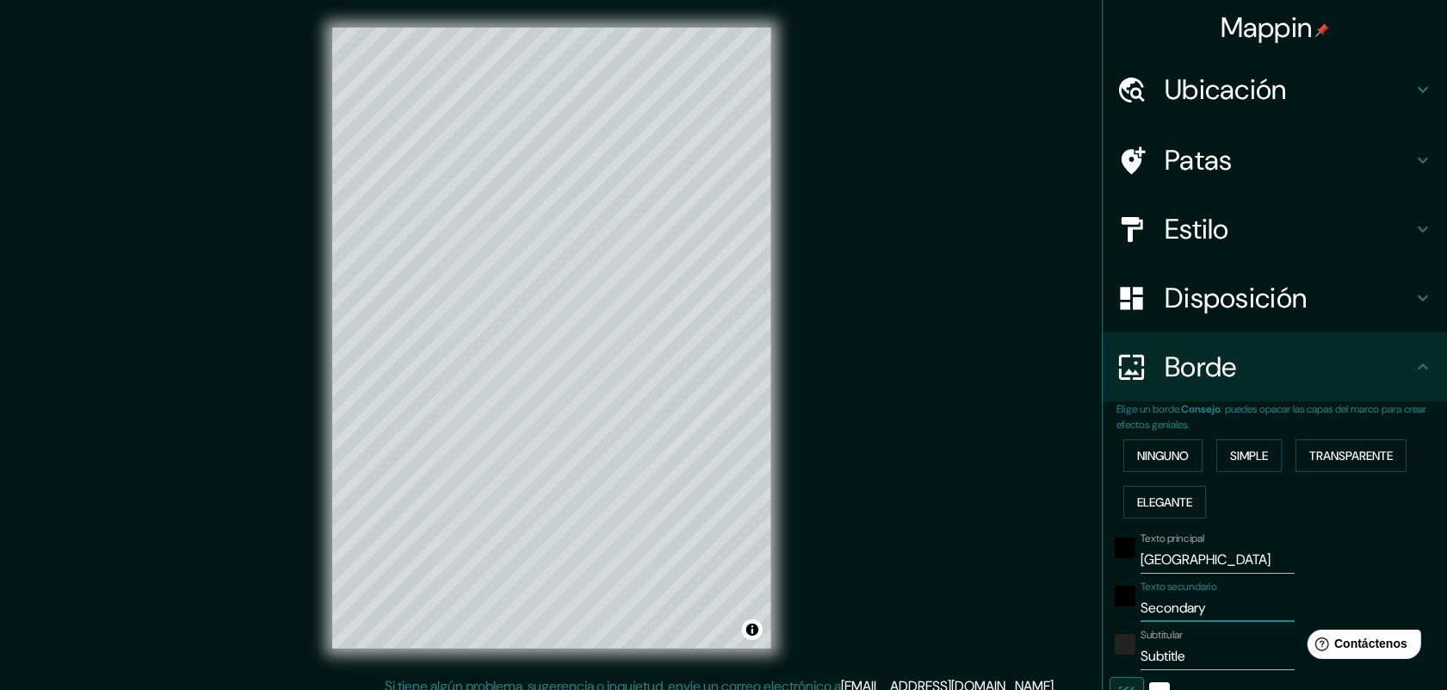
type input "41"
type input "SecondITary"
type input "41"
type input "SecondITAary"
type input "41"
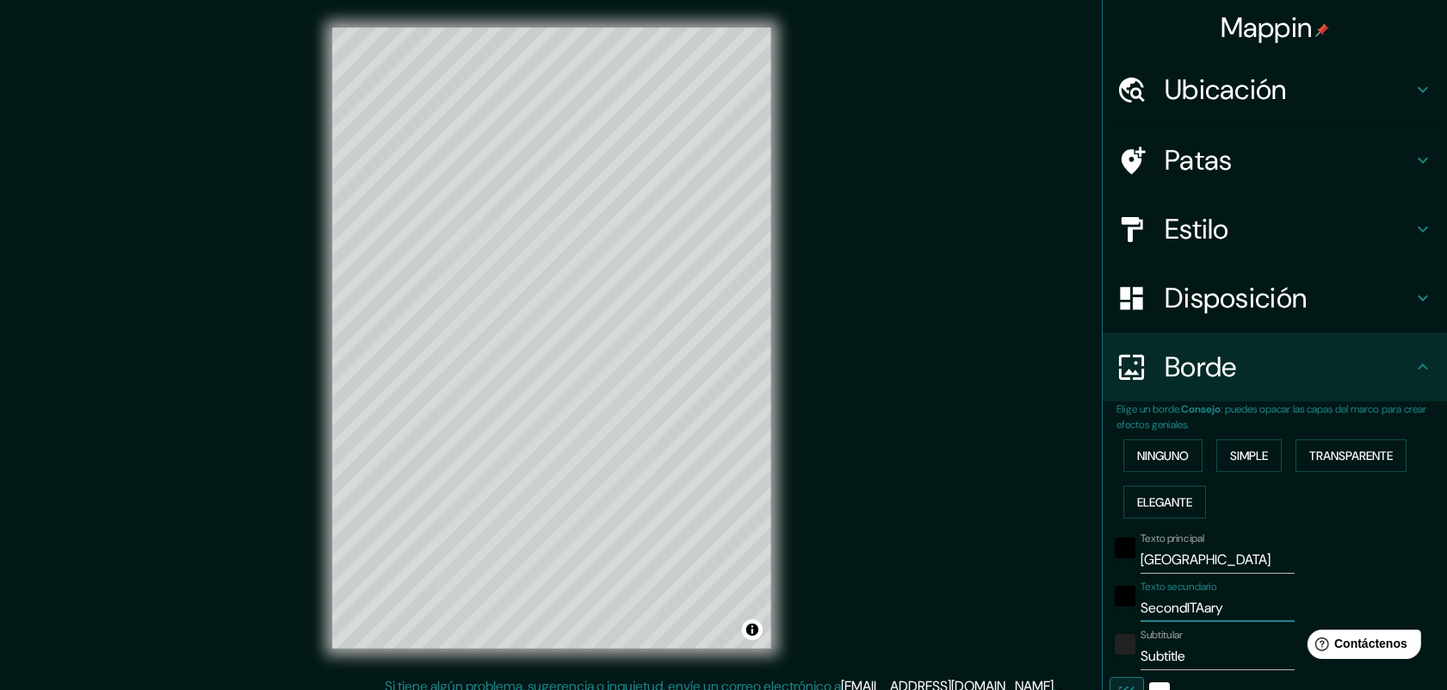
type input "SecondITALary"
type input "41"
type input "SecondITAary"
type input "41"
type input "SecondITary"
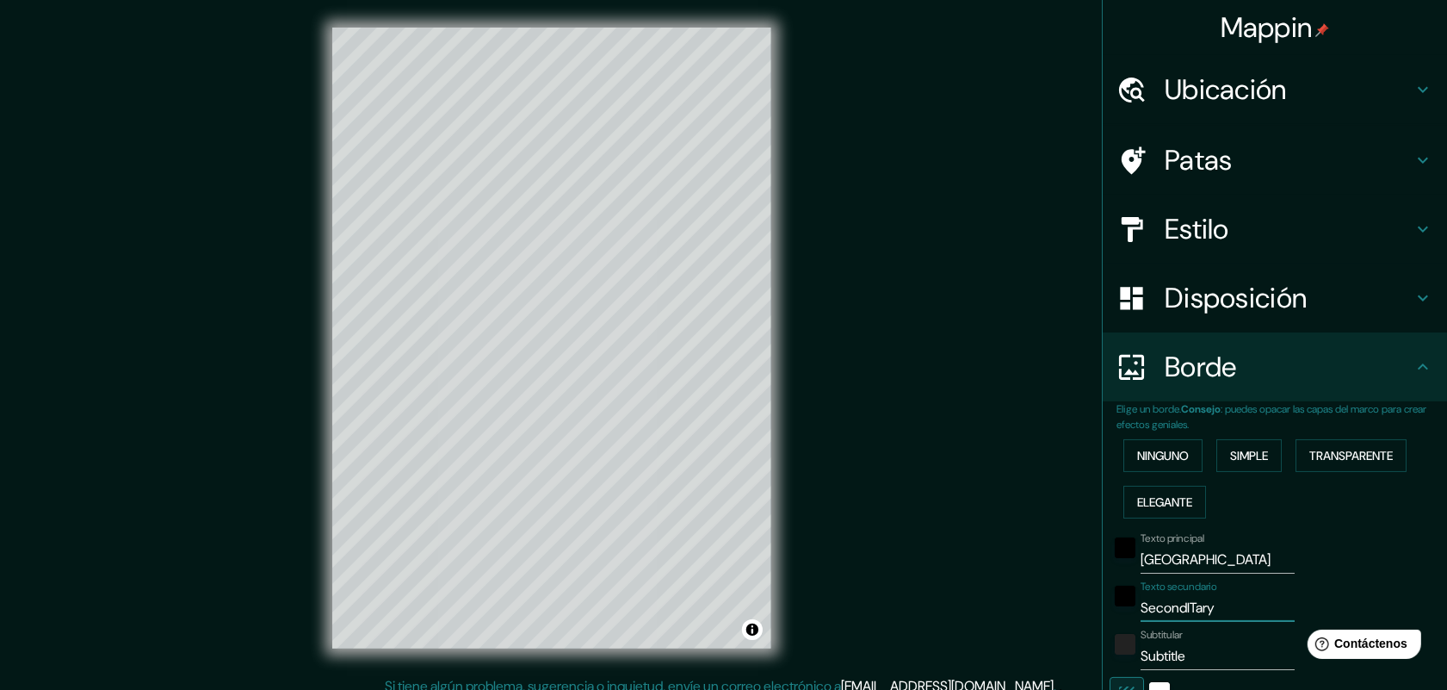
type input "41"
type input "SecondIary"
type input "41"
type input "Secondary"
type input "41"
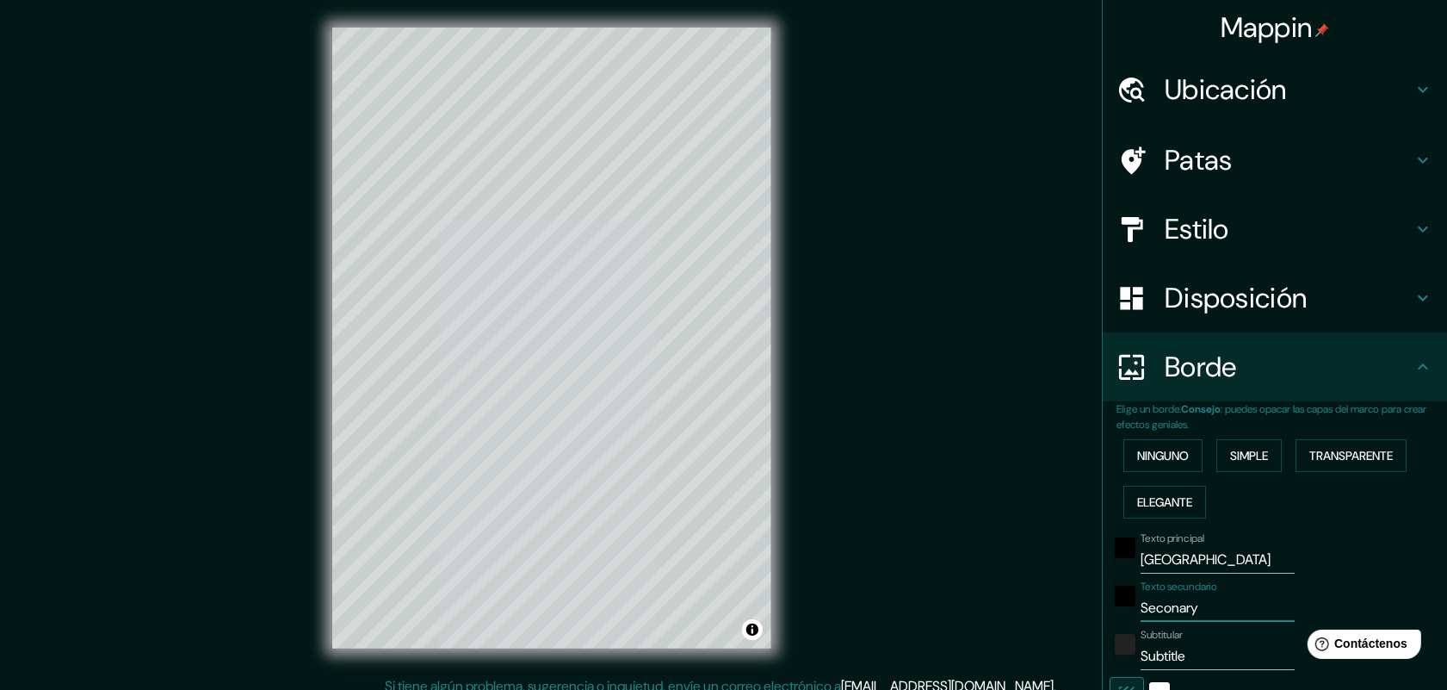
type input "Secoary"
type input "41"
type input "Secary"
type input "41"
type input "Seary"
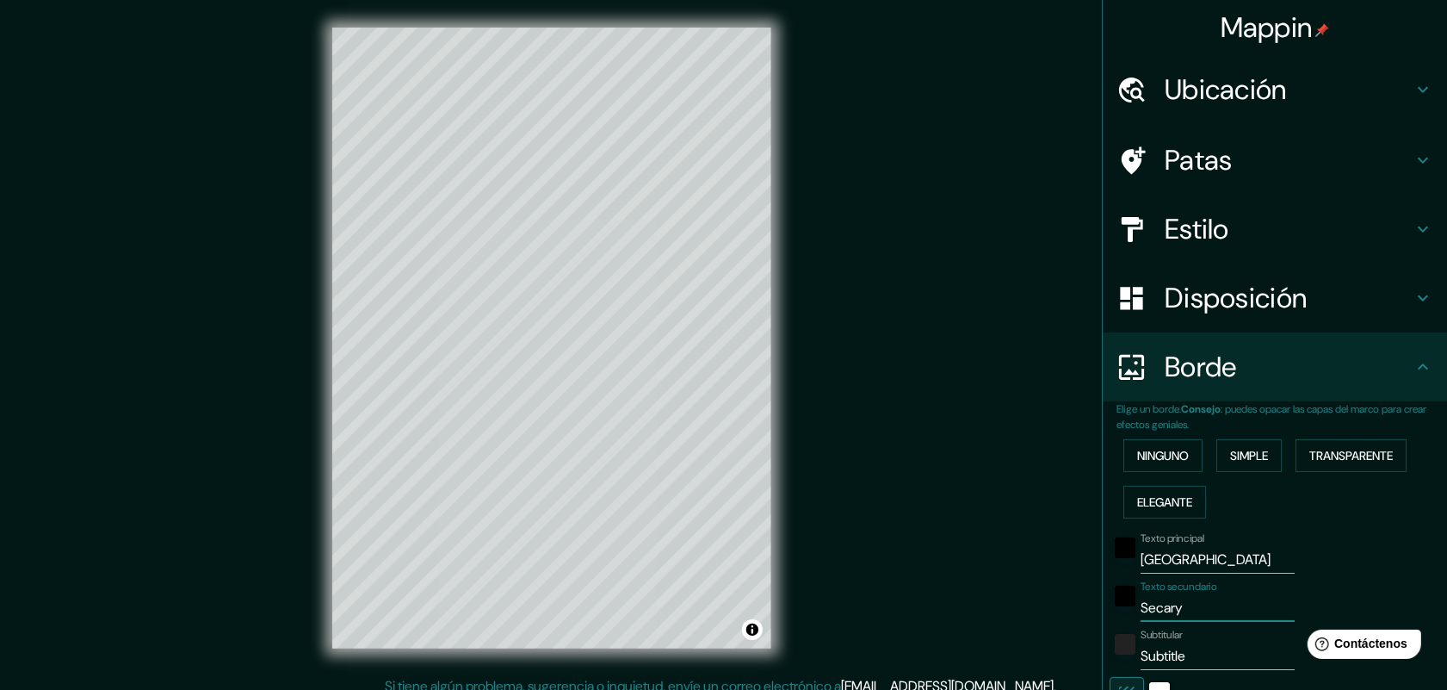
type input "41"
type input "Sary"
type input "41"
type input "ary"
type input "41"
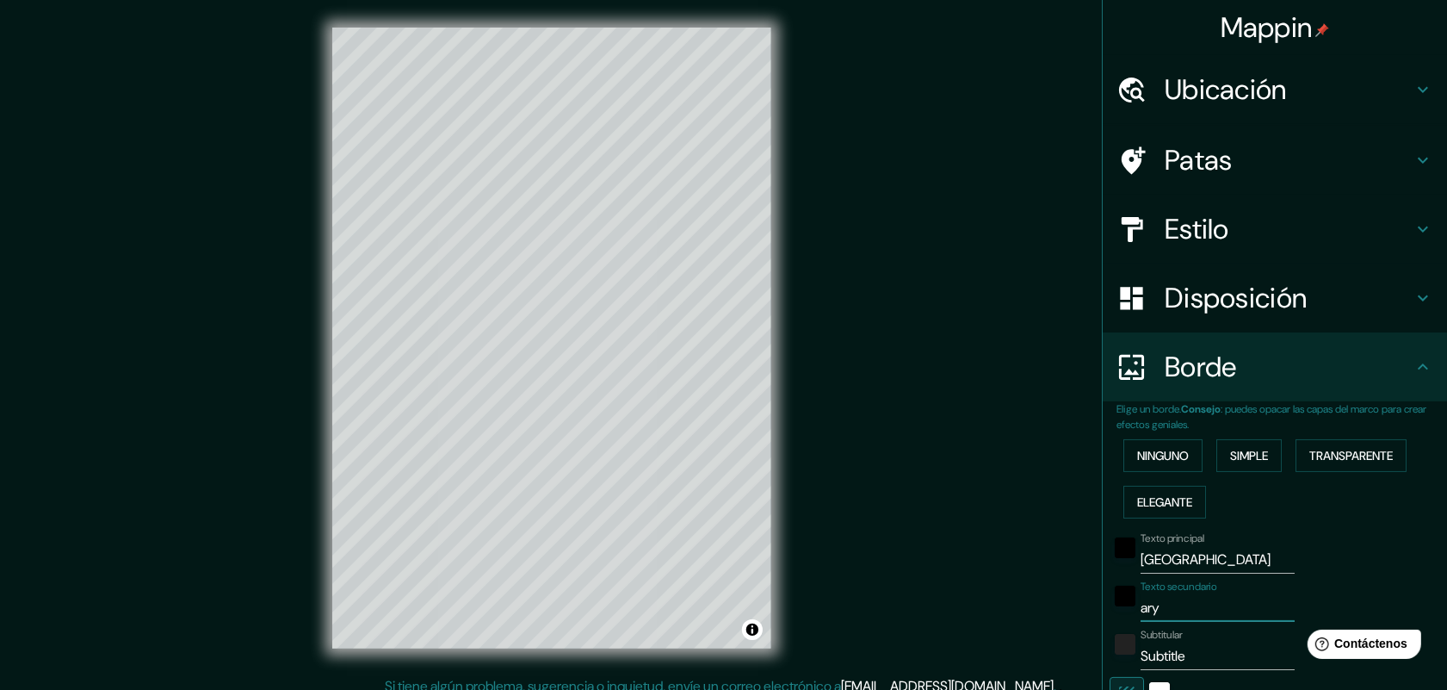
type input "ry"
type input "41"
type input "y"
type input "41"
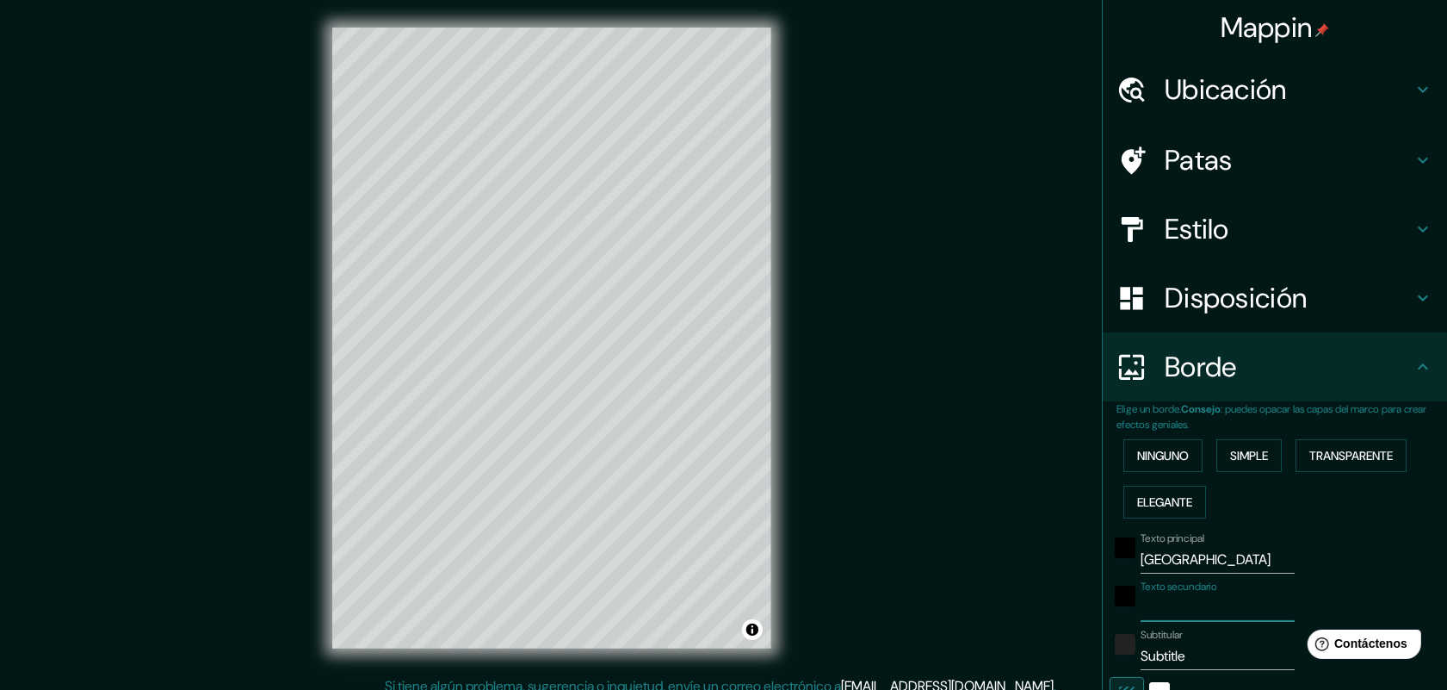
type input "I"
type input "41"
type input "IT"
type input "41"
type input "ITA"
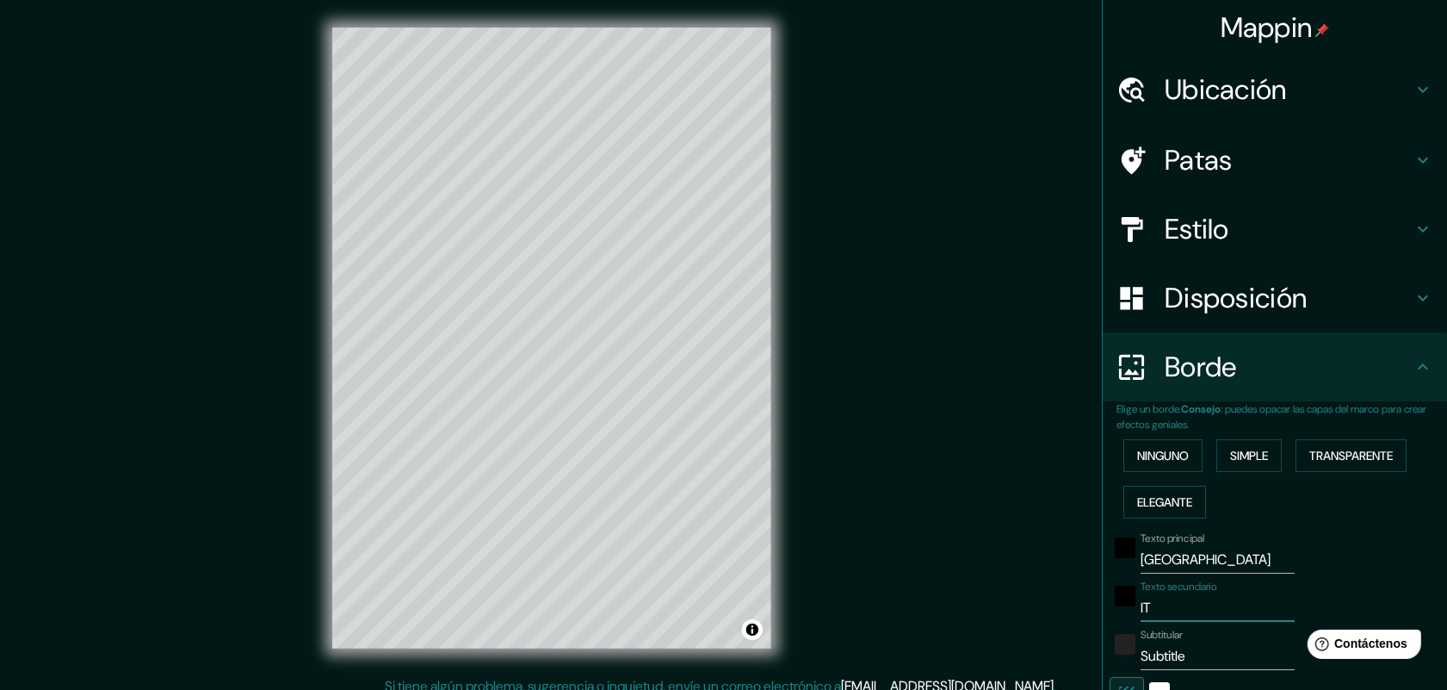
type input "41"
type input "ITAL"
type input "41"
type input "[GEOGRAPHIC_DATA]"
type input "41"
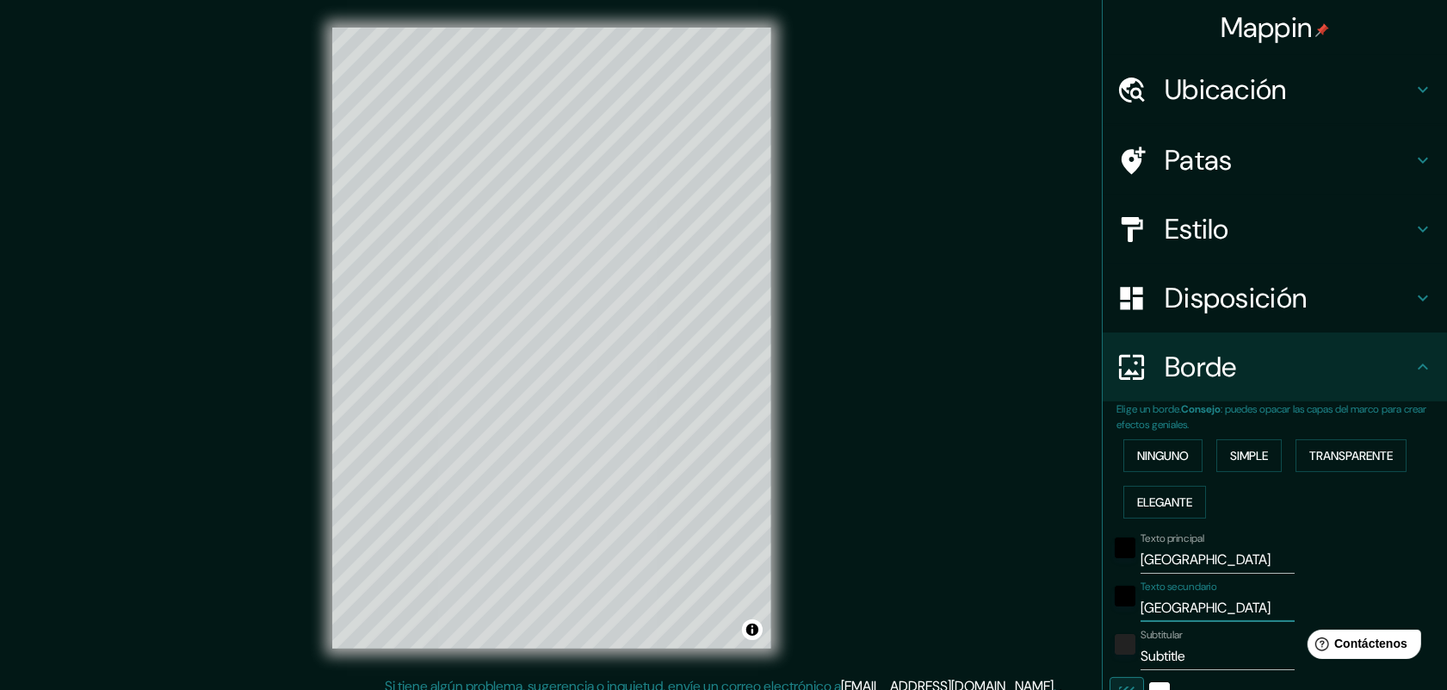
type input "[GEOGRAPHIC_DATA]"
type input "41"
type input "[GEOGRAPHIC_DATA]"
click at [1188, 646] on input "Subtitle" at bounding box center [1218, 656] width 154 height 28
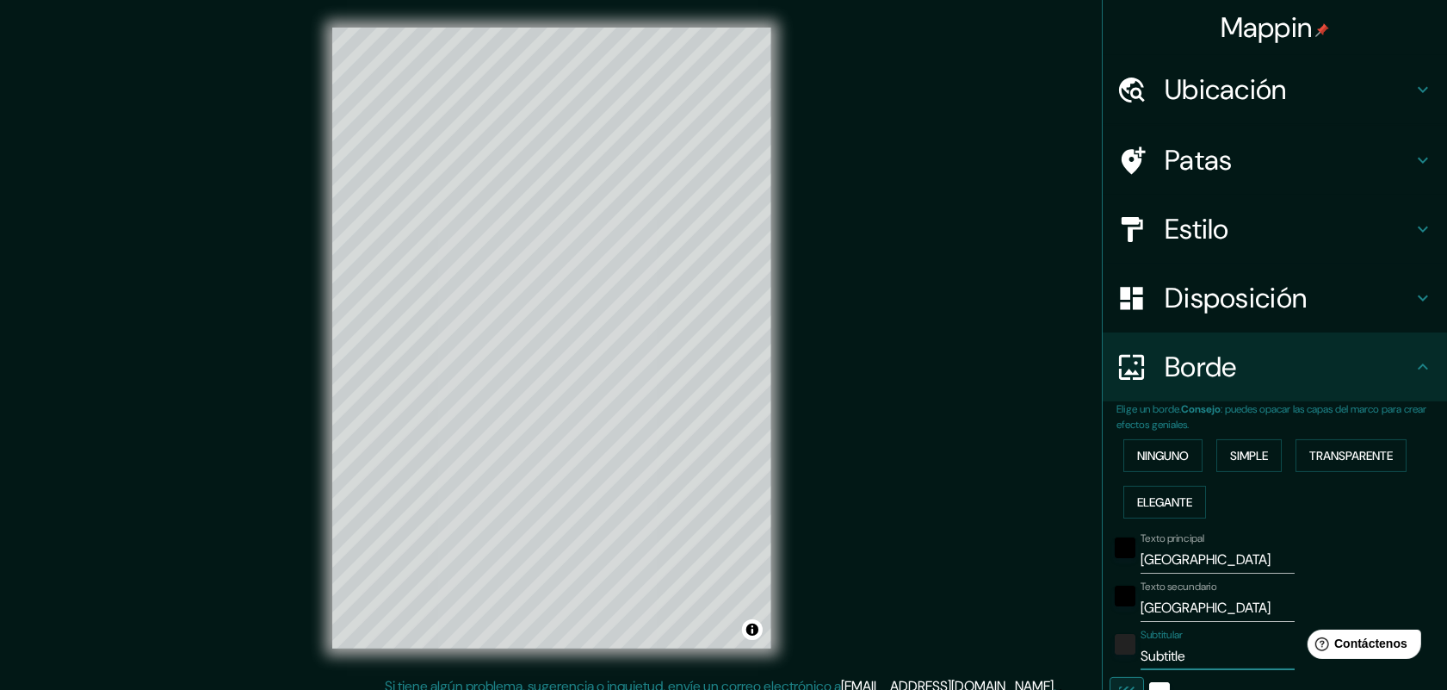
type input "2"
type input "41"
type input "20"
type input "41"
type input "202"
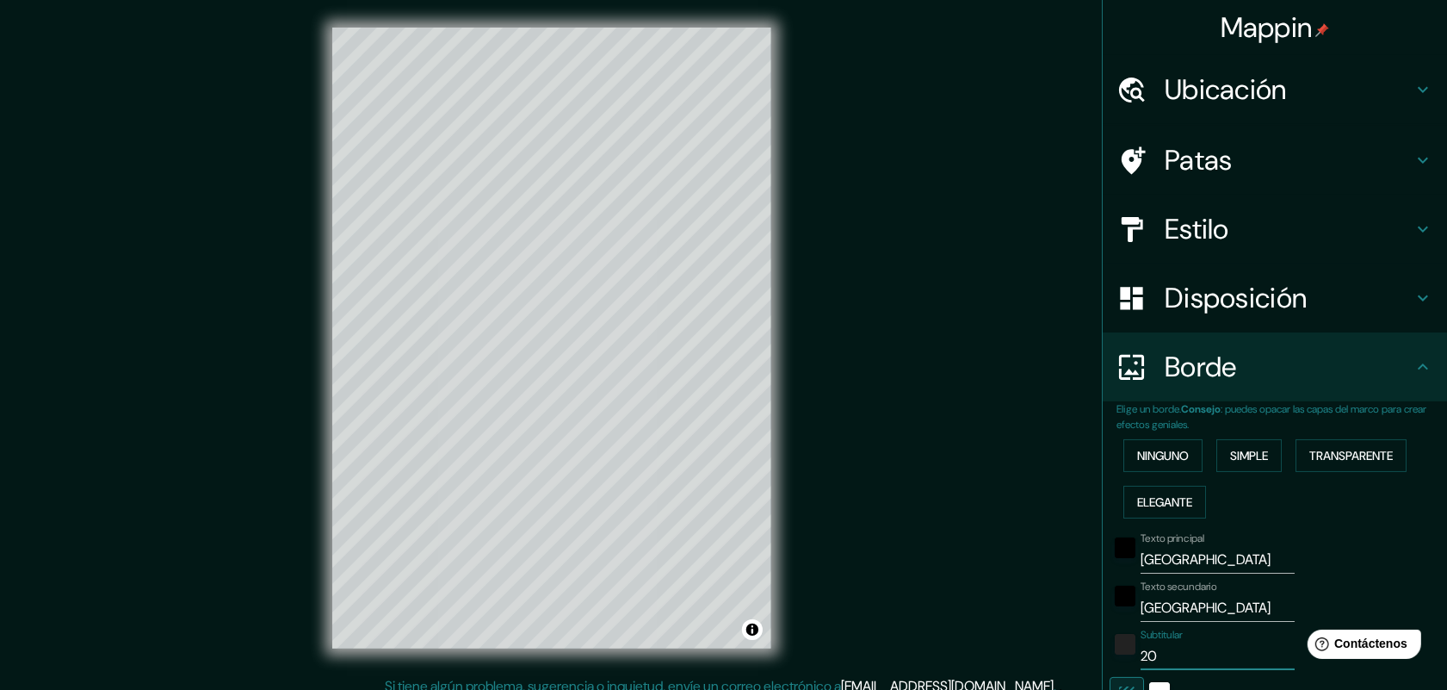
type input "41"
type input "2024"
type input "41"
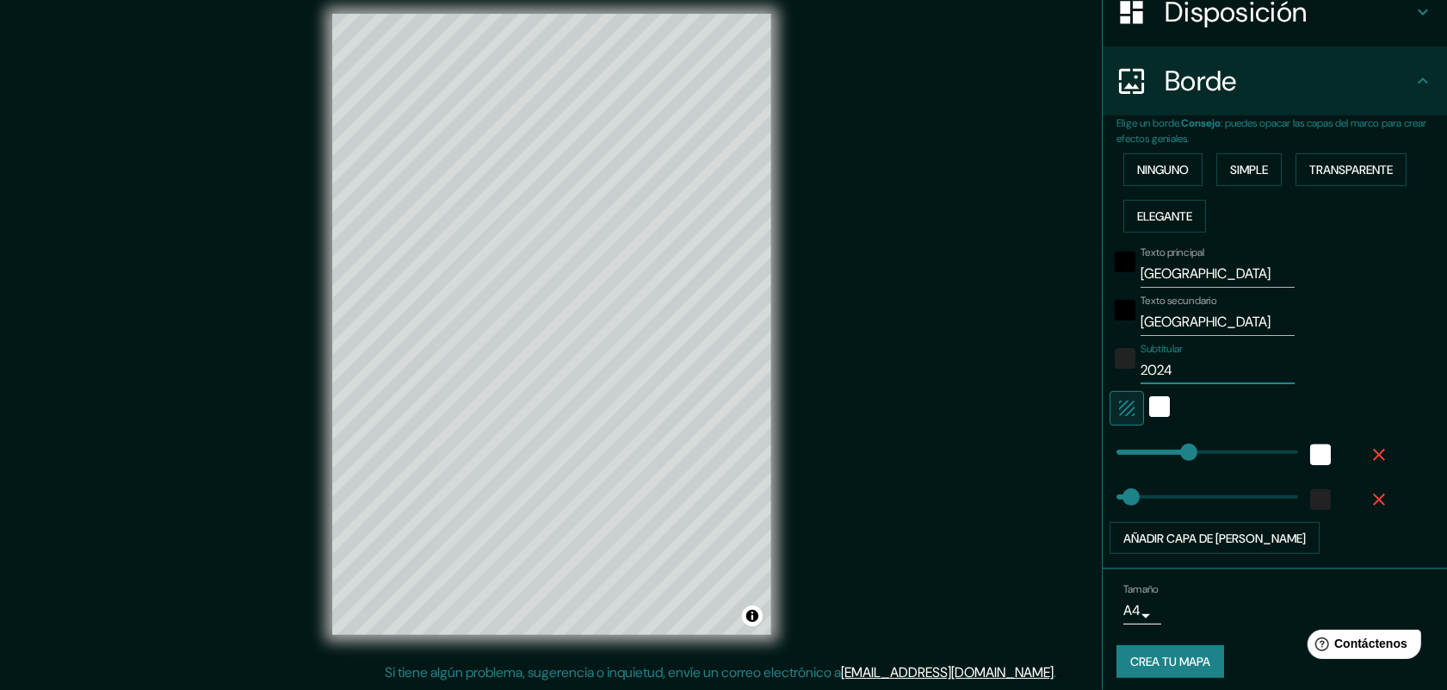
scroll to position [291, 0]
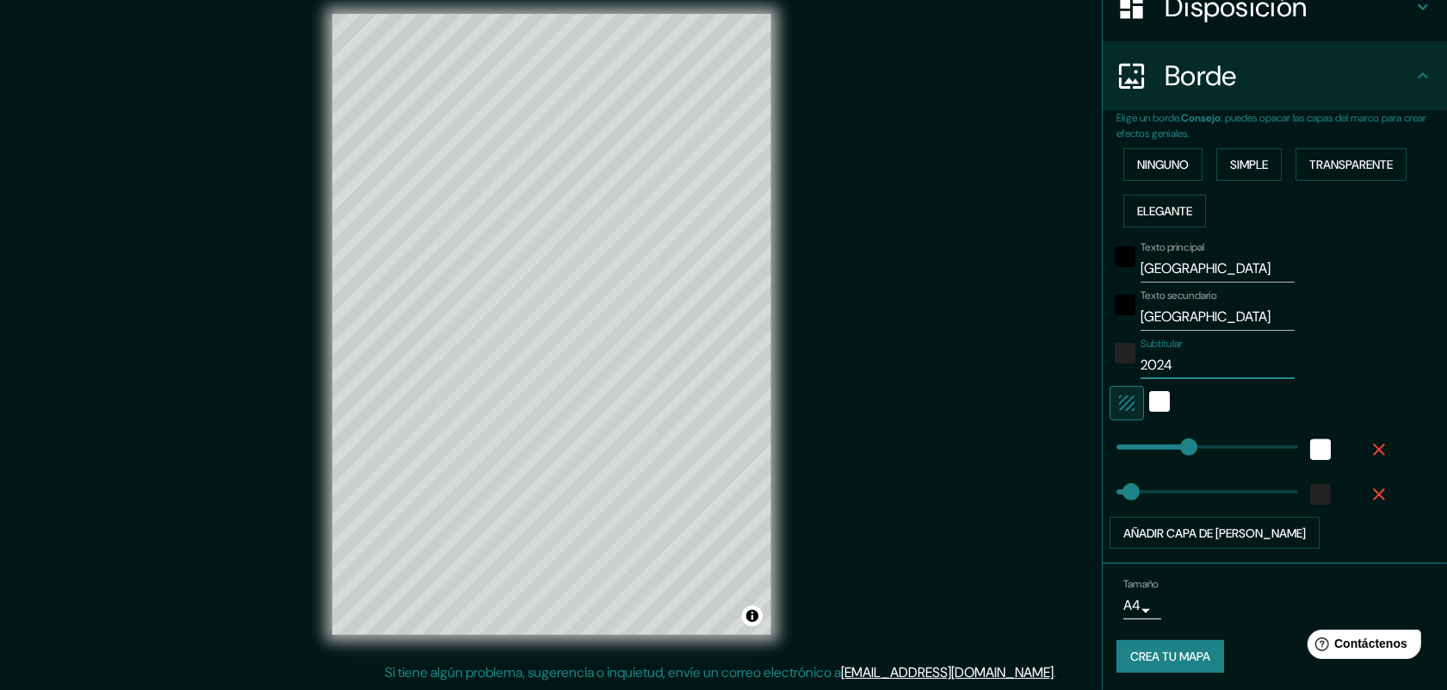
type input "2024"
click at [1175, 654] on font "Crea tu mapa" at bounding box center [1170, 656] width 80 height 15
